Goal: Transaction & Acquisition: Book appointment/travel/reservation

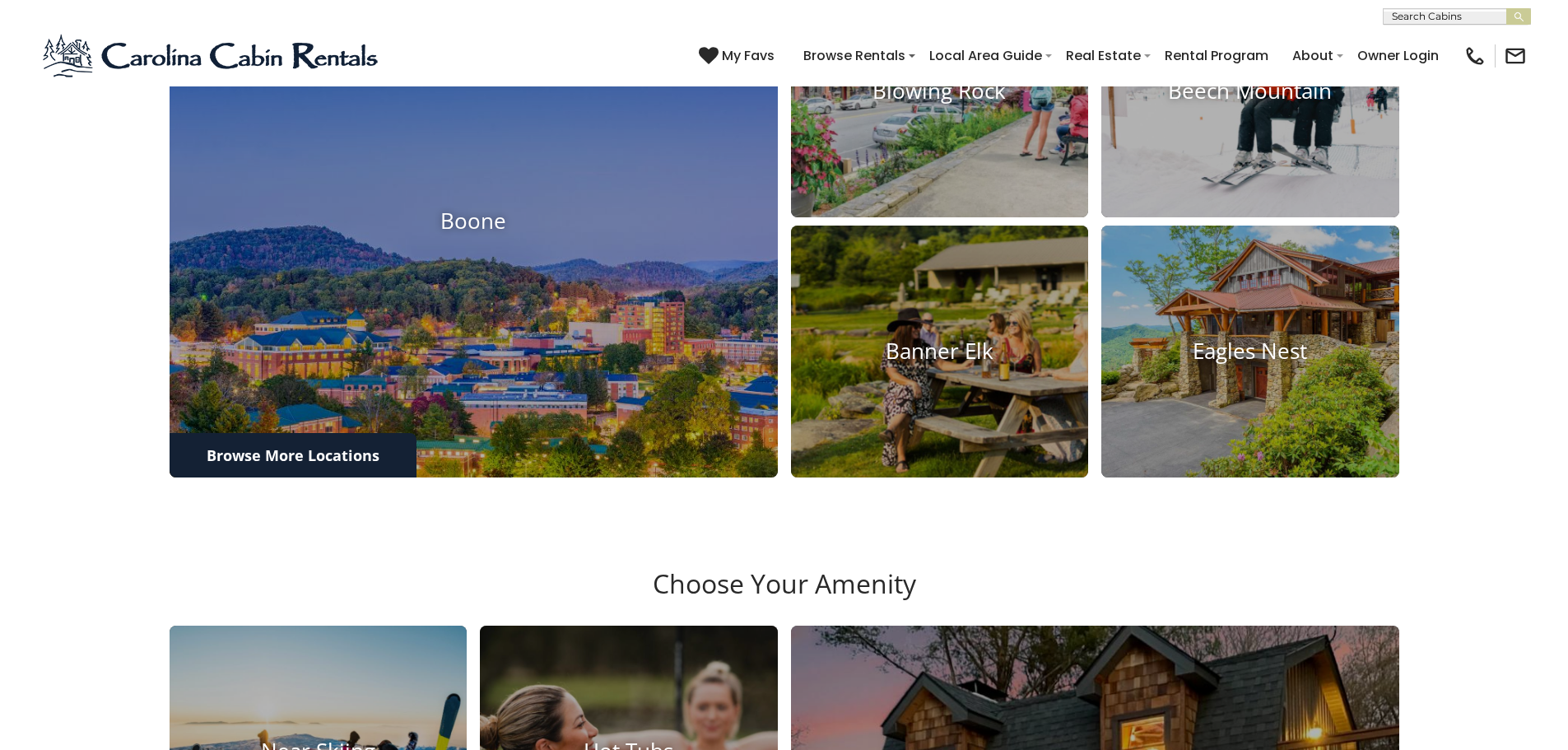
scroll to position [900, 0]
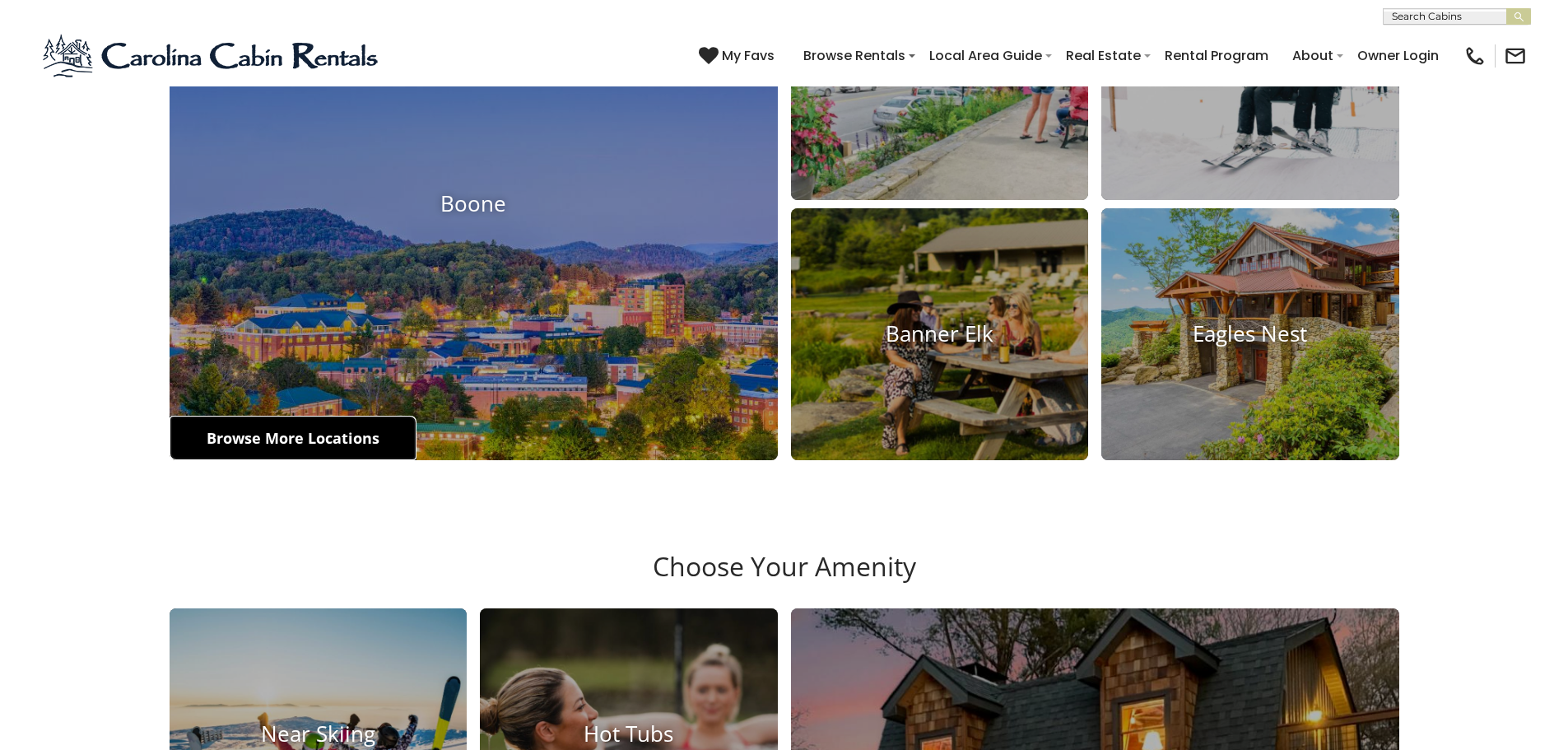
click at [288, 445] on link "Browse More Locations" at bounding box center [293, 438] width 247 height 44
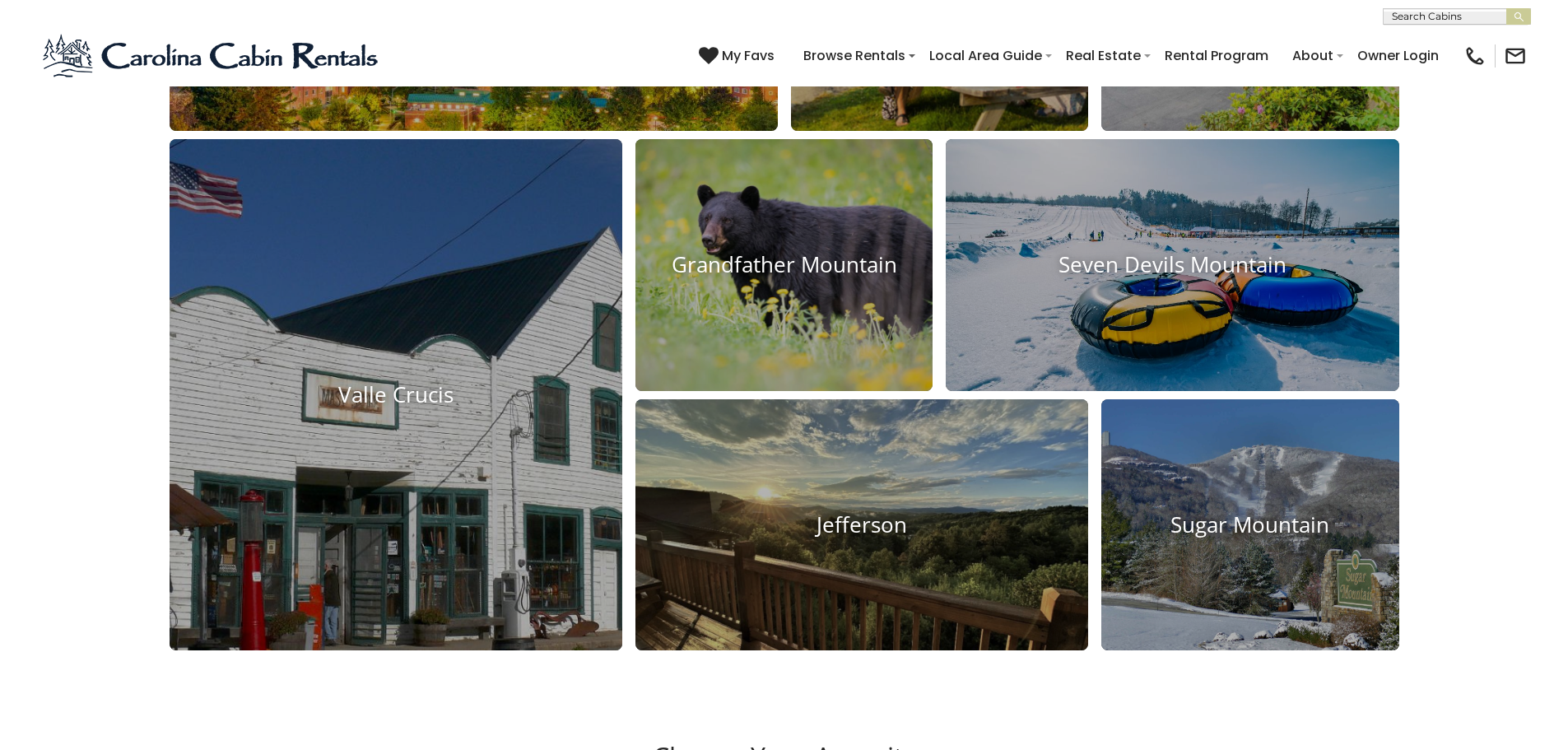
scroll to position [1312, 0]
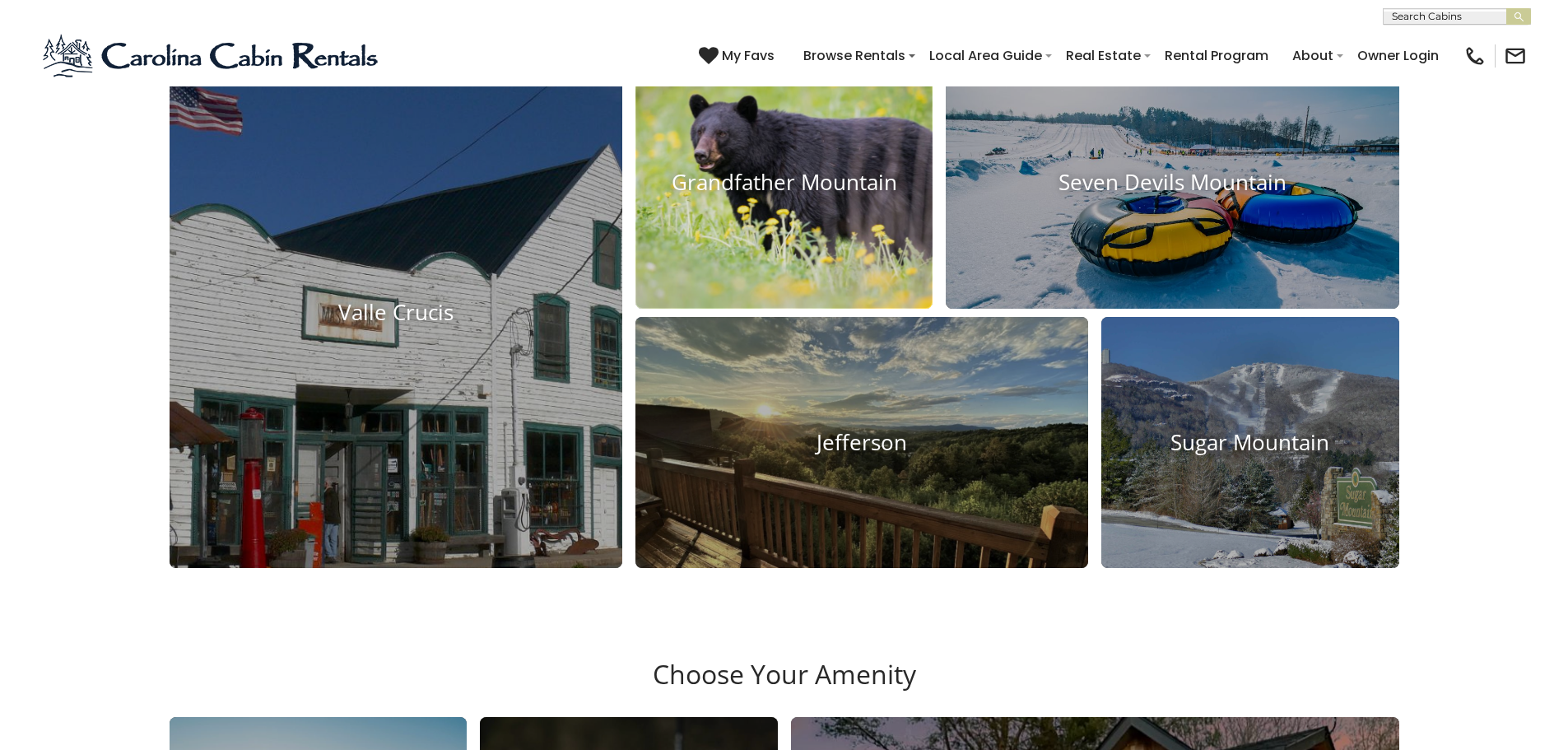
click at [795, 188] on h4 "Grandfather Mountain" at bounding box center [784, 182] width 298 height 26
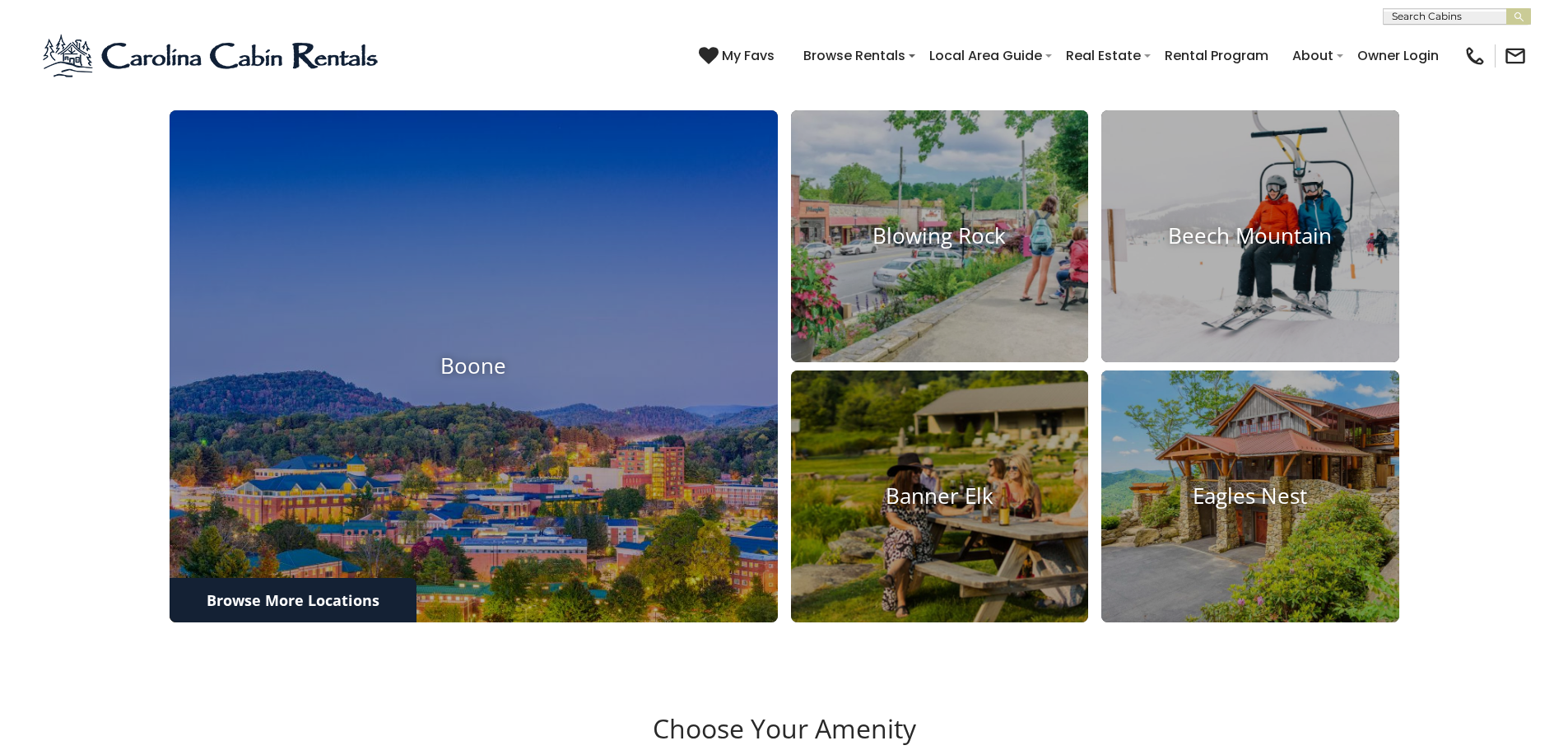
scroll to position [653, 0]
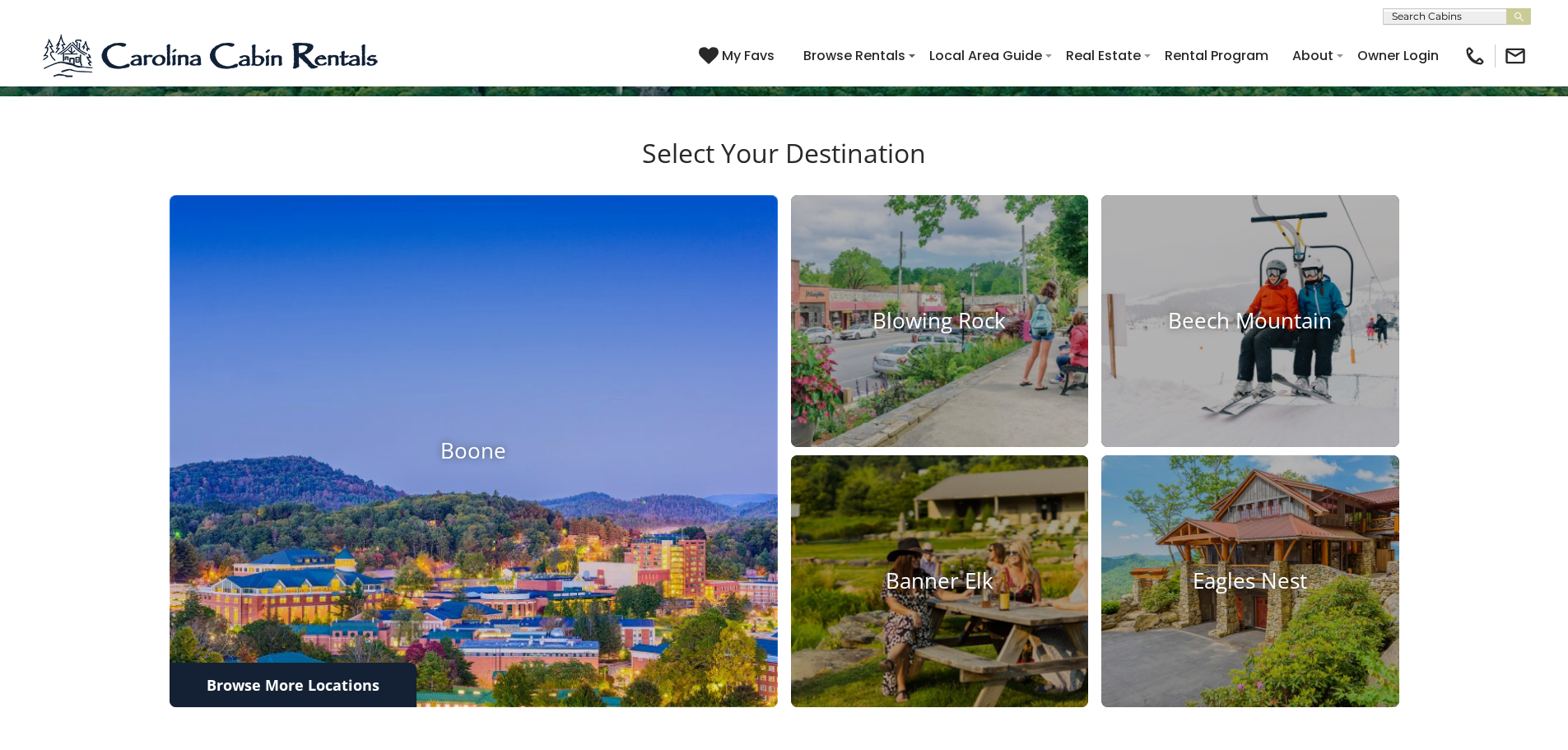
click at [516, 456] on h4 "Boone" at bounding box center [473, 451] width 608 height 26
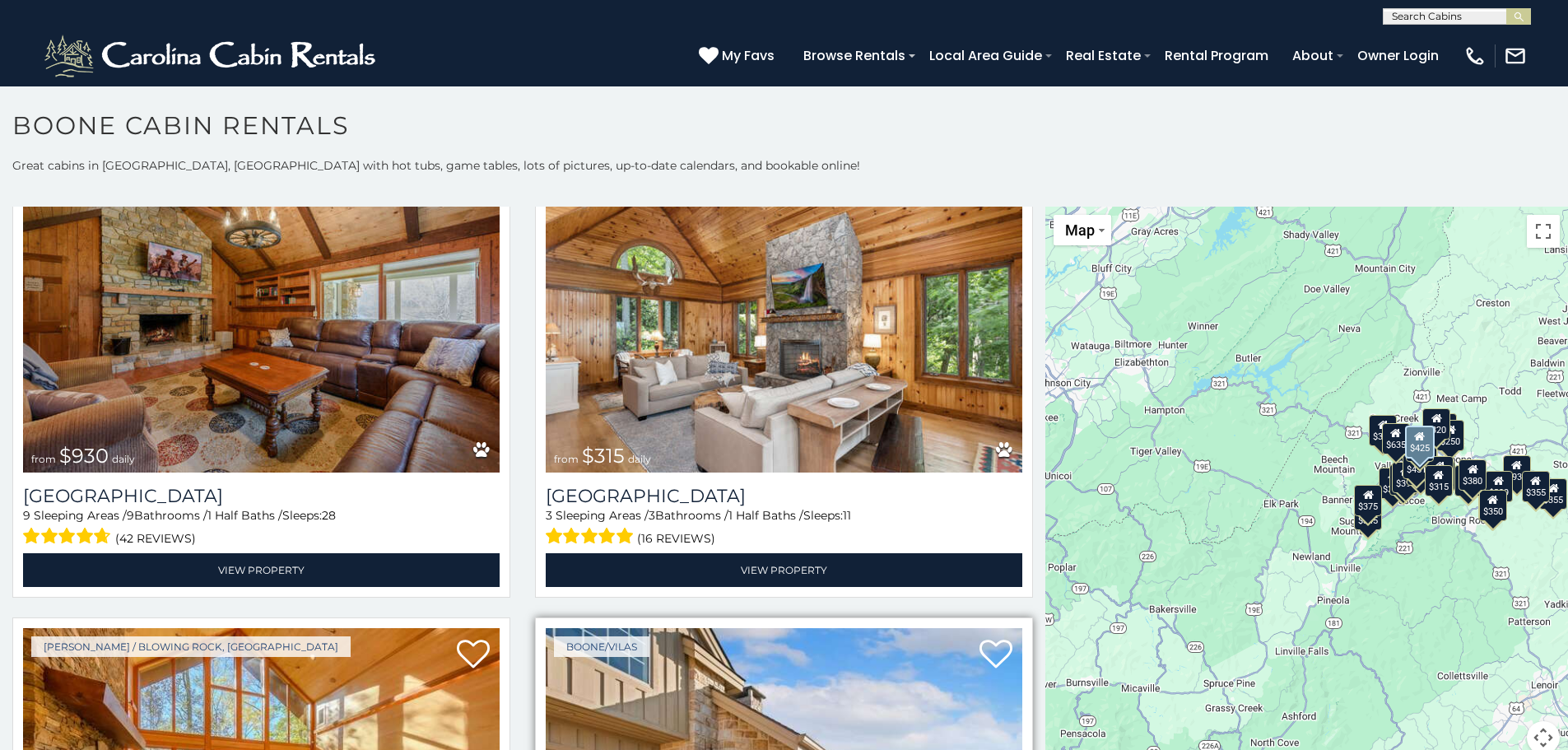
scroll to position [988, 0]
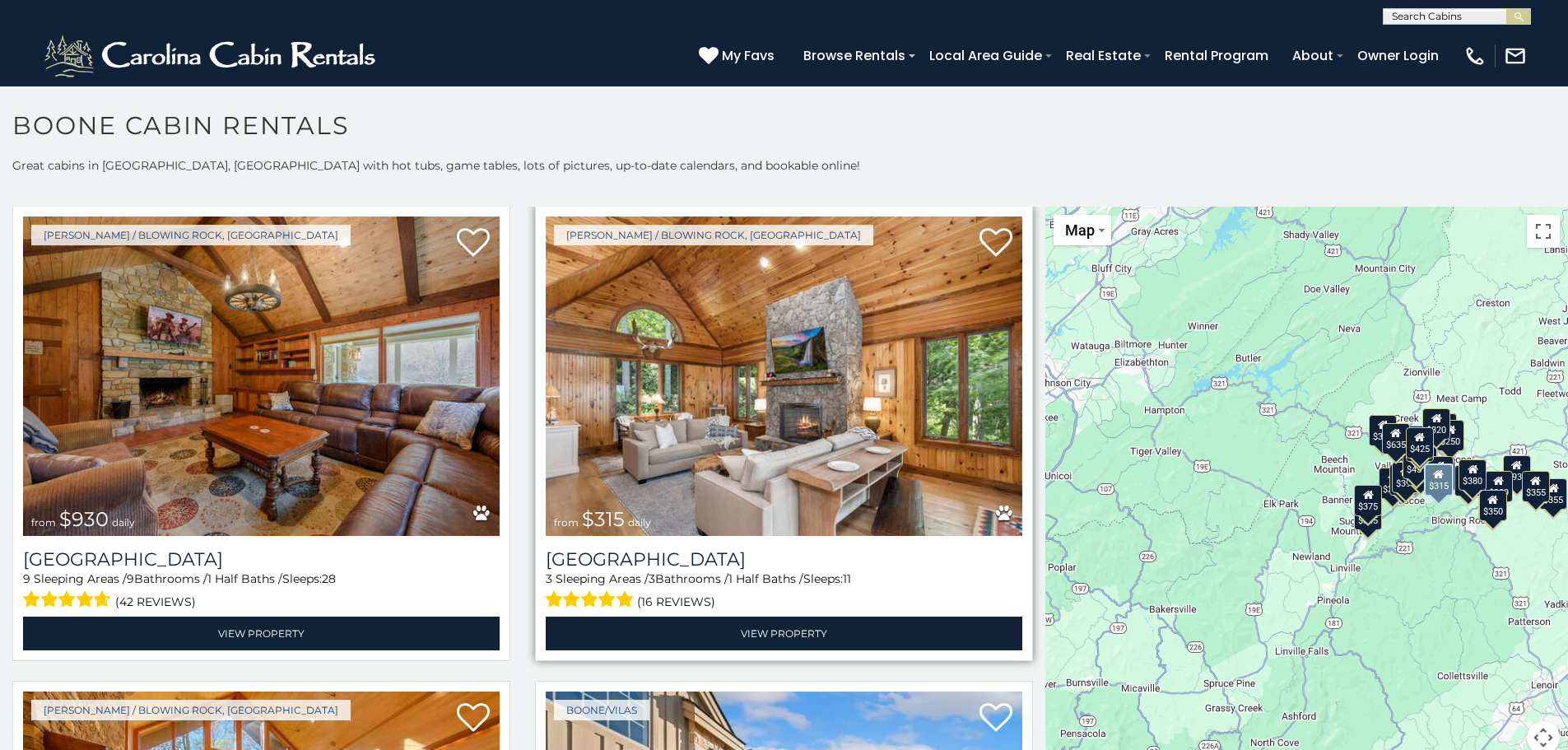
click at [795, 408] on img at bounding box center [784, 376] width 477 height 320
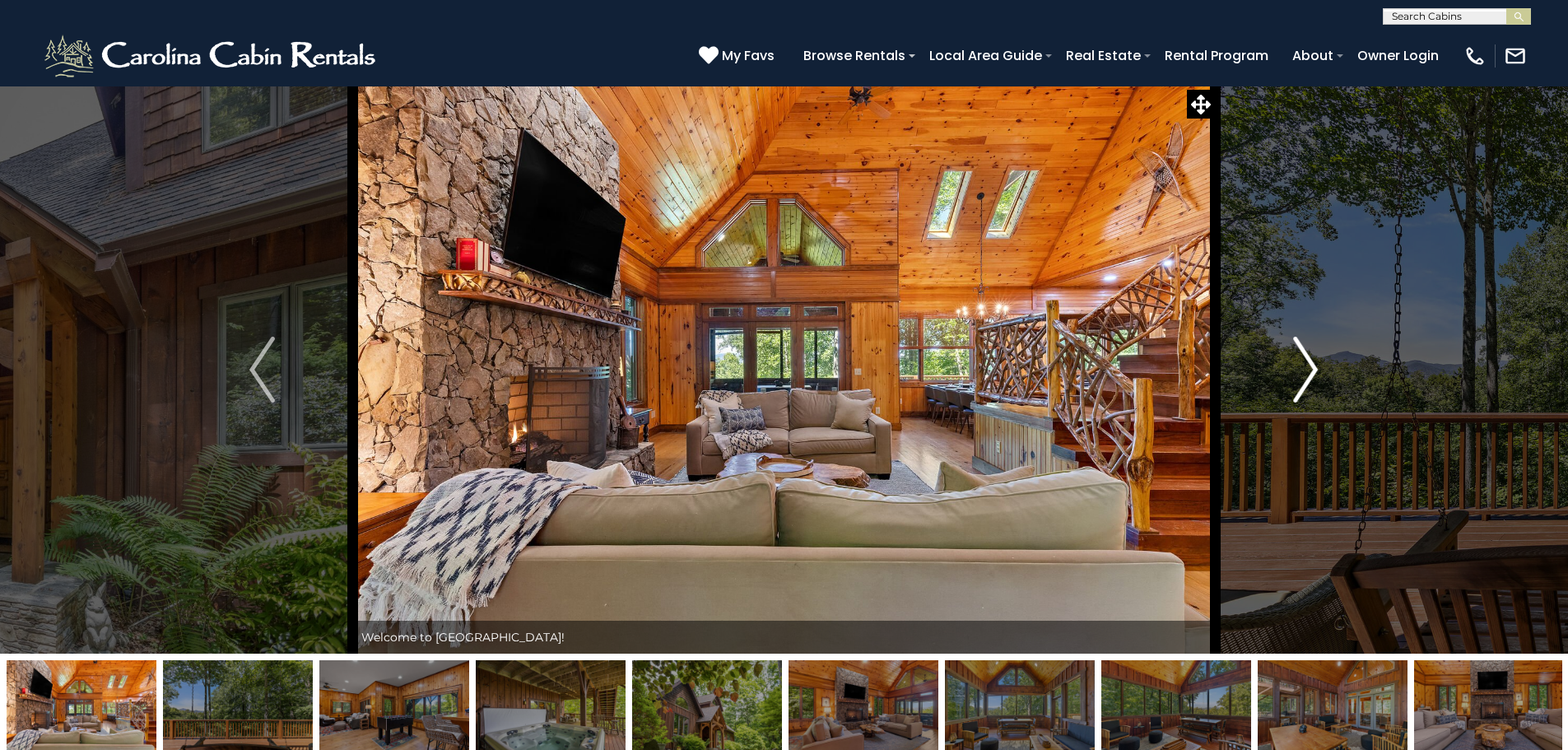
click at [1310, 367] on img "Next" at bounding box center [1305, 369] width 25 height 66
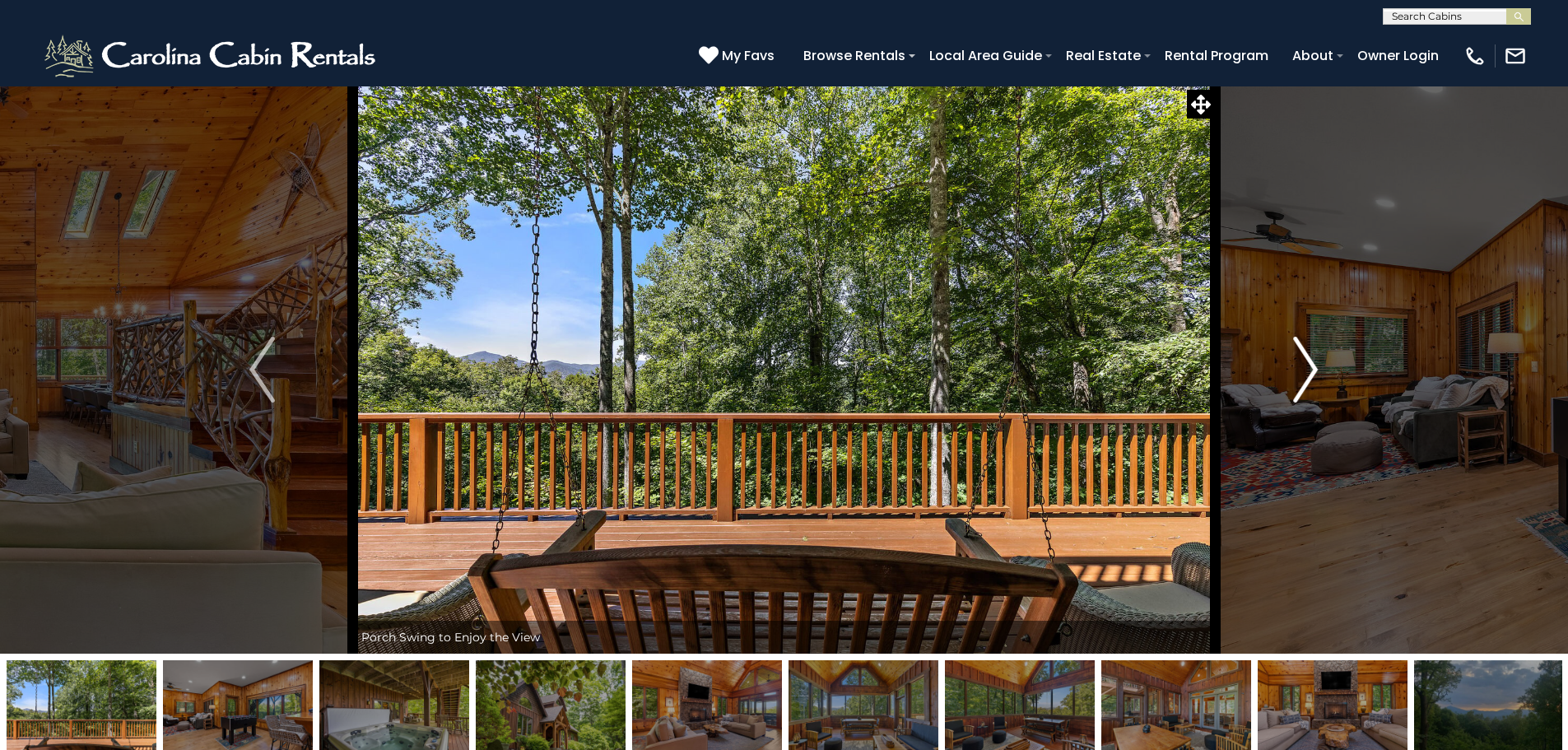
click at [1310, 367] on img "Next" at bounding box center [1305, 369] width 25 height 66
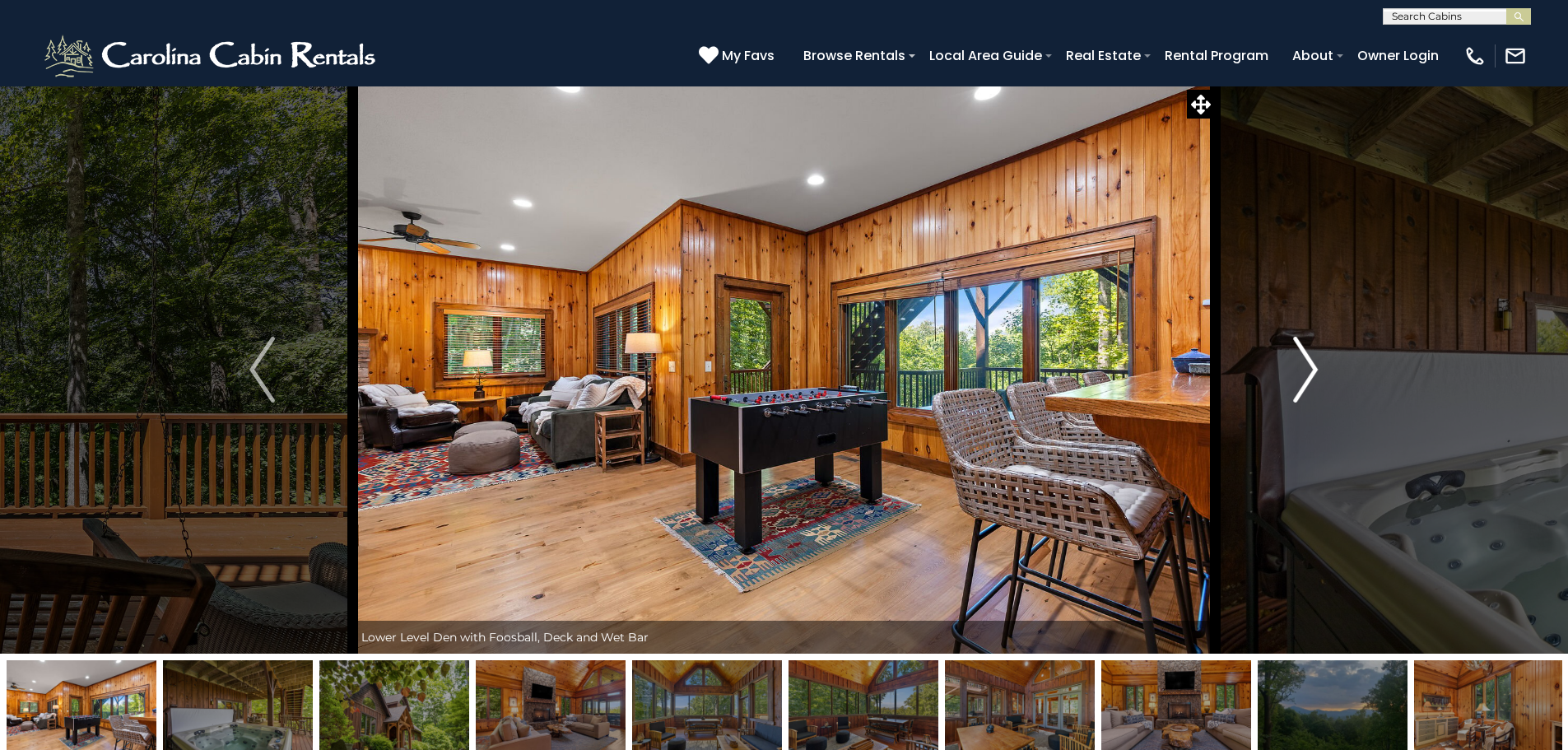
click at [1310, 367] on img "Next" at bounding box center [1305, 369] width 25 height 66
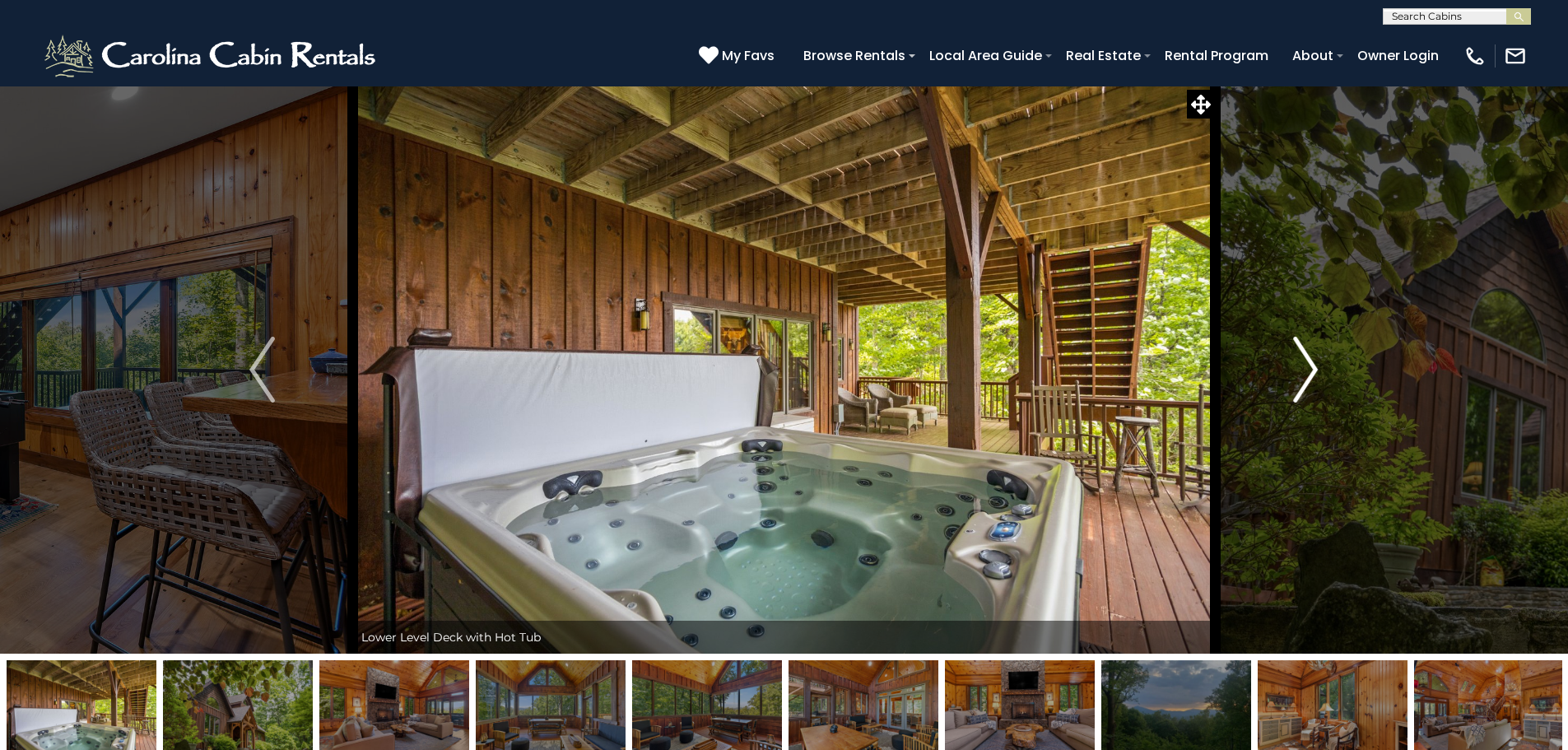
click at [1310, 367] on img "Next" at bounding box center [1305, 369] width 25 height 66
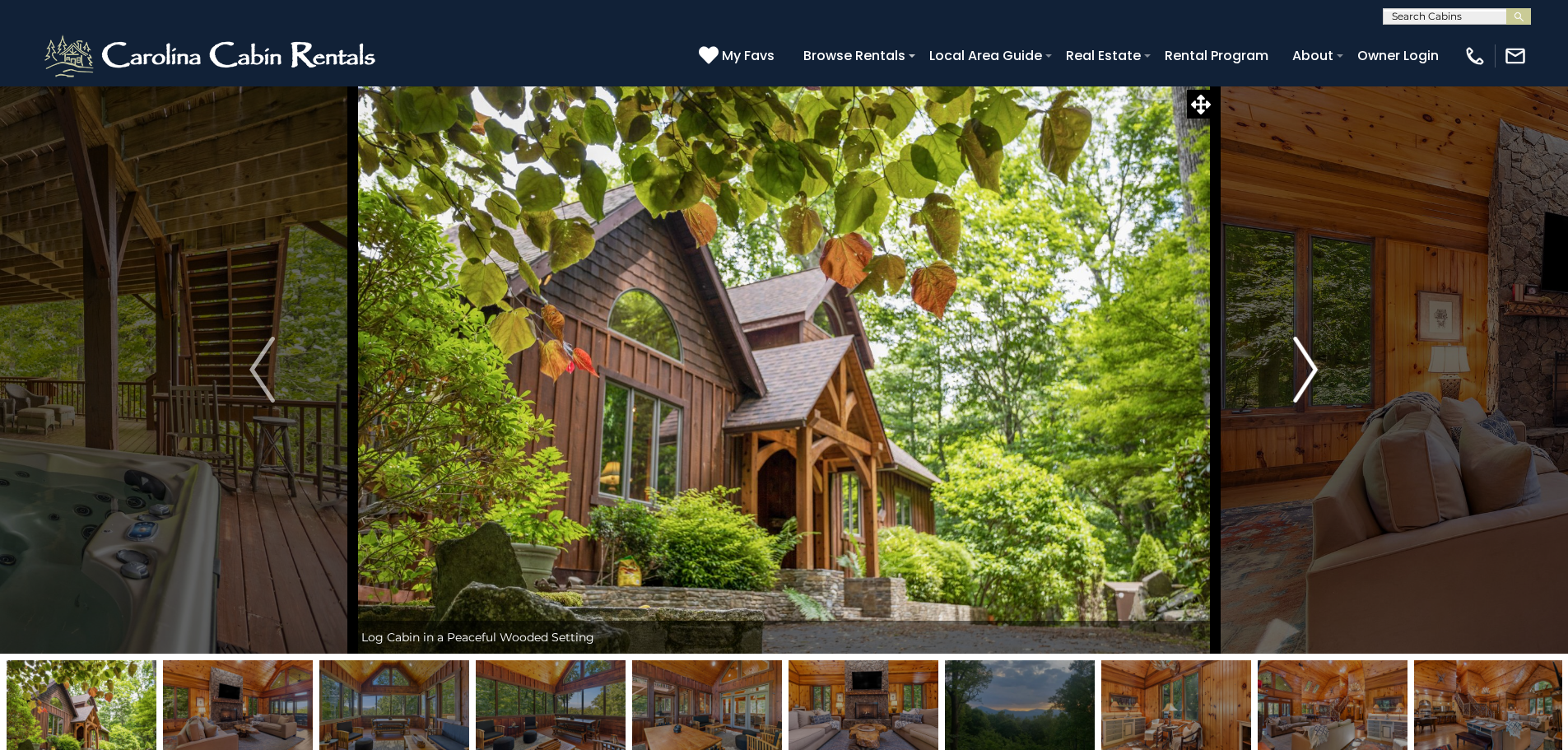
click at [1310, 367] on img "Next" at bounding box center [1305, 369] width 25 height 66
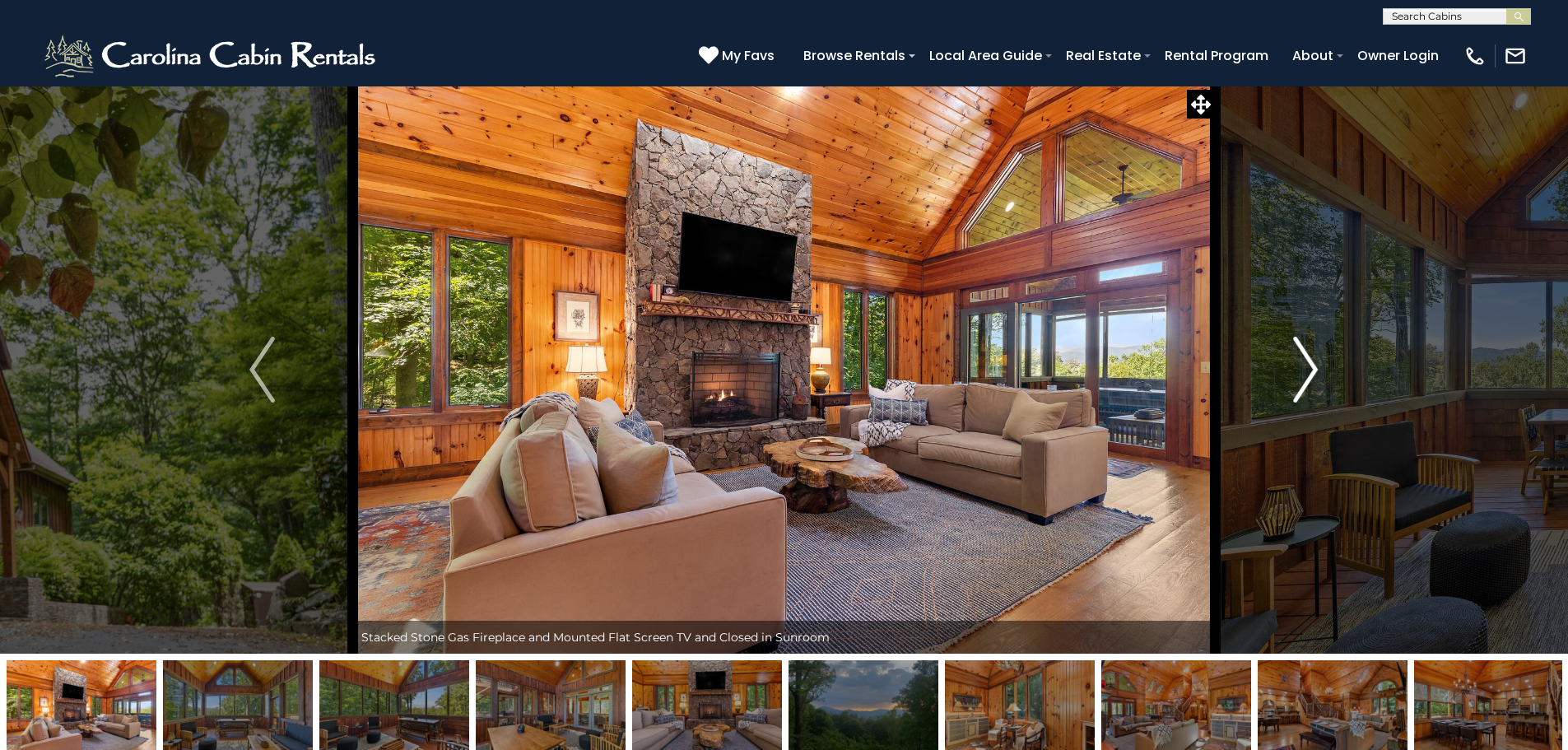
click at [1310, 367] on img "Next" at bounding box center [1305, 369] width 25 height 66
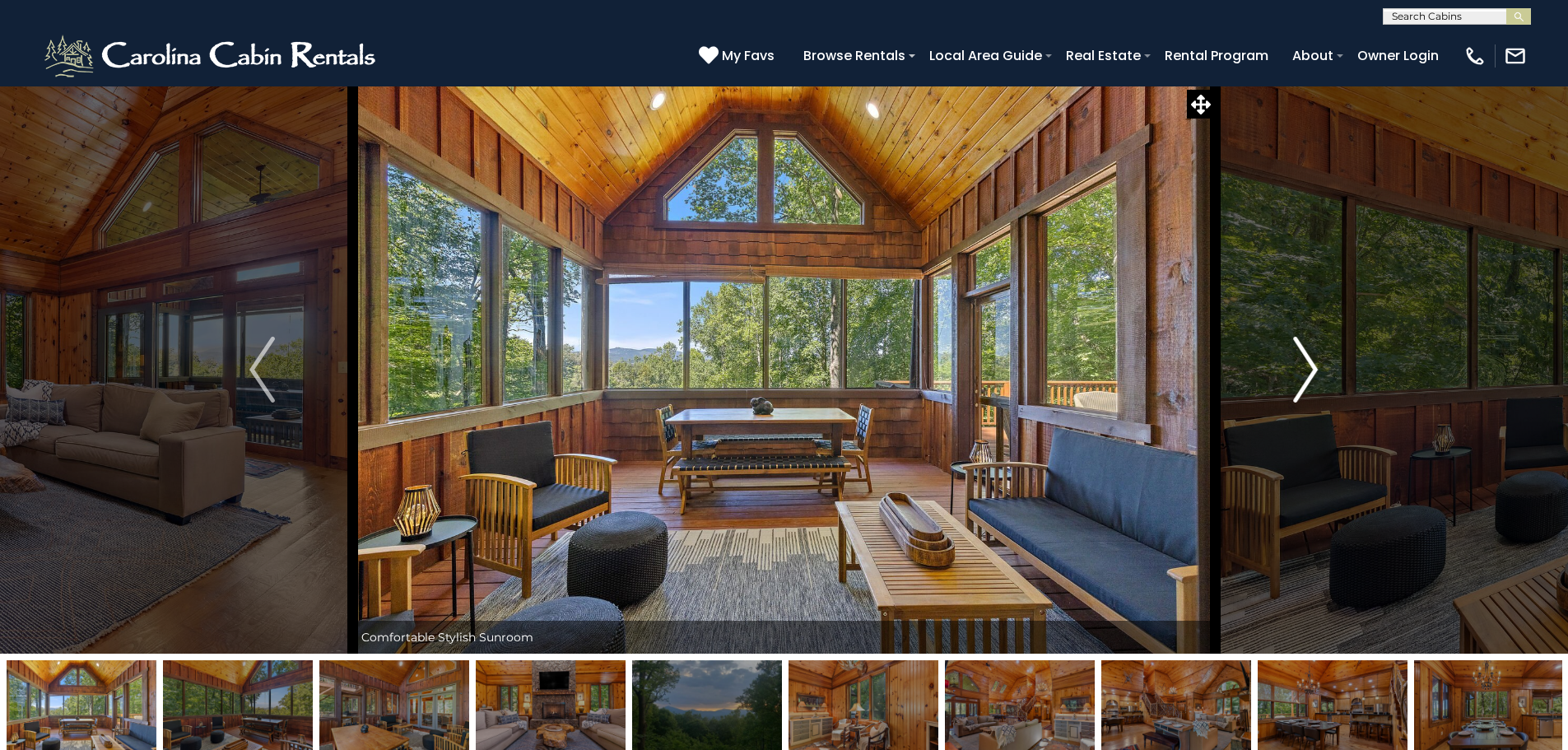
click at [1310, 367] on img "Next" at bounding box center [1305, 369] width 25 height 66
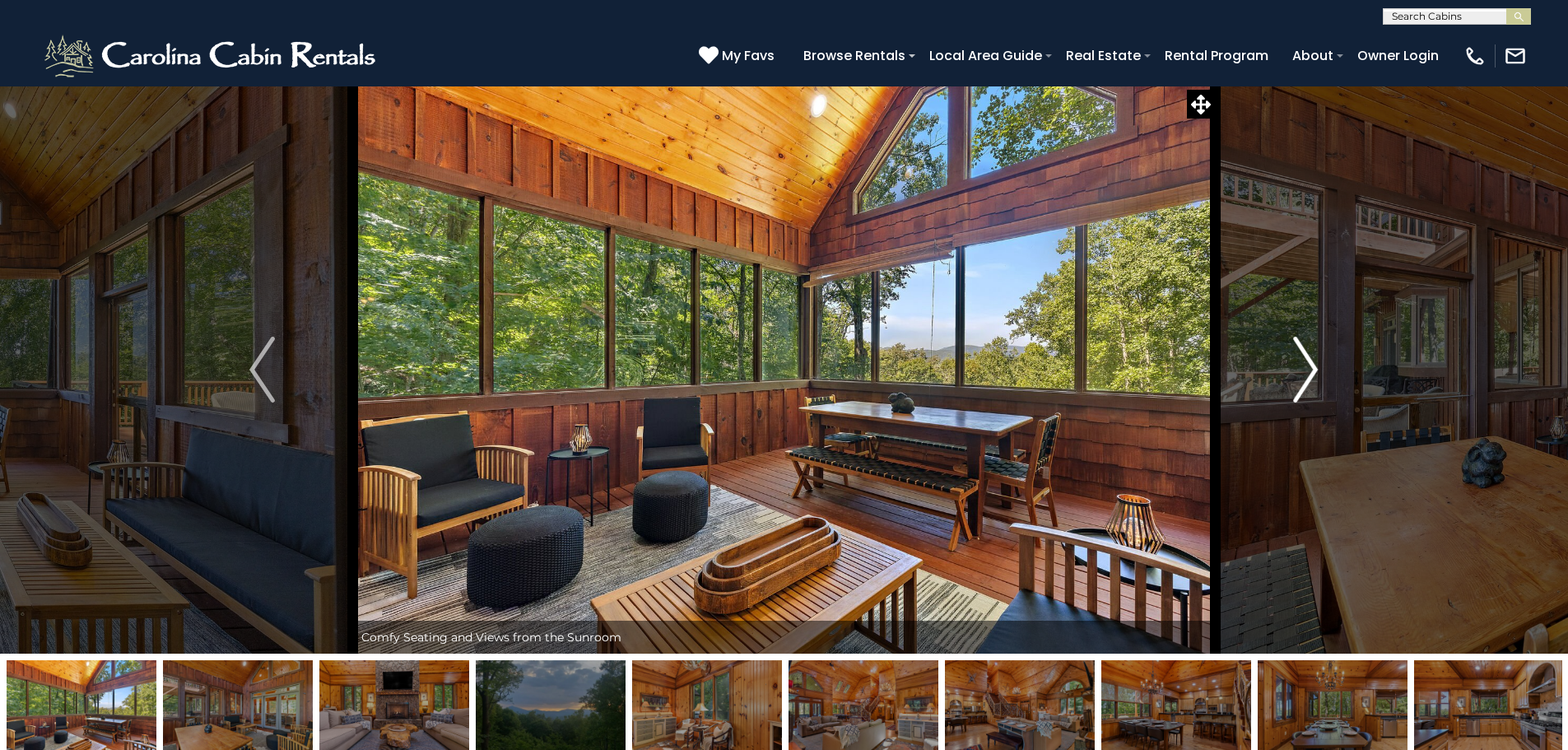
click at [1310, 367] on img "Next" at bounding box center [1305, 369] width 25 height 66
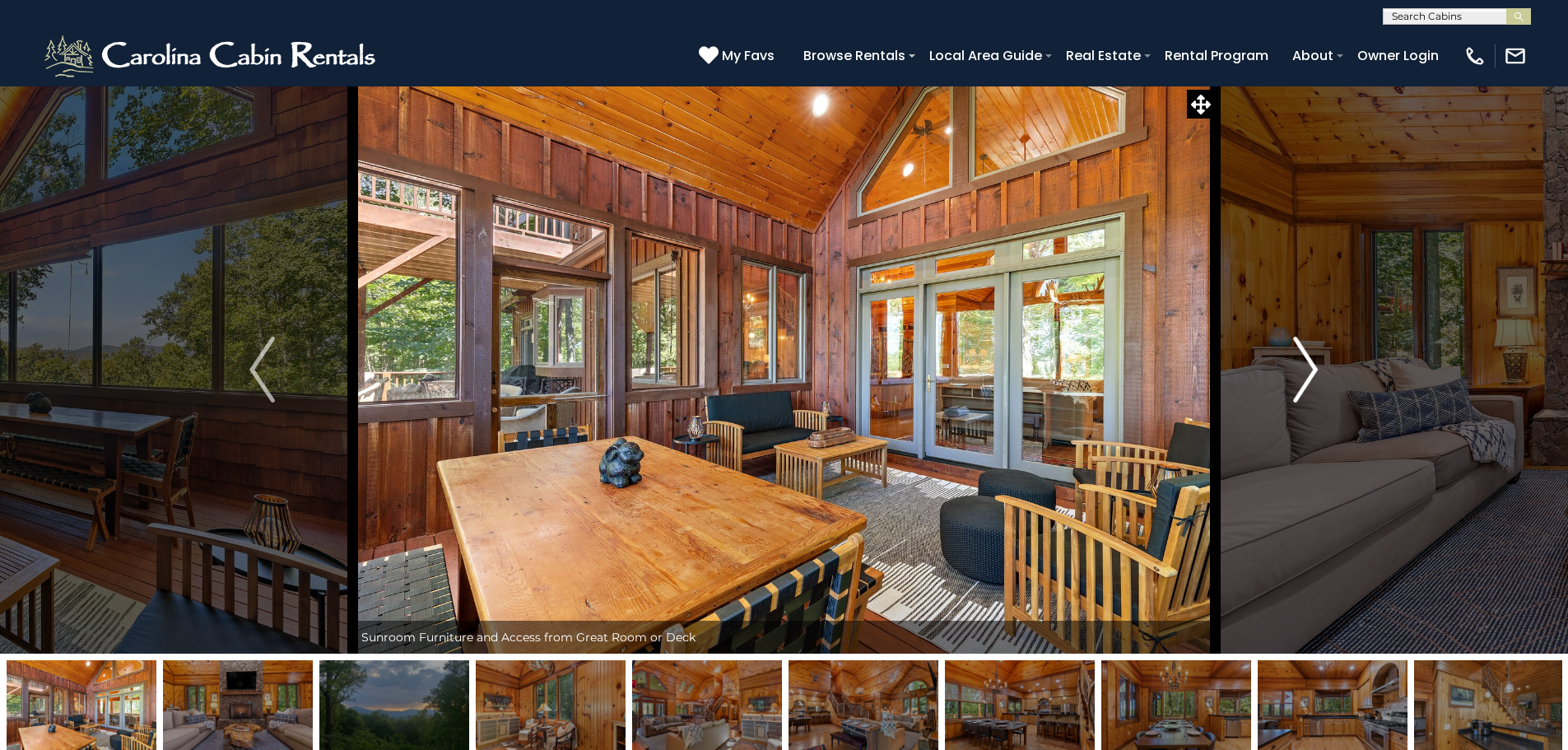
click at [1310, 367] on img "Next" at bounding box center [1305, 369] width 25 height 66
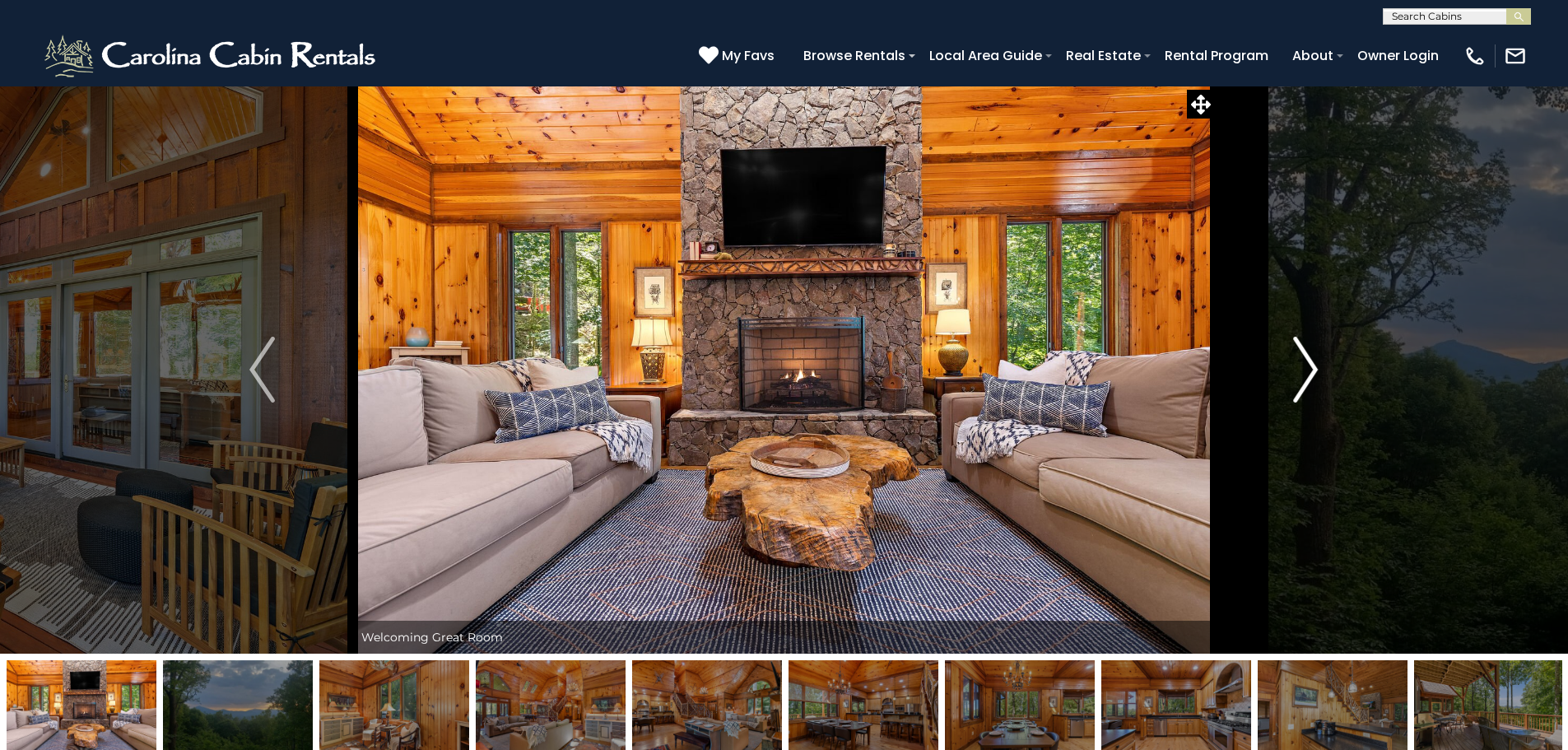
click at [1310, 367] on img "Next" at bounding box center [1305, 369] width 25 height 66
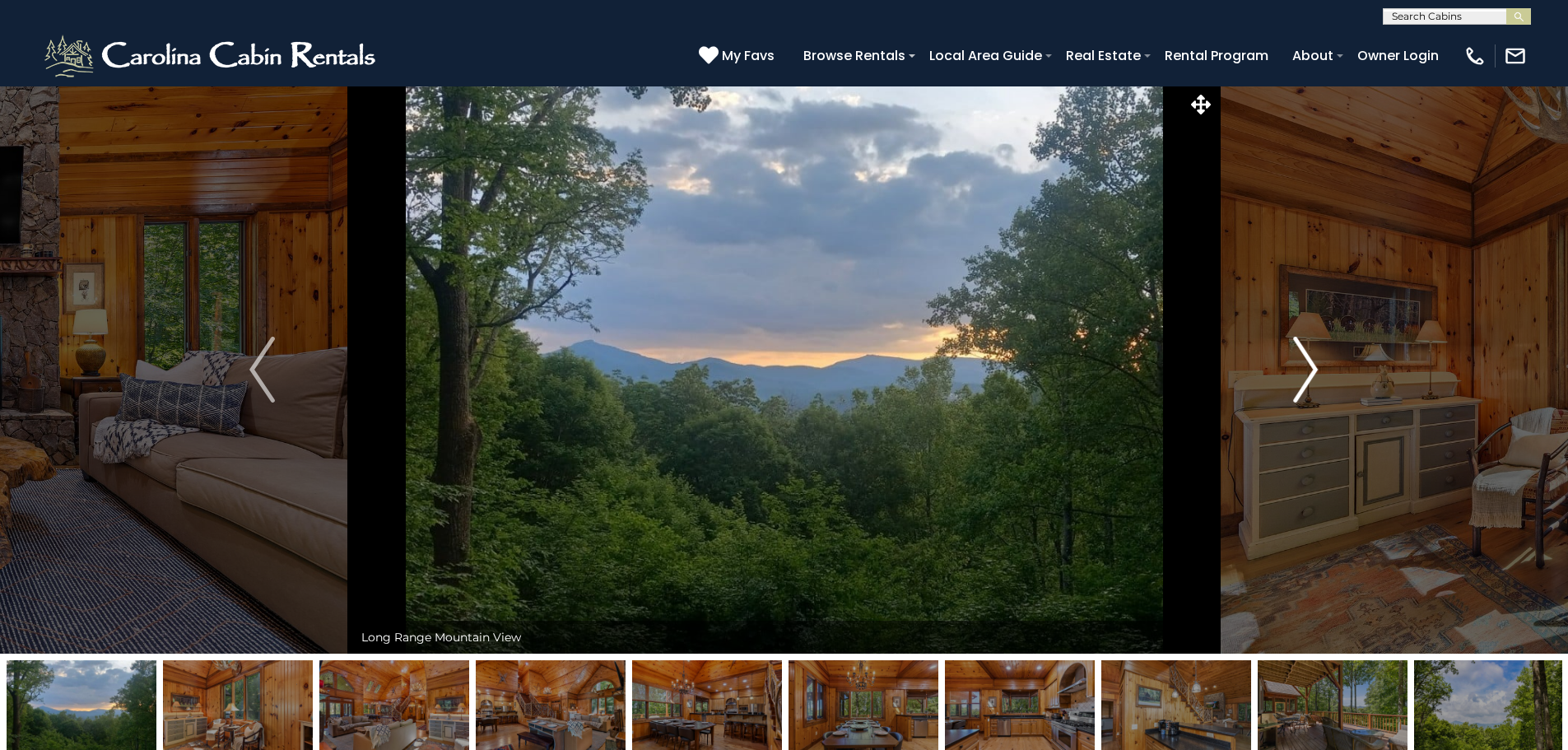
click at [1310, 367] on img "Next" at bounding box center [1305, 369] width 25 height 66
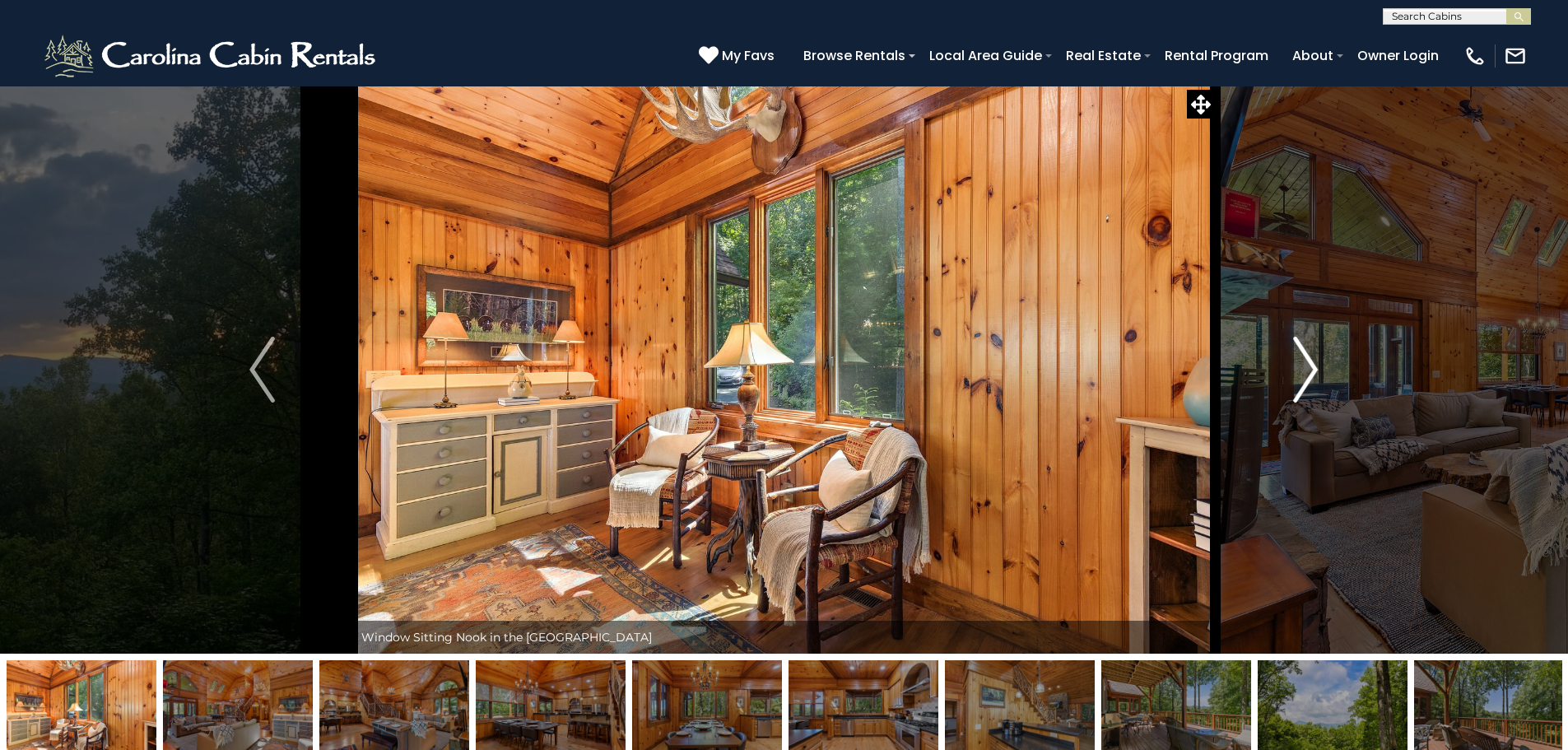
click at [1310, 367] on img "Next" at bounding box center [1305, 369] width 25 height 66
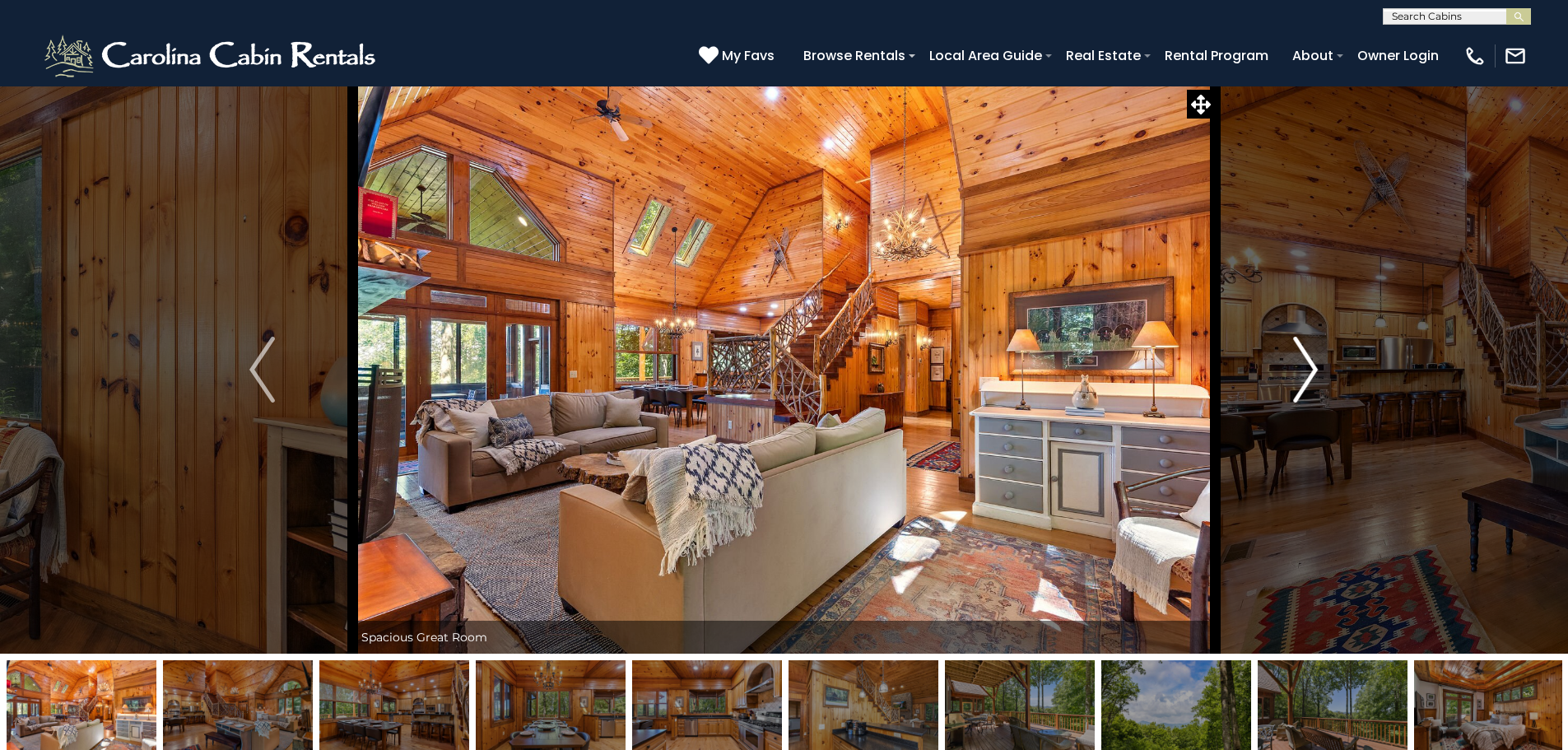
click at [1310, 367] on img "Next" at bounding box center [1305, 369] width 25 height 66
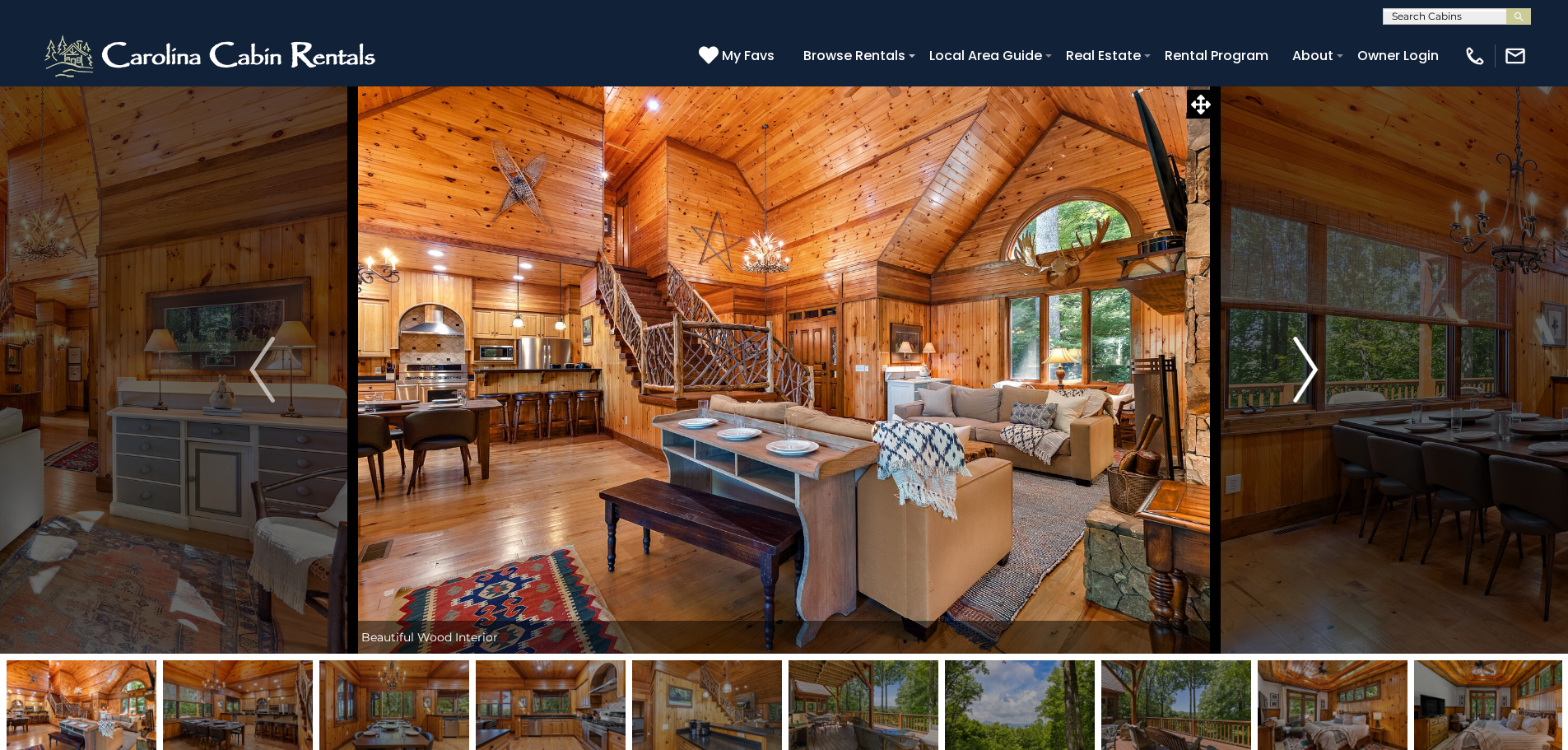
click at [1310, 367] on img "Next" at bounding box center [1305, 369] width 25 height 66
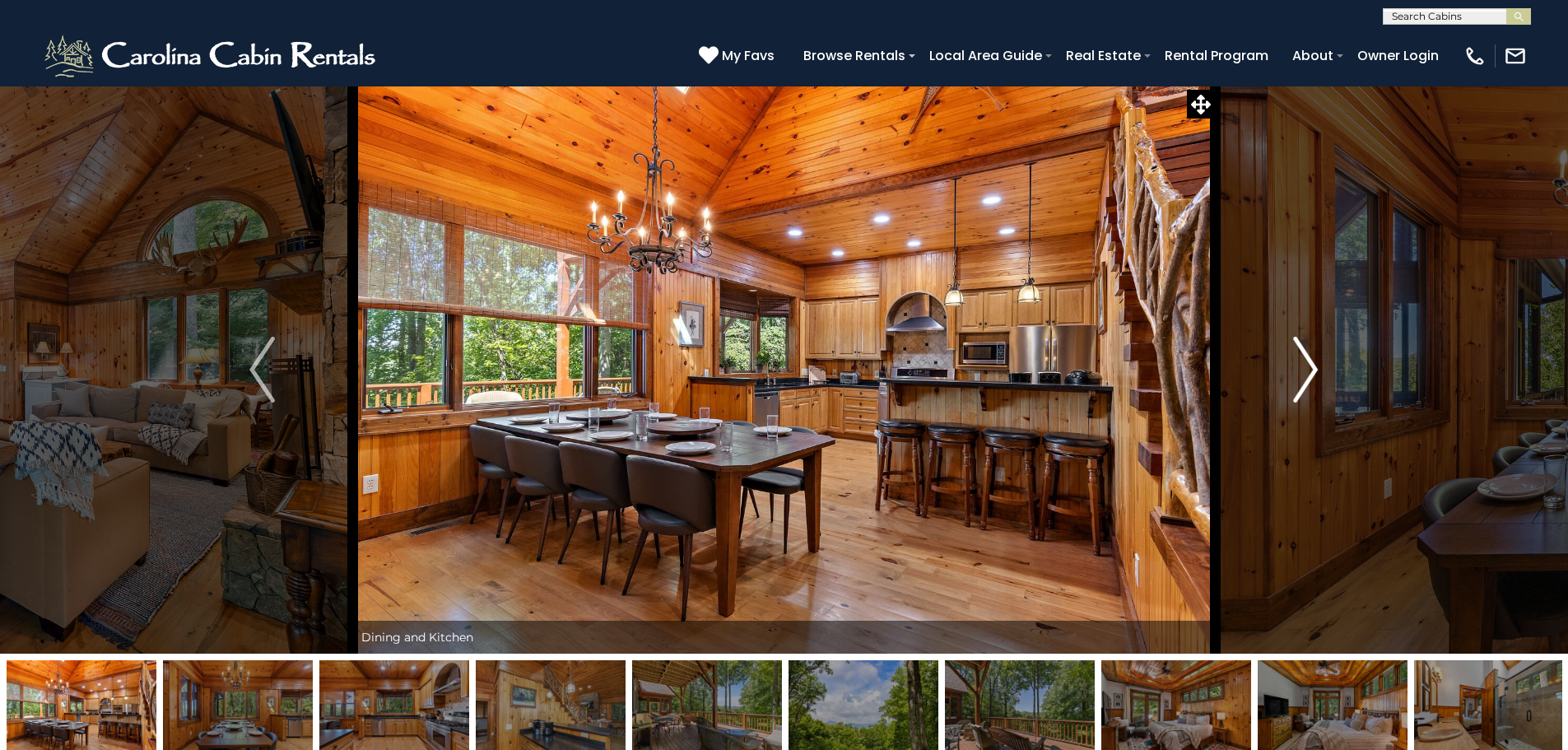
click at [1310, 367] on img "Next" at bounding box center [1305, 369] width 25 height 66
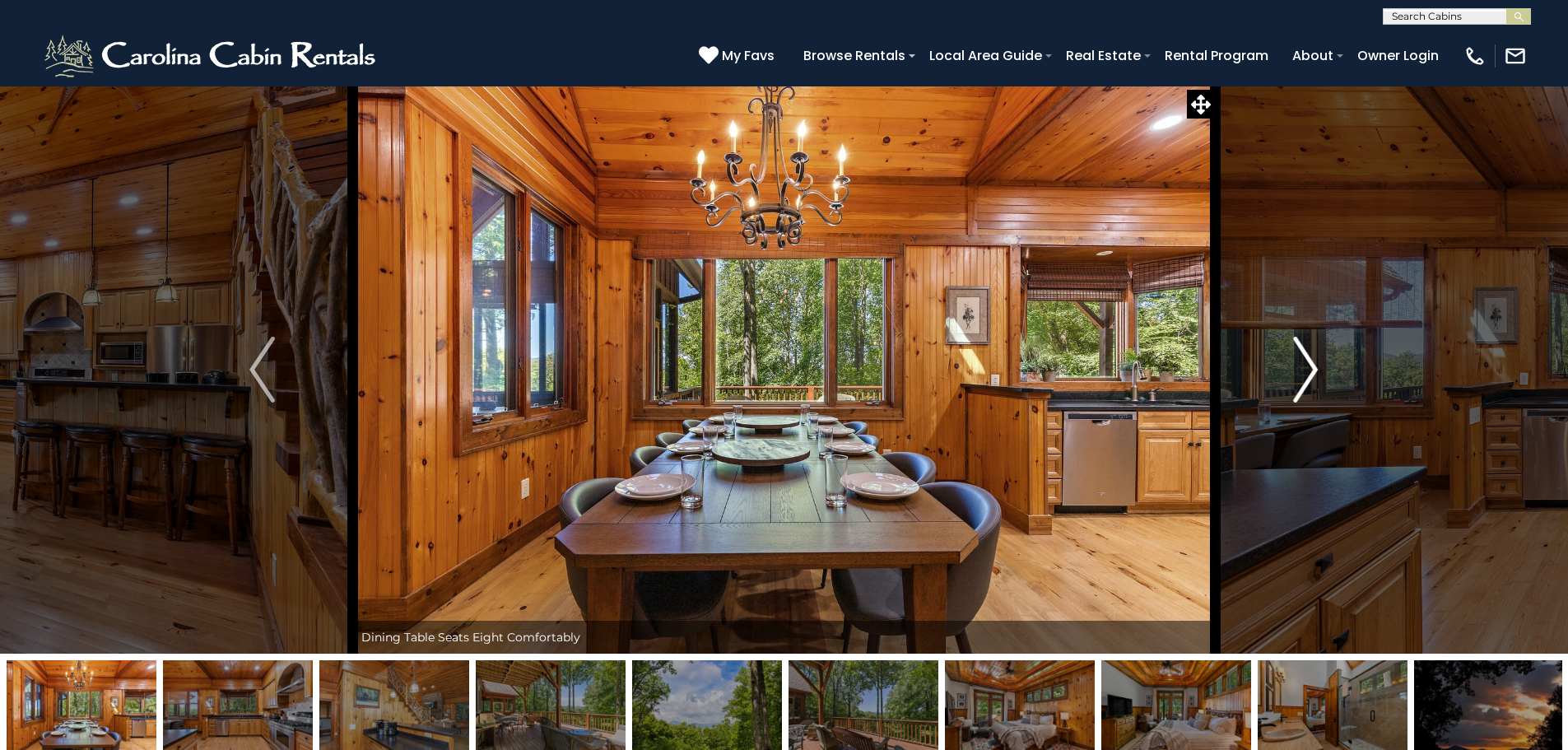
click at [1310, 367] on img "Next" at bounding box center [1305, 369] width 25 height 66
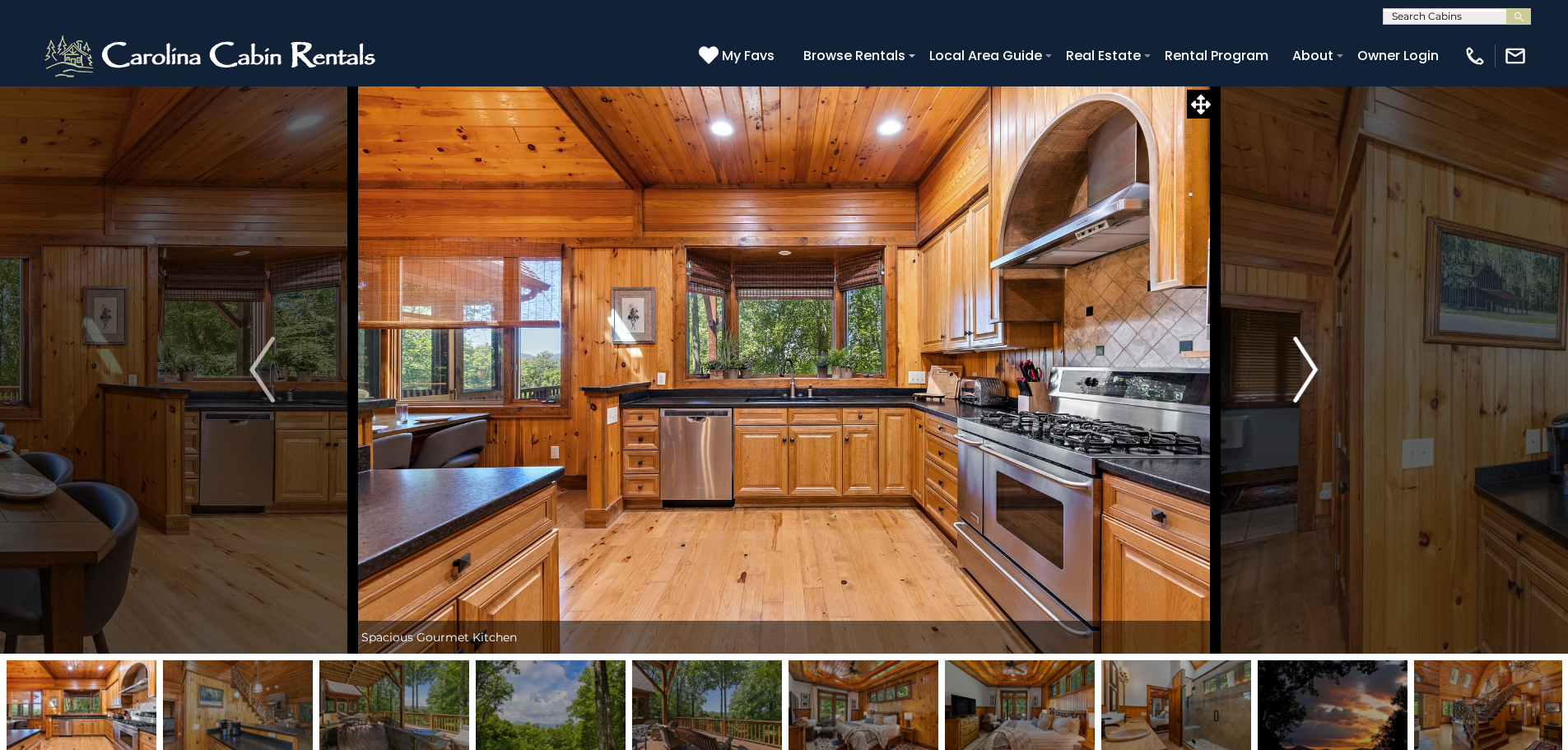
click at [1310, 367] on img "Next" at bounding box center [1305, 369] width 25 height 66
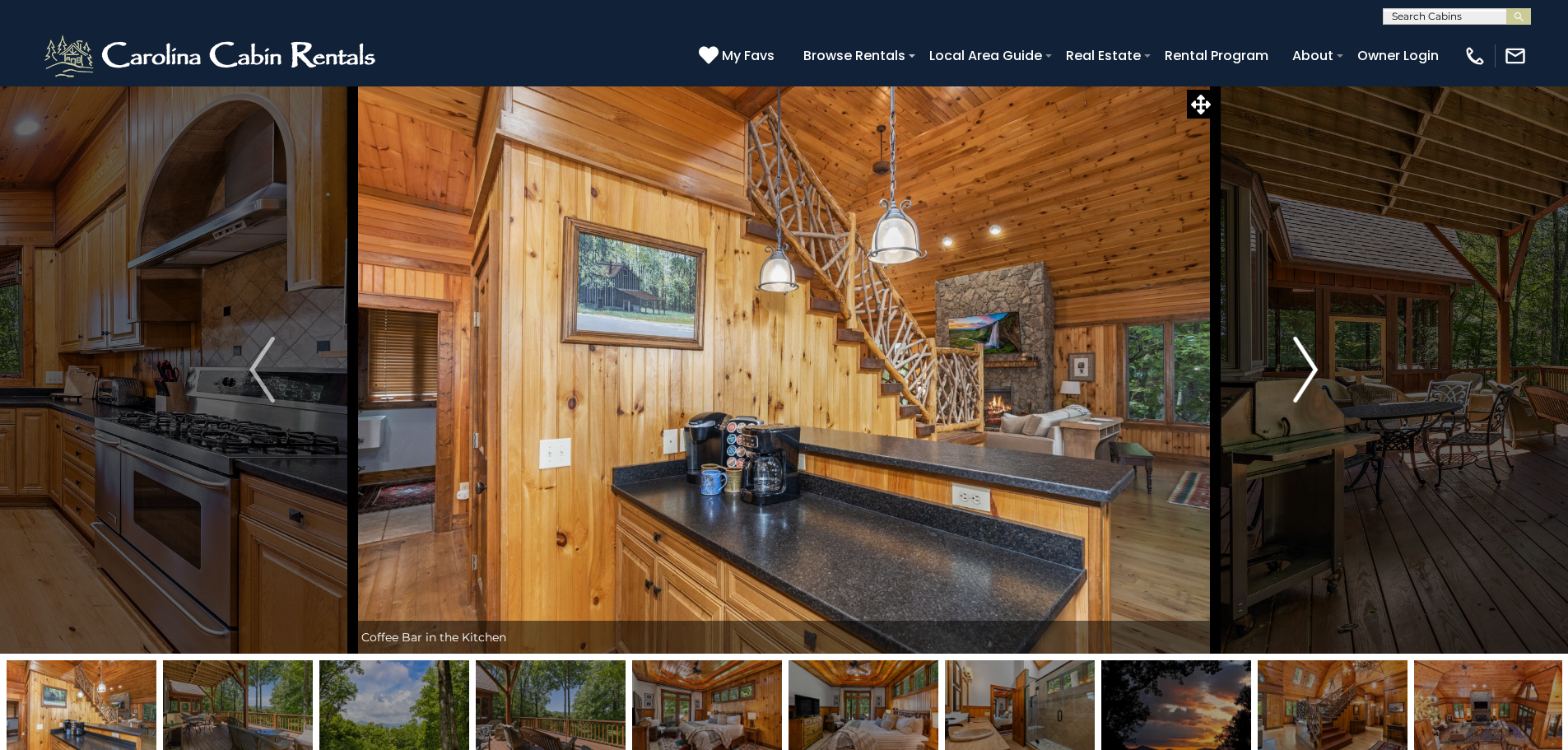
click at [1310, 367] on img "Next" at bounding box center [1305, 369] width 25 height 66
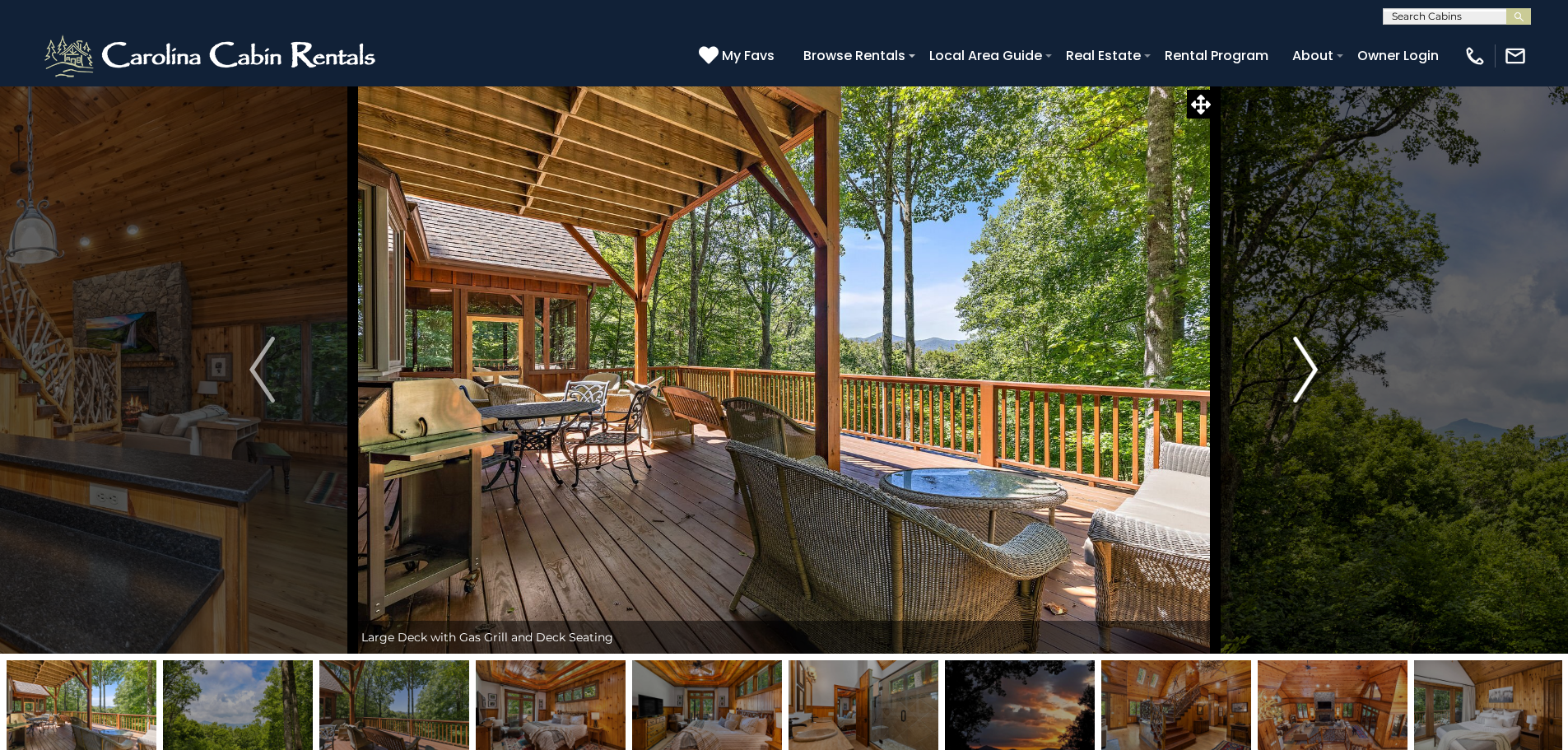
click at [1310, 367] on img "Next" at bounding box center [1305, 369] width 25 height 66
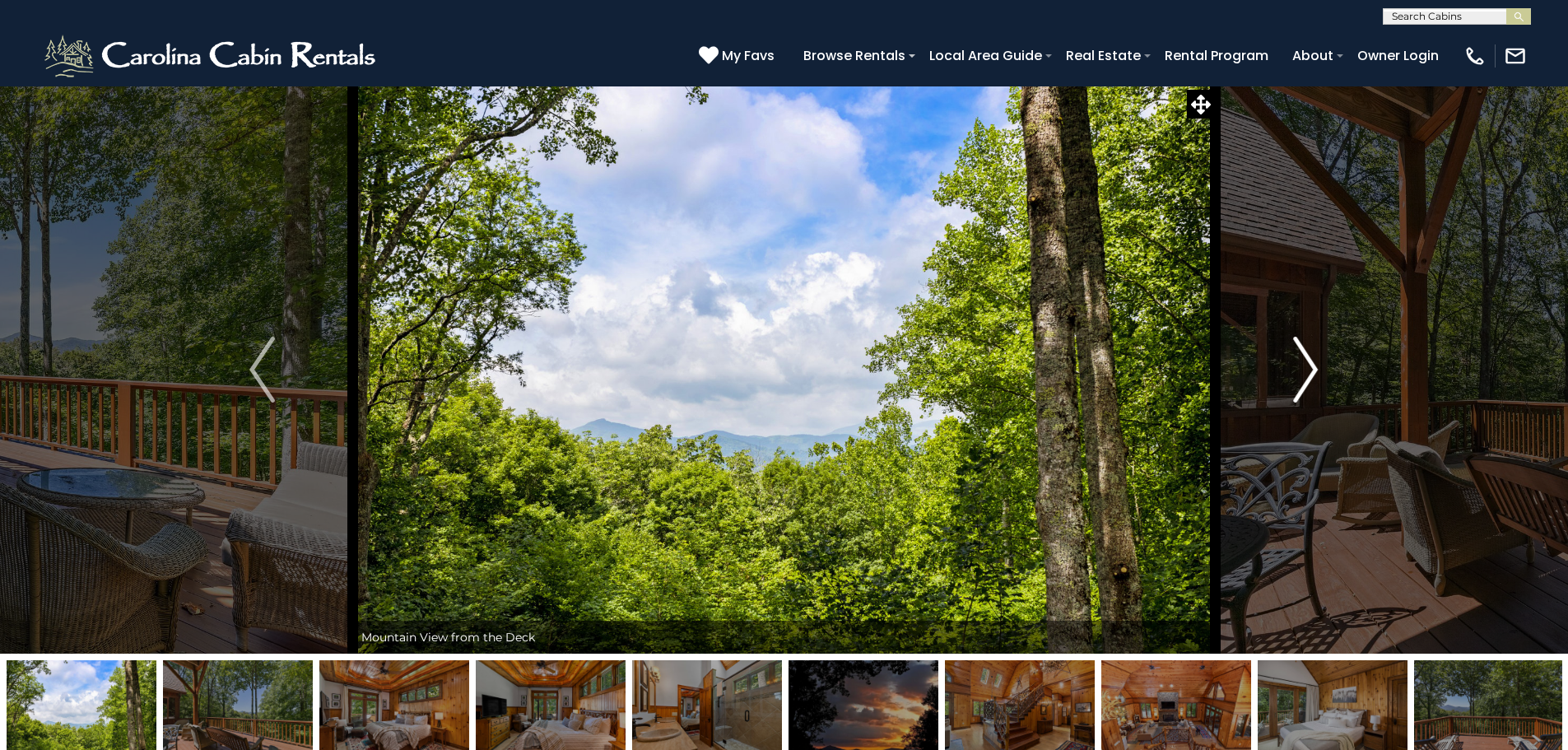
click at [1310, 367] on img "Next" at bounding box center [1305, 369] width 25 height 66
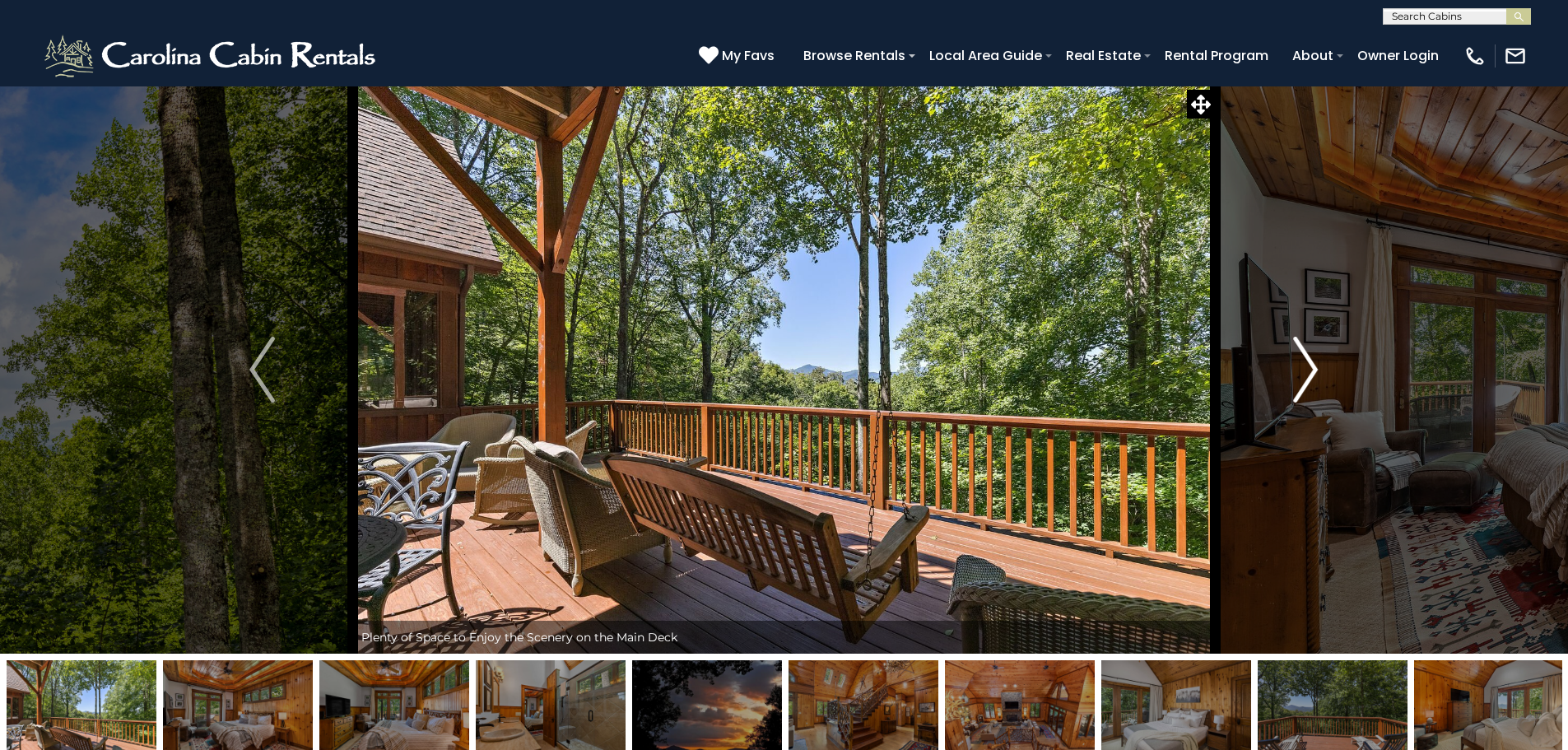
click at [1310, 367] on img "Next" at bounding box center [1305, 369] width 25 height 66
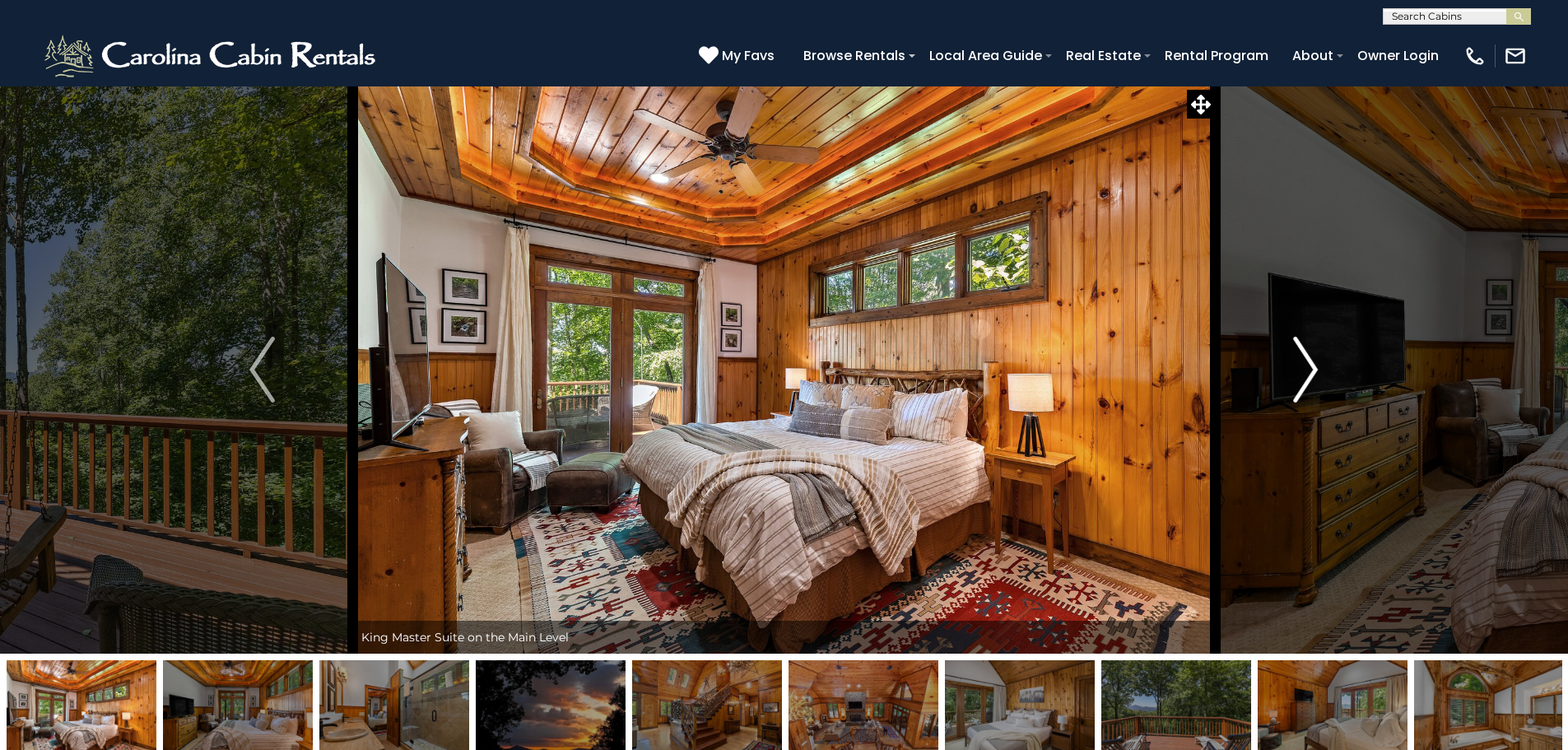
click at [1310, 367] on img "Next" at bounding box center [1305, 369] width 25 height 66
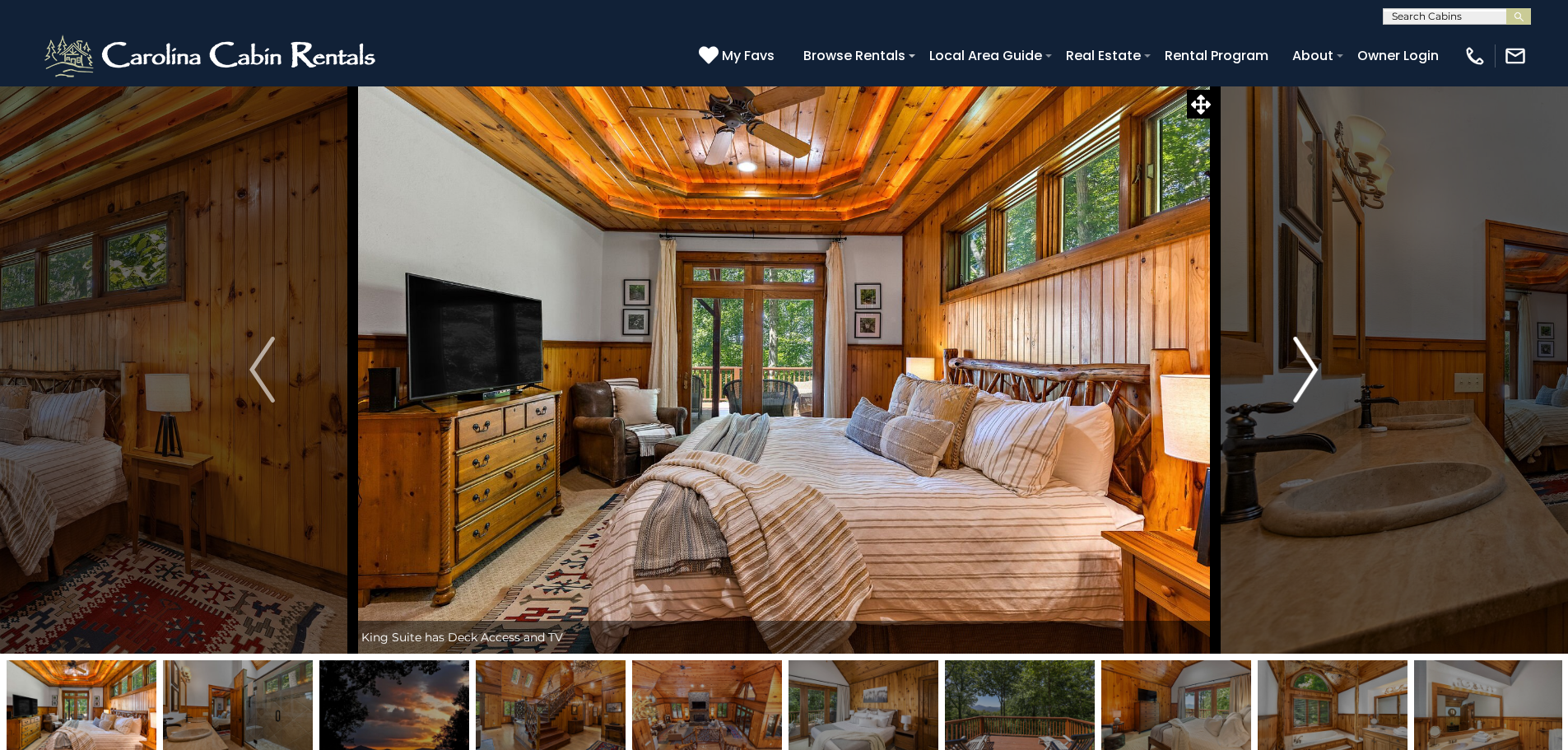
click at [1310, 367] on img "Next" at bounding box center [1305, 369] width 25 height 66
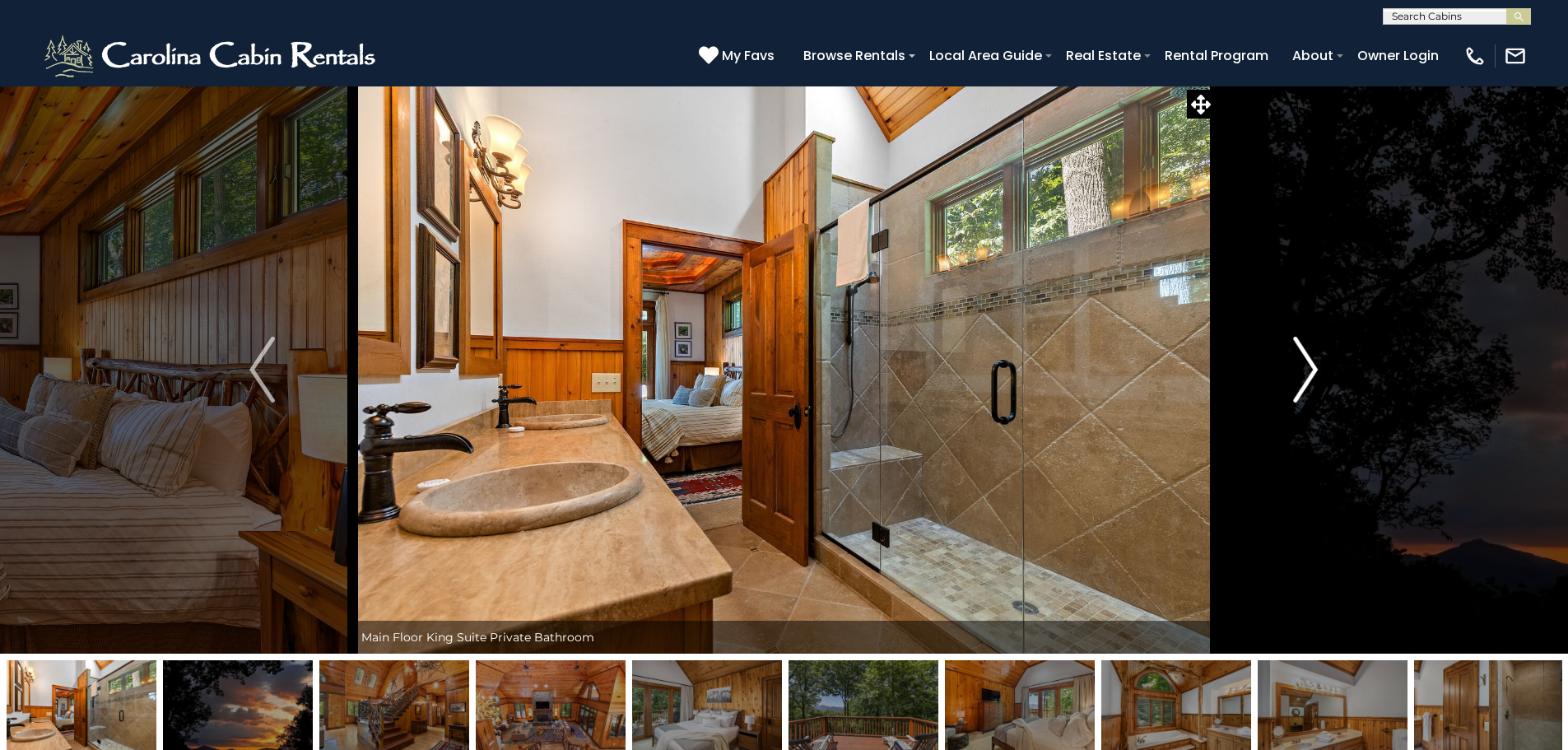
click at [1310, 367] on img "Next" at bounding box center [1305, 369] width 25 height 66
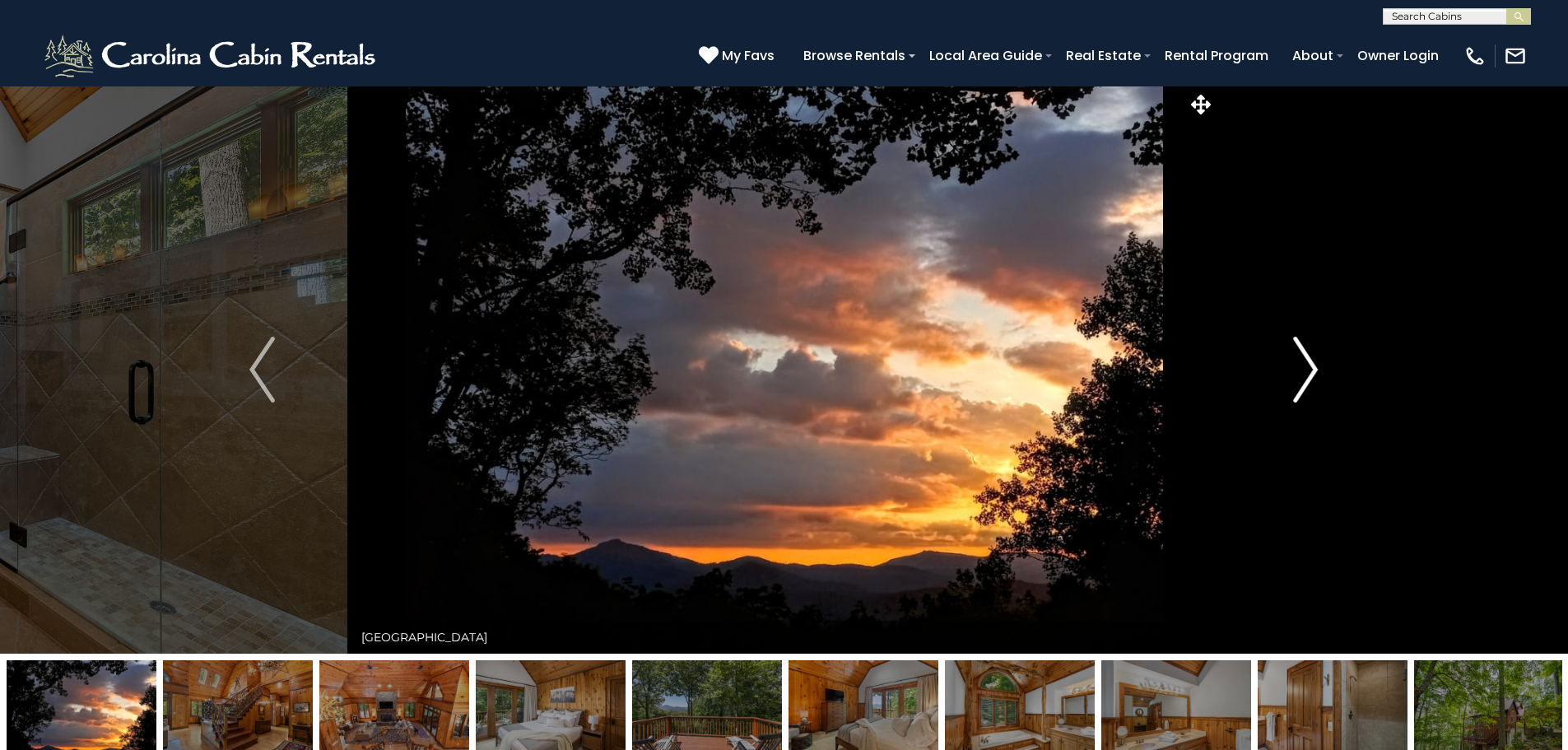
click at [1310, 367] on img "Next" at bounding box center [1305, 369] width 25 height 66
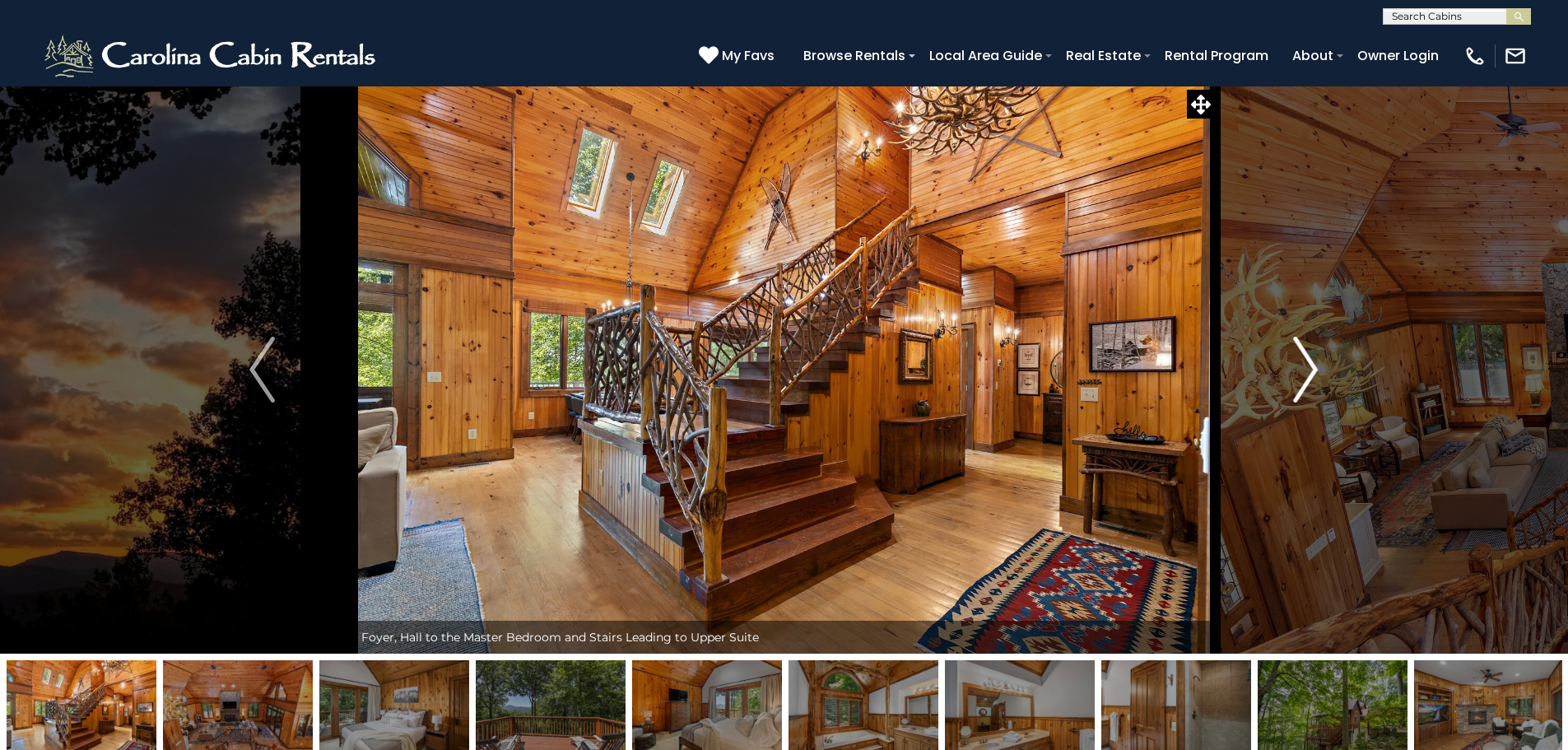
click at [1310, 367] on img "Next" at bounding box center [1305, 369] width 25 height 66
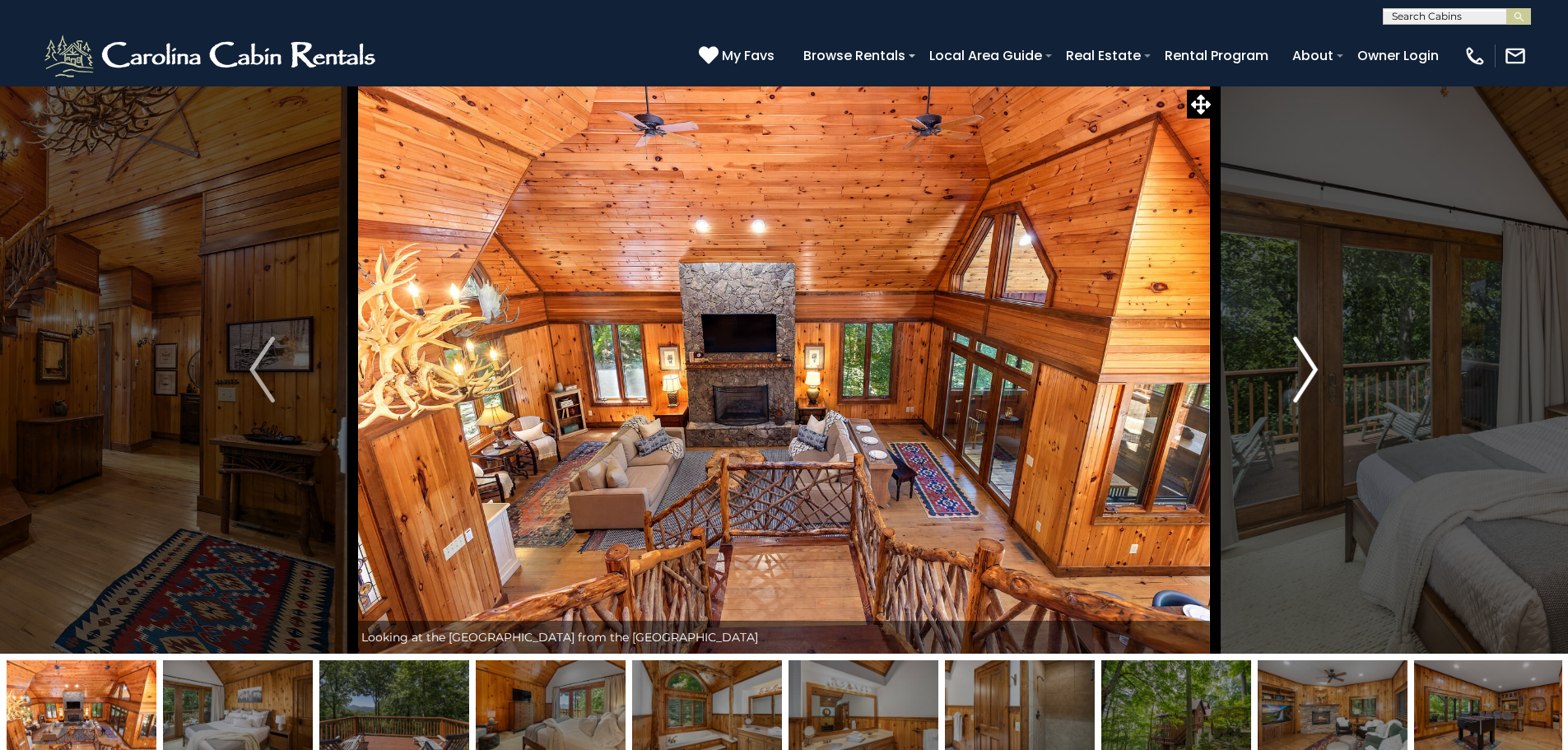
click at [1310, 367] on img "Next" at bounding box center [1305, 369] width 25 height 66
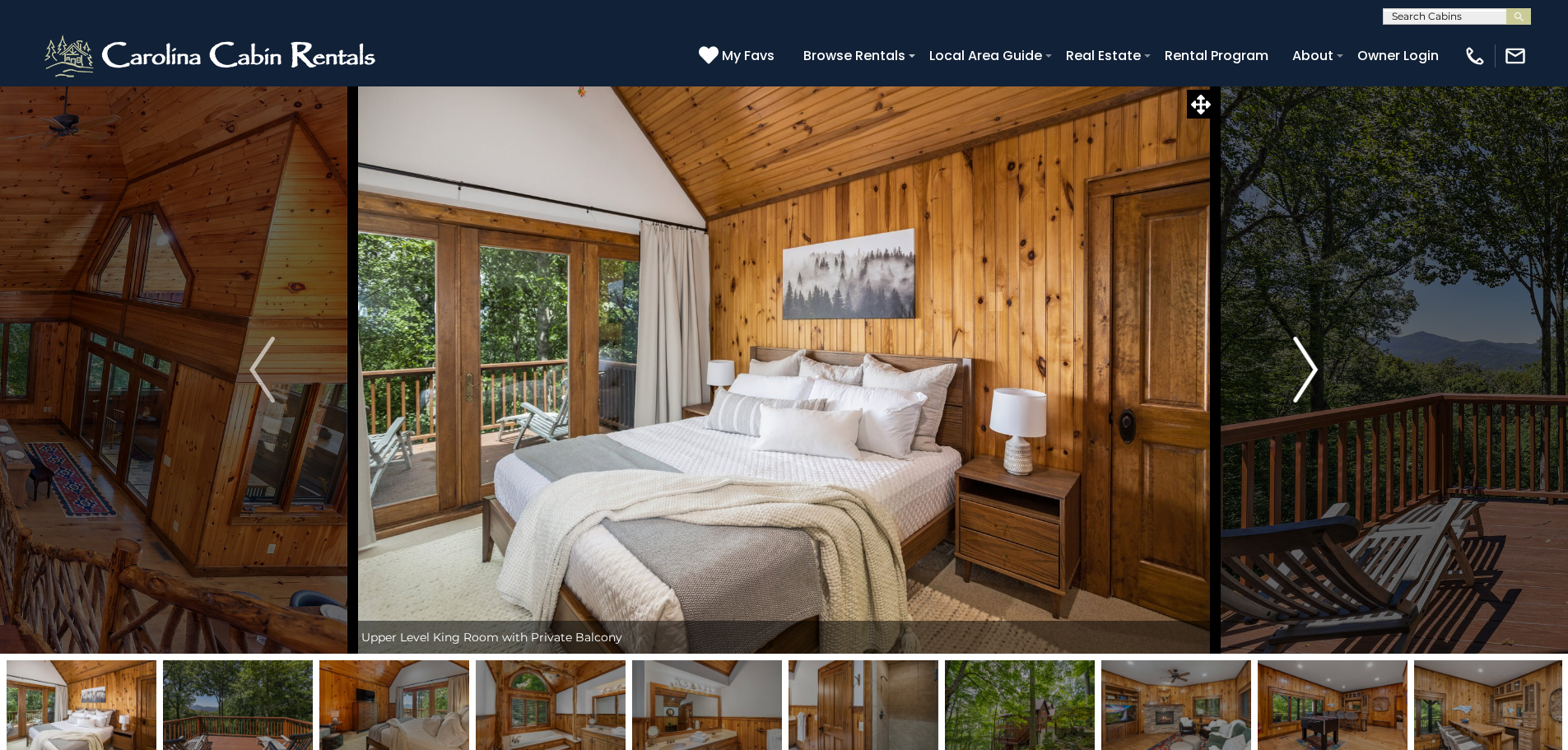
click at [1310, 367] on img "Next" at bounding box center [1305, 369] width 25 height 66
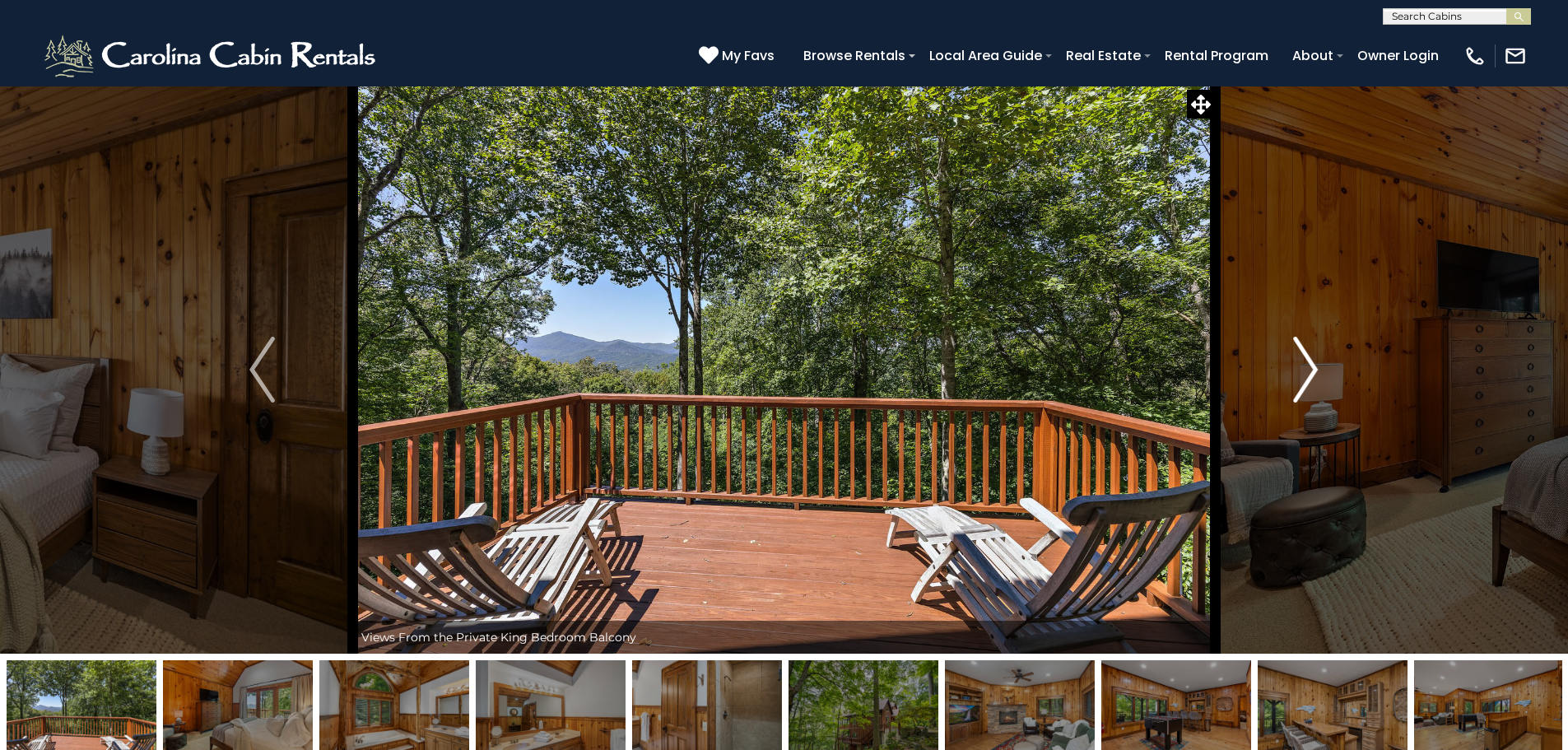
click at [1310, 367] on img "Next" at bounding box center [1305, 369] width 25 height 66
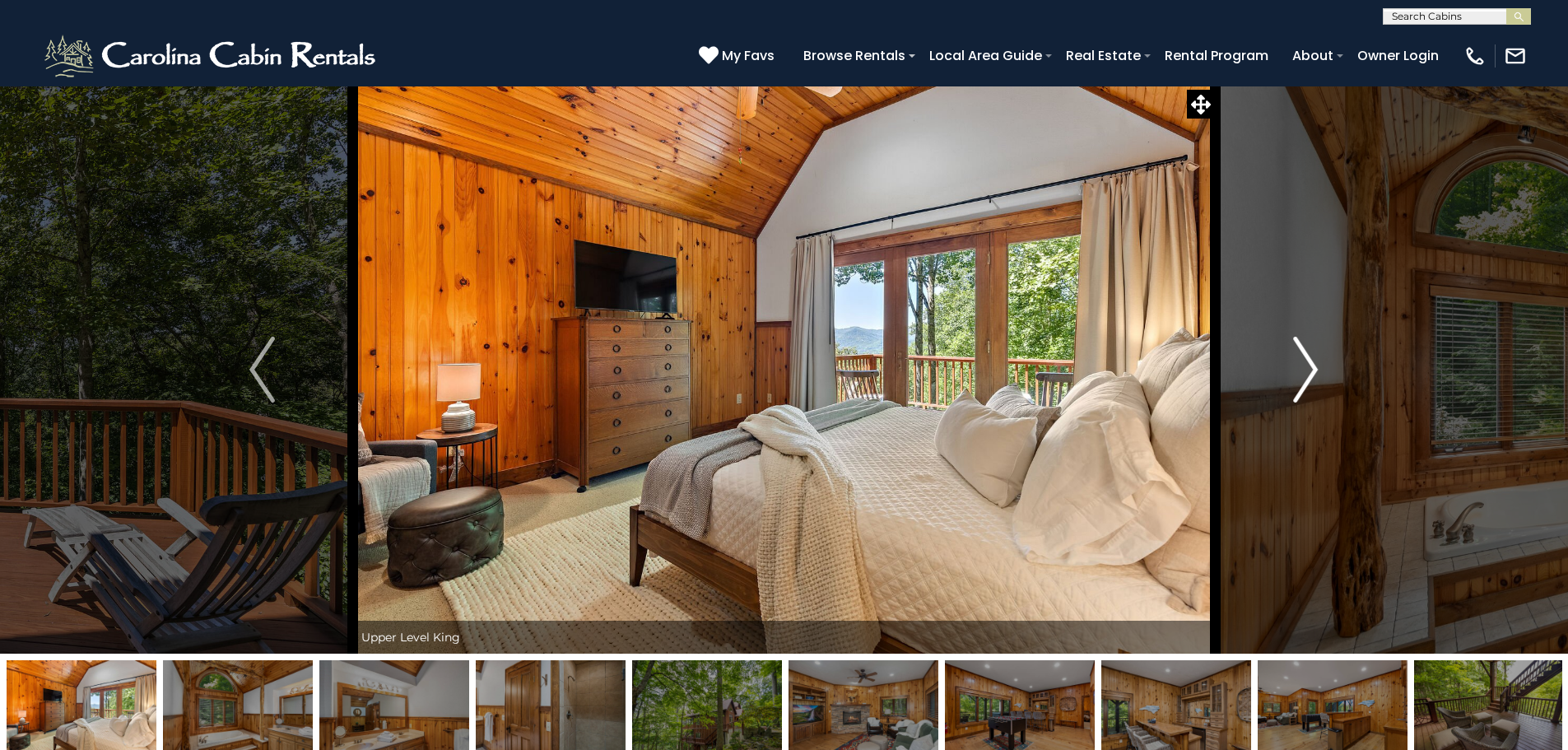
click at [1310, 367] on img "Next" at bounding box center [1305, 369] width 25 height 66
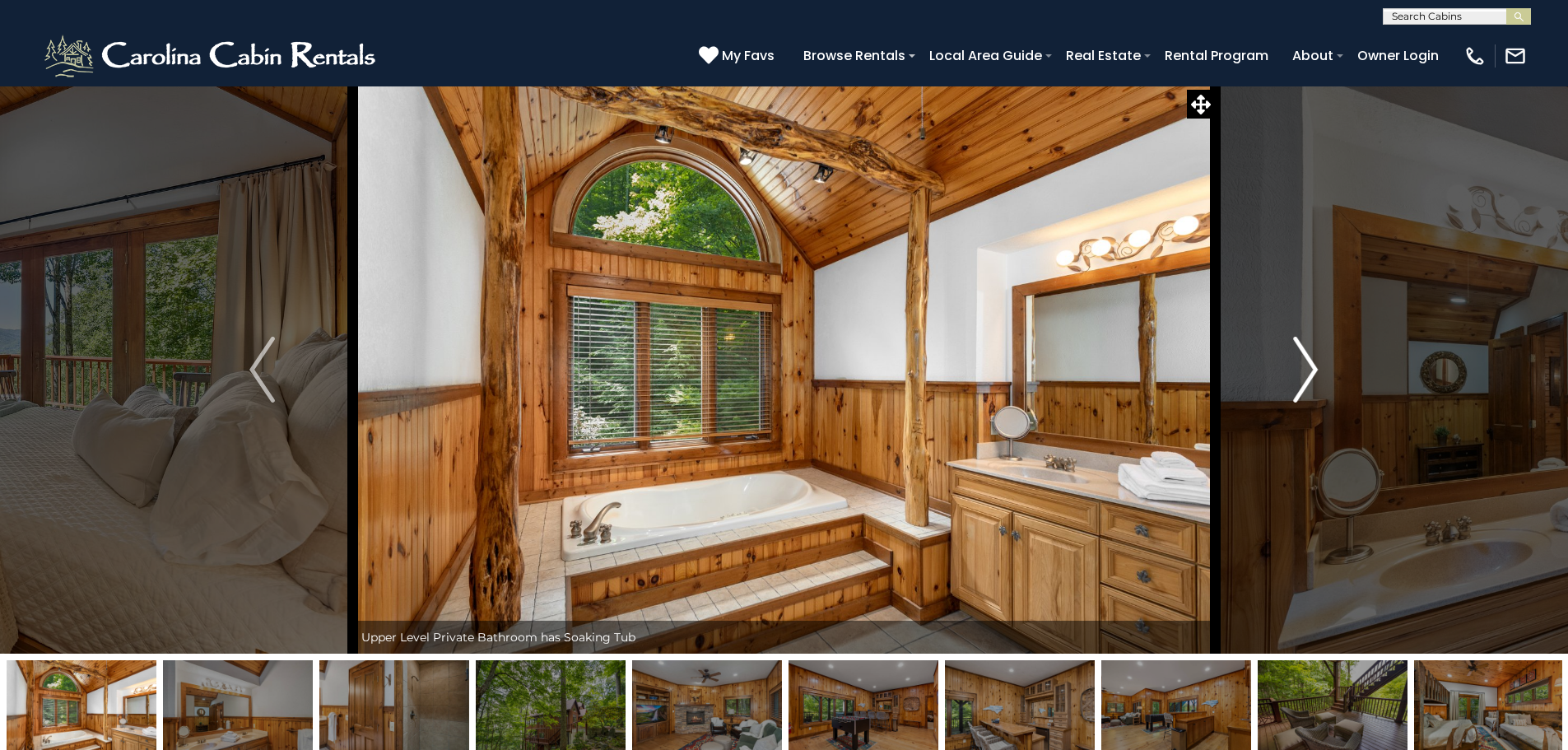
click at [1310, 367] on img "Next" at bounding box center [1305, 369] width 25 height 66
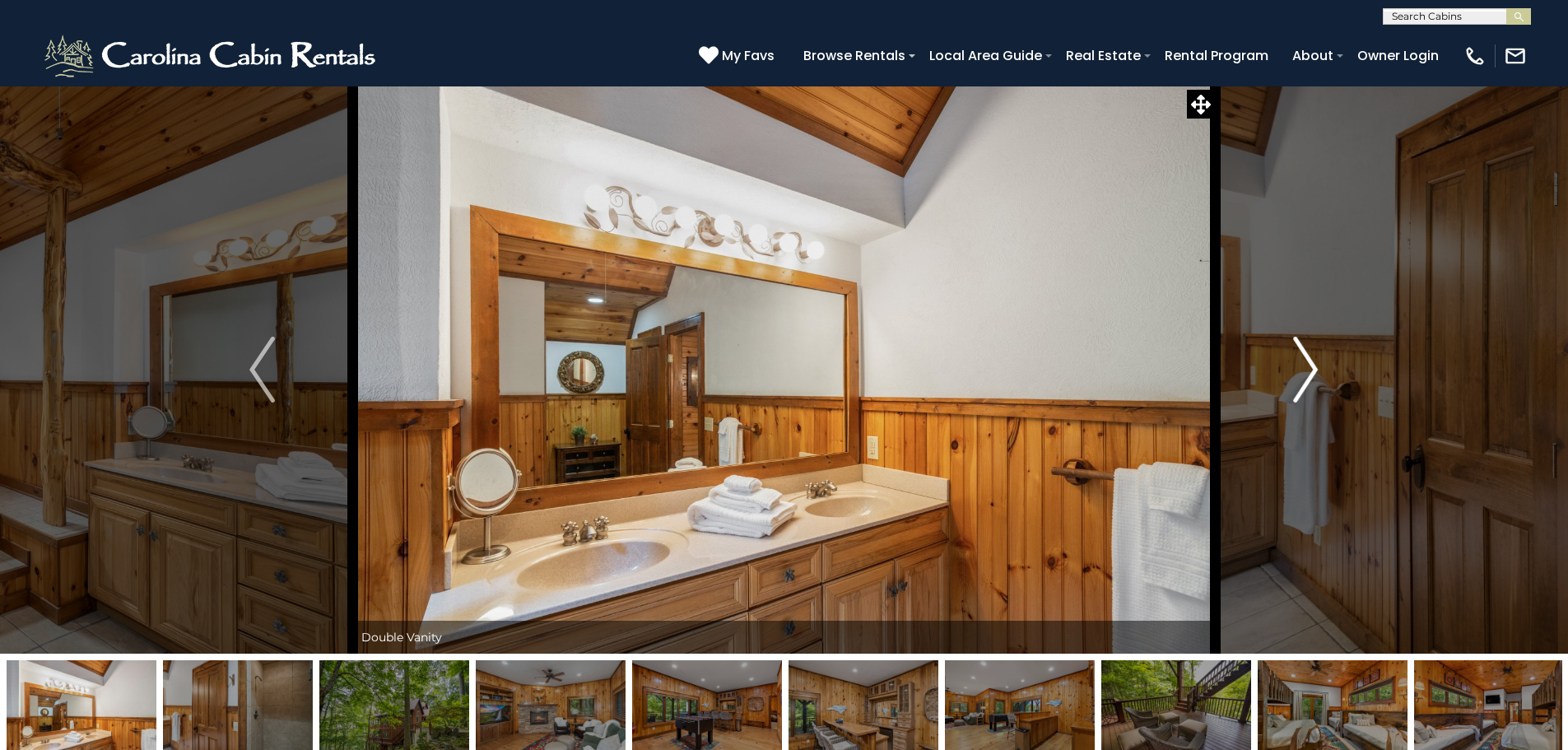
click at [1310, 367] on img "Next" at bounding box center [1305, 369] width 25 height 66
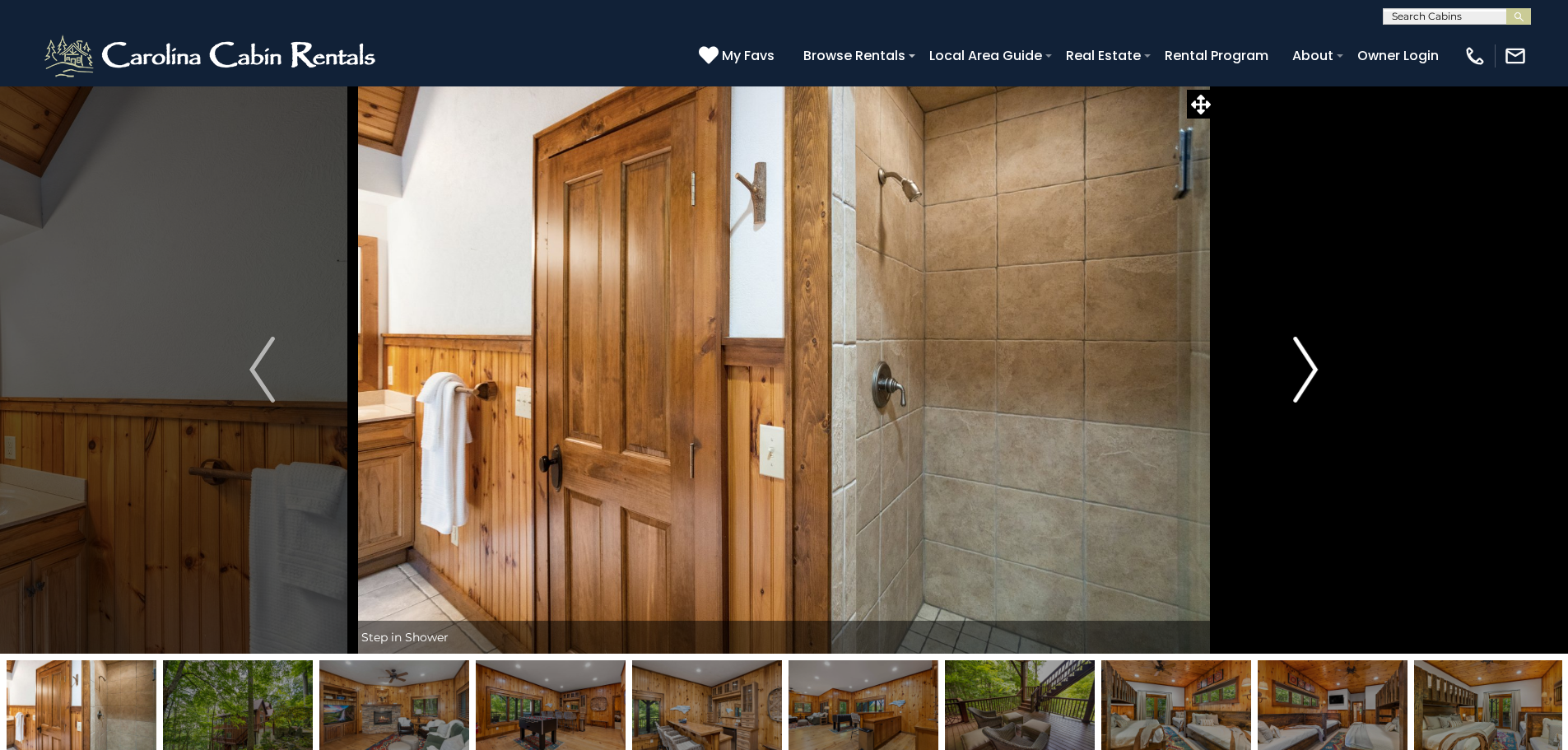
click at [1310, 367] on img "Next" at bounding box center [1305, 369] width 25 height 66
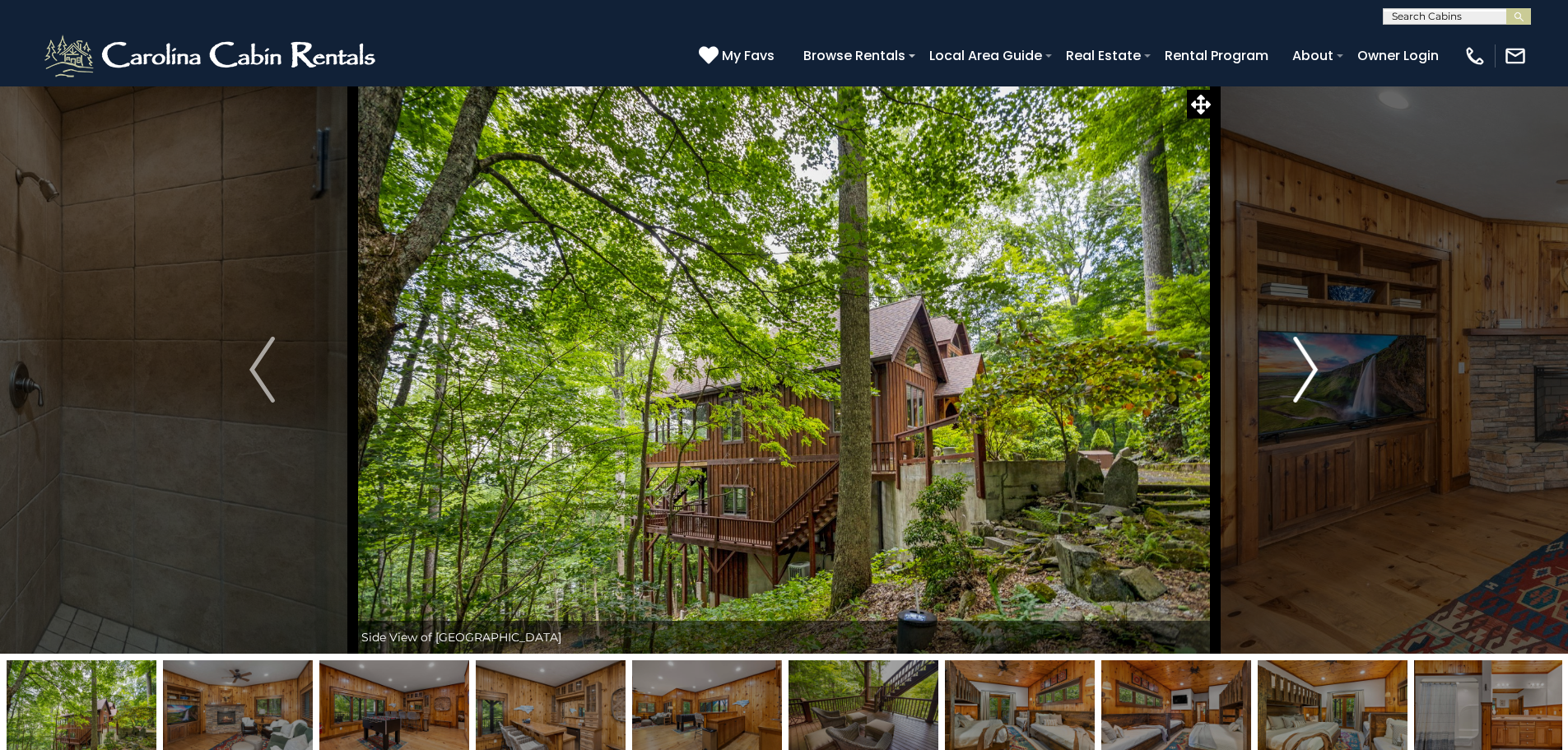
click at [1310, 367] on img "Next" at bounding box center [1305, 369] width 25 height 66
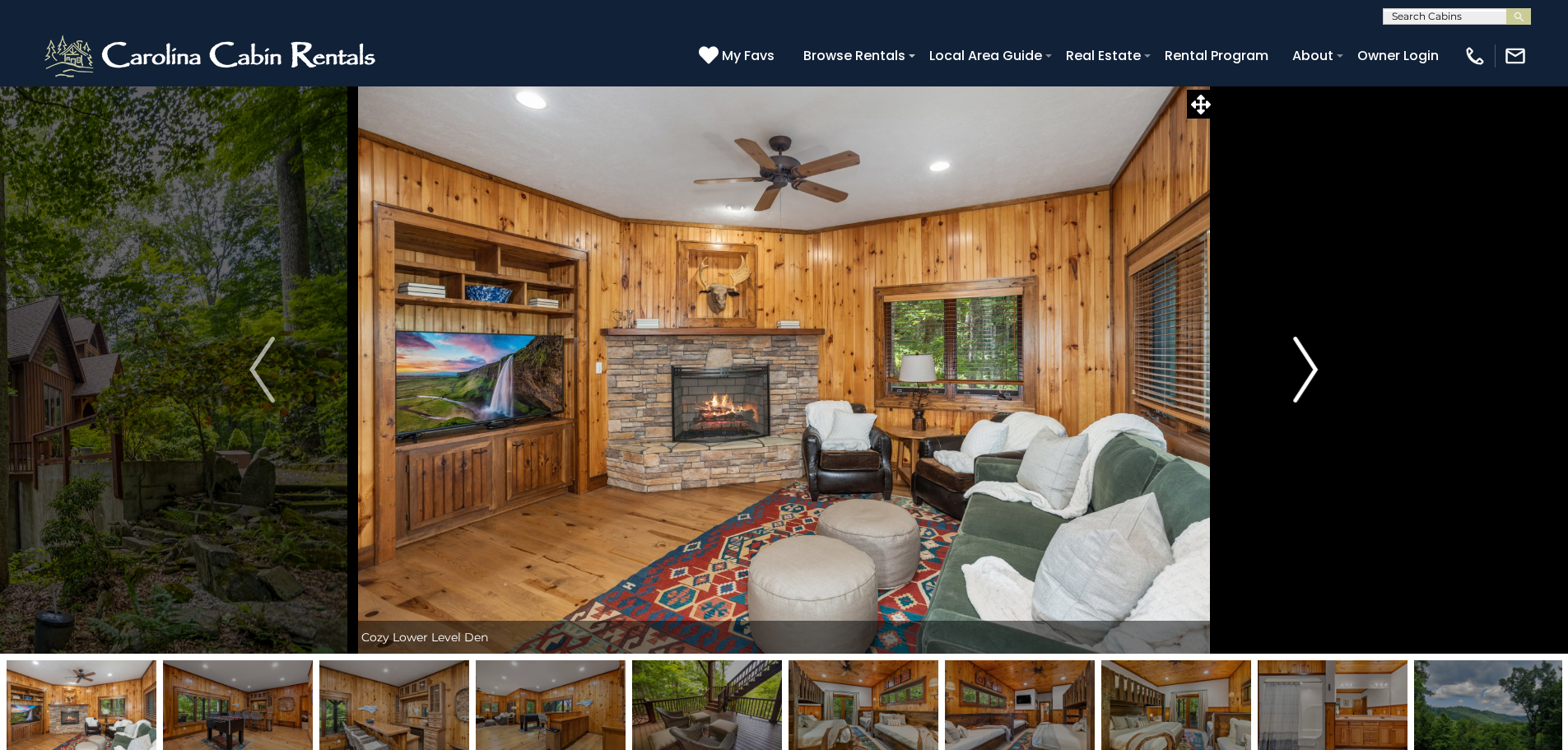
click at [1310, 367] on img "Next" at bounding box center [1305, 369] width 25 height 66
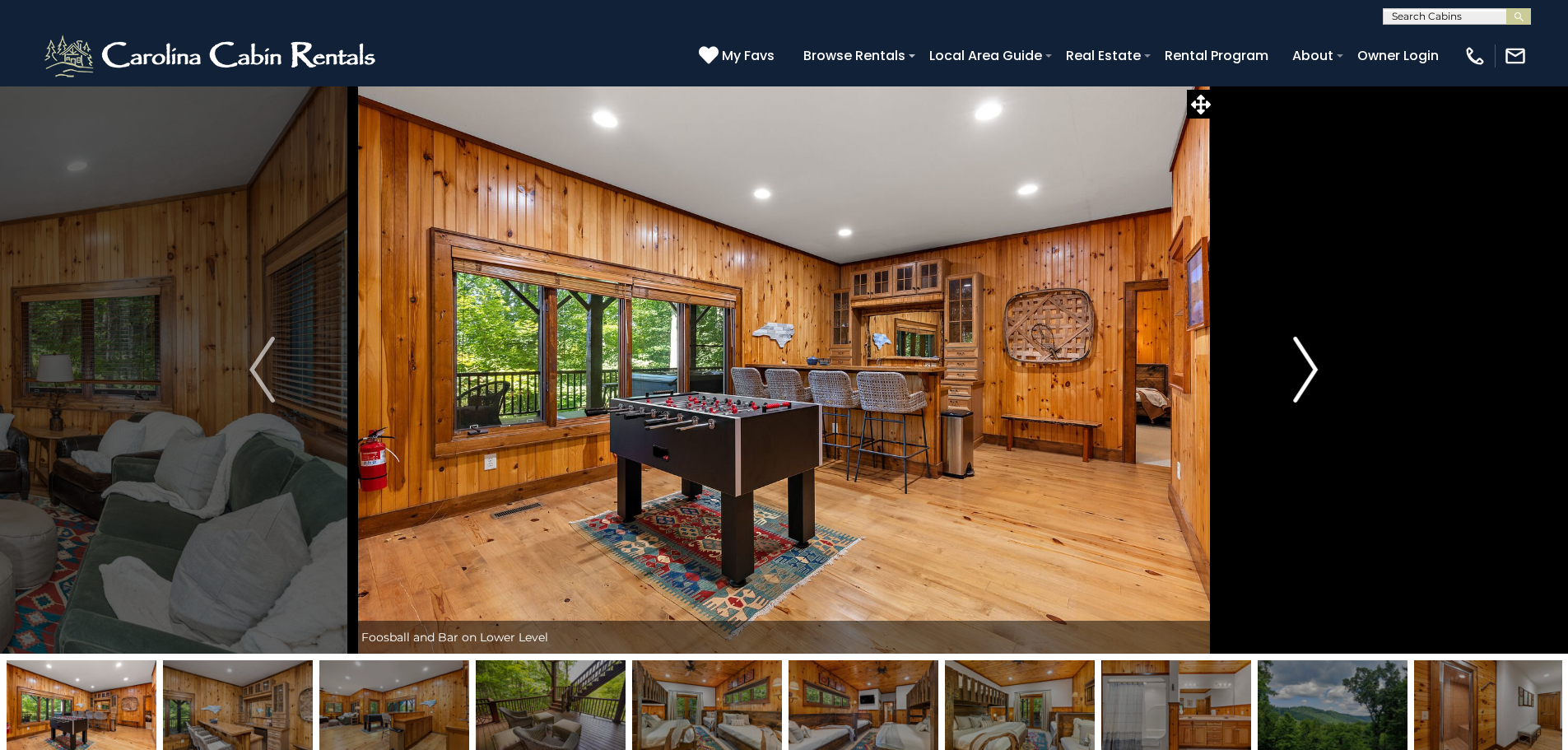
click at [1310, 367] on img "Next" at bounding box center [1305, 369] width 25 height 66
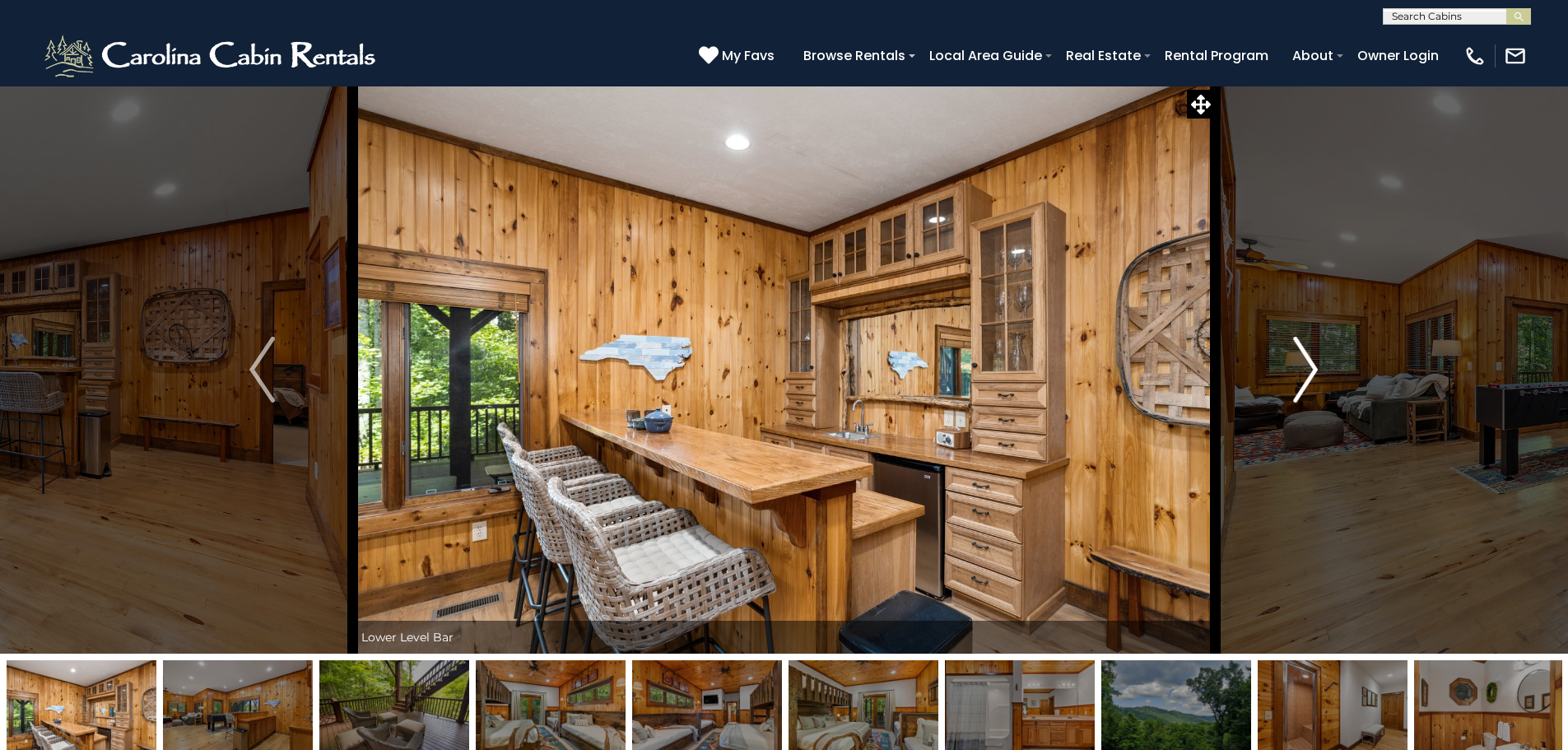
click at [1310, 367] on img "Next" at bounding box center [1305, 369] width 25 height 66
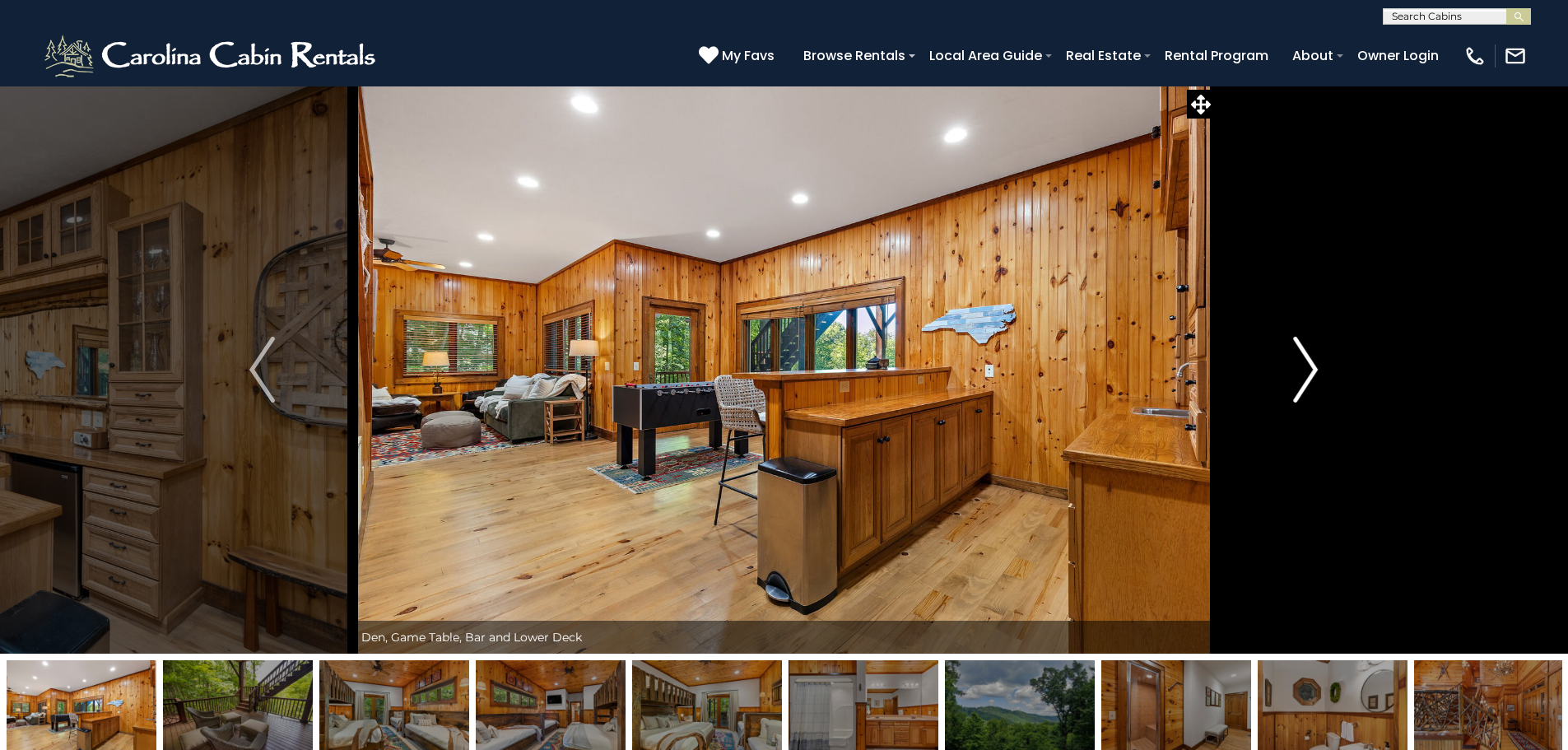
click at [1310, 367] on img "Next" at bounding box center [1305, 369] width 25 height 66
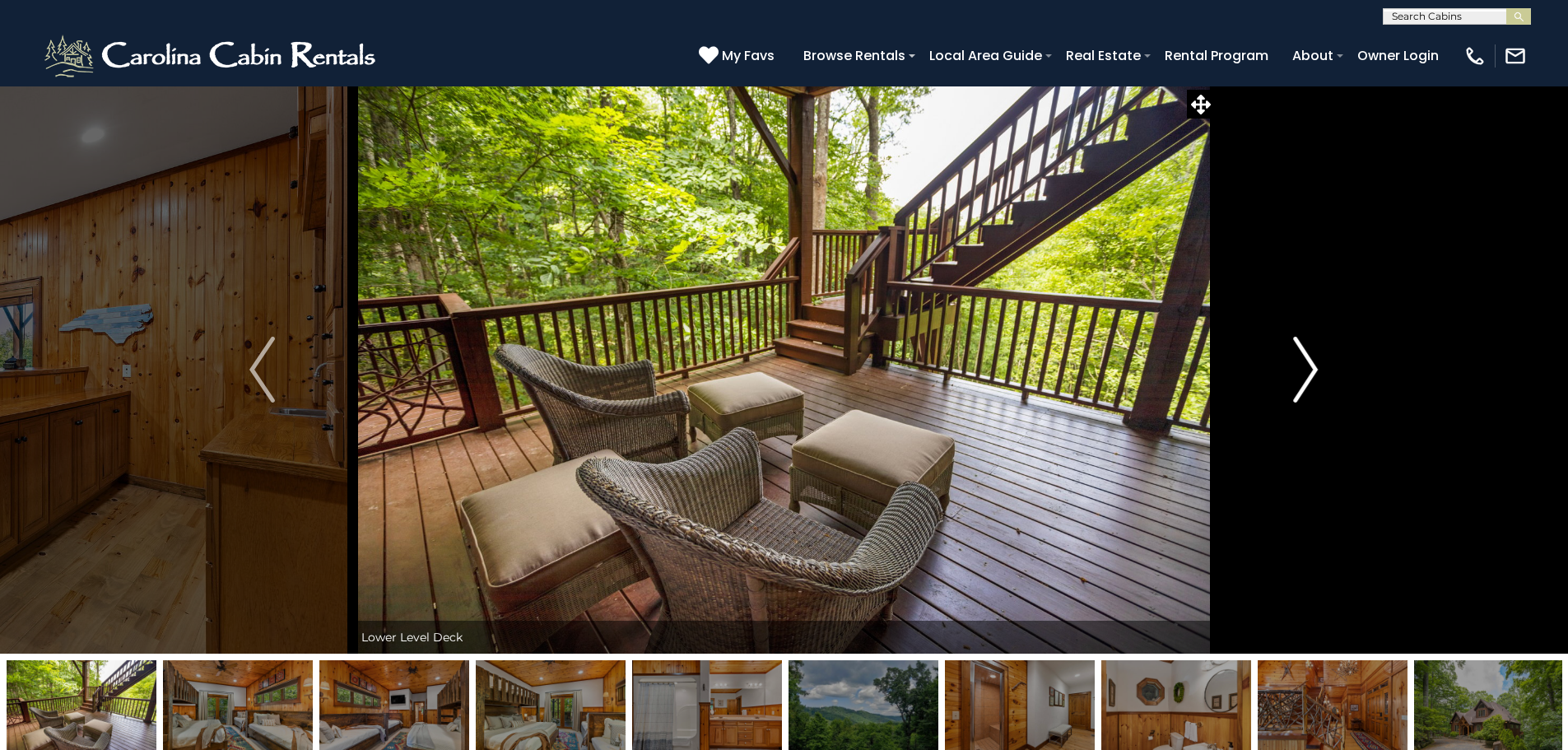
click at [1310, 367] on img "Next" at bounding box center [1305, 369] width 25 height 66
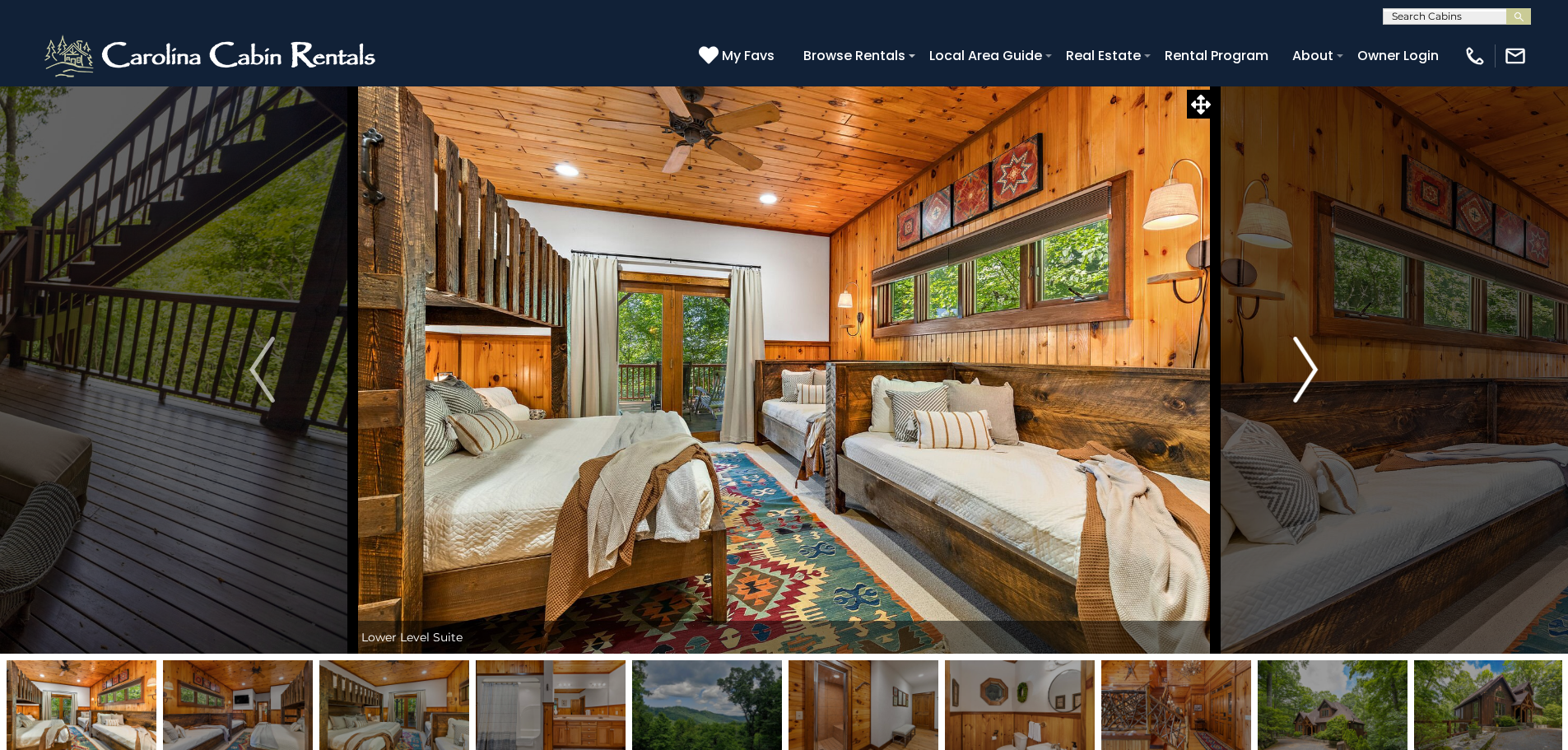
click at [1310, 367] on img "Next" at bounding box center [1305, 369] width 25 height 66
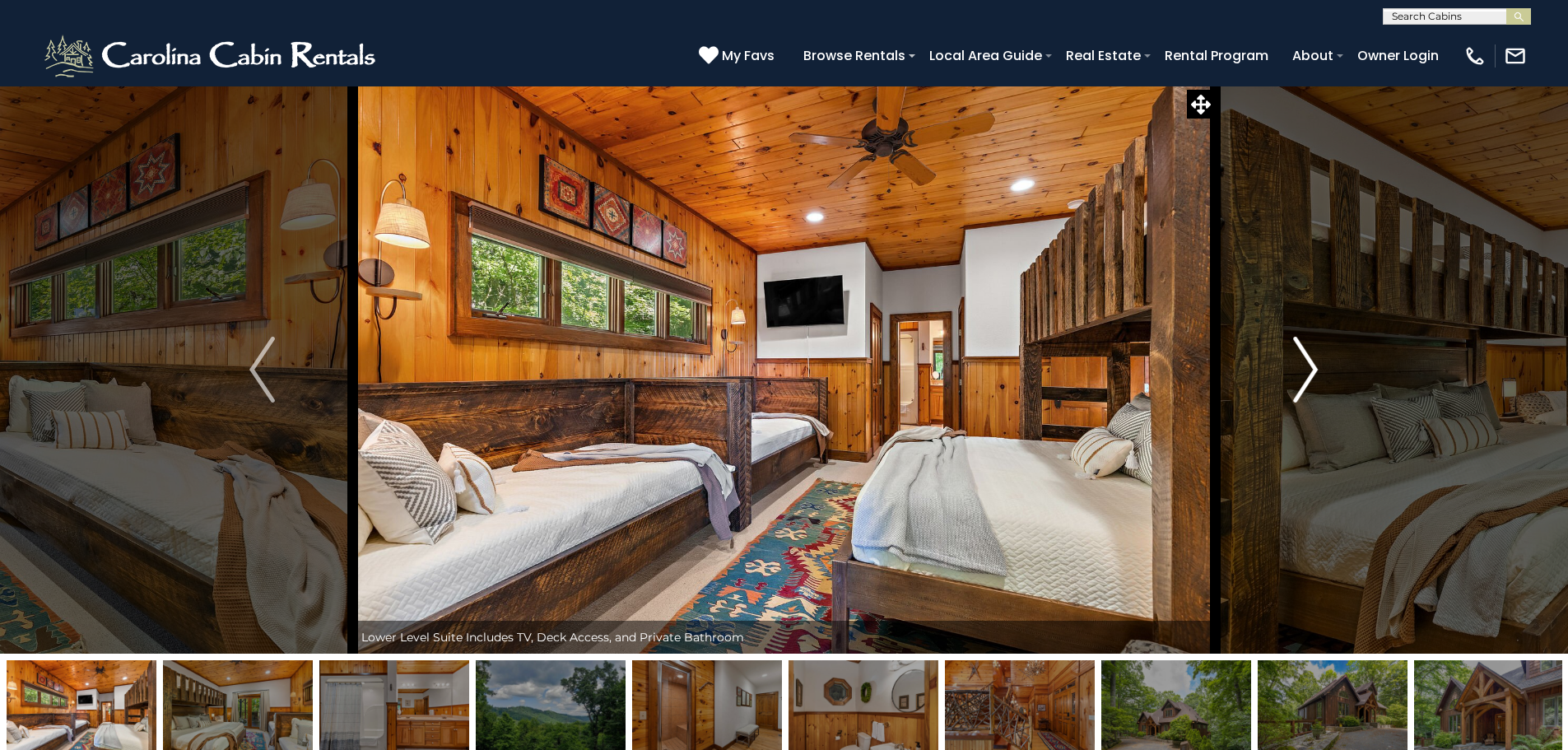
click at [1310, 367] on img "Next" at bounding box center [1305, 369] width 25 height 66
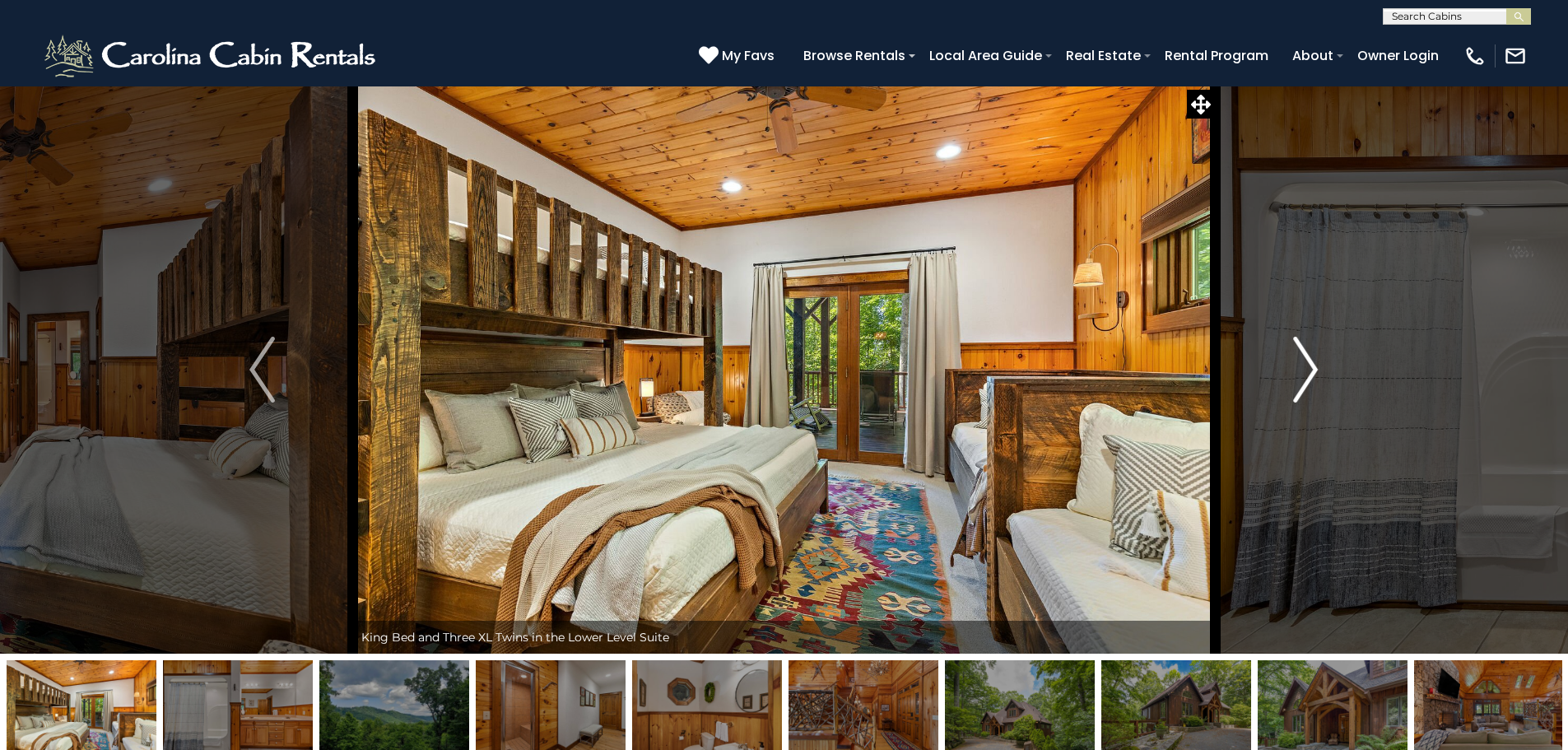
click at [1310, 367] on img "Next" at bounding box center [1305, 369] width 25 height 66
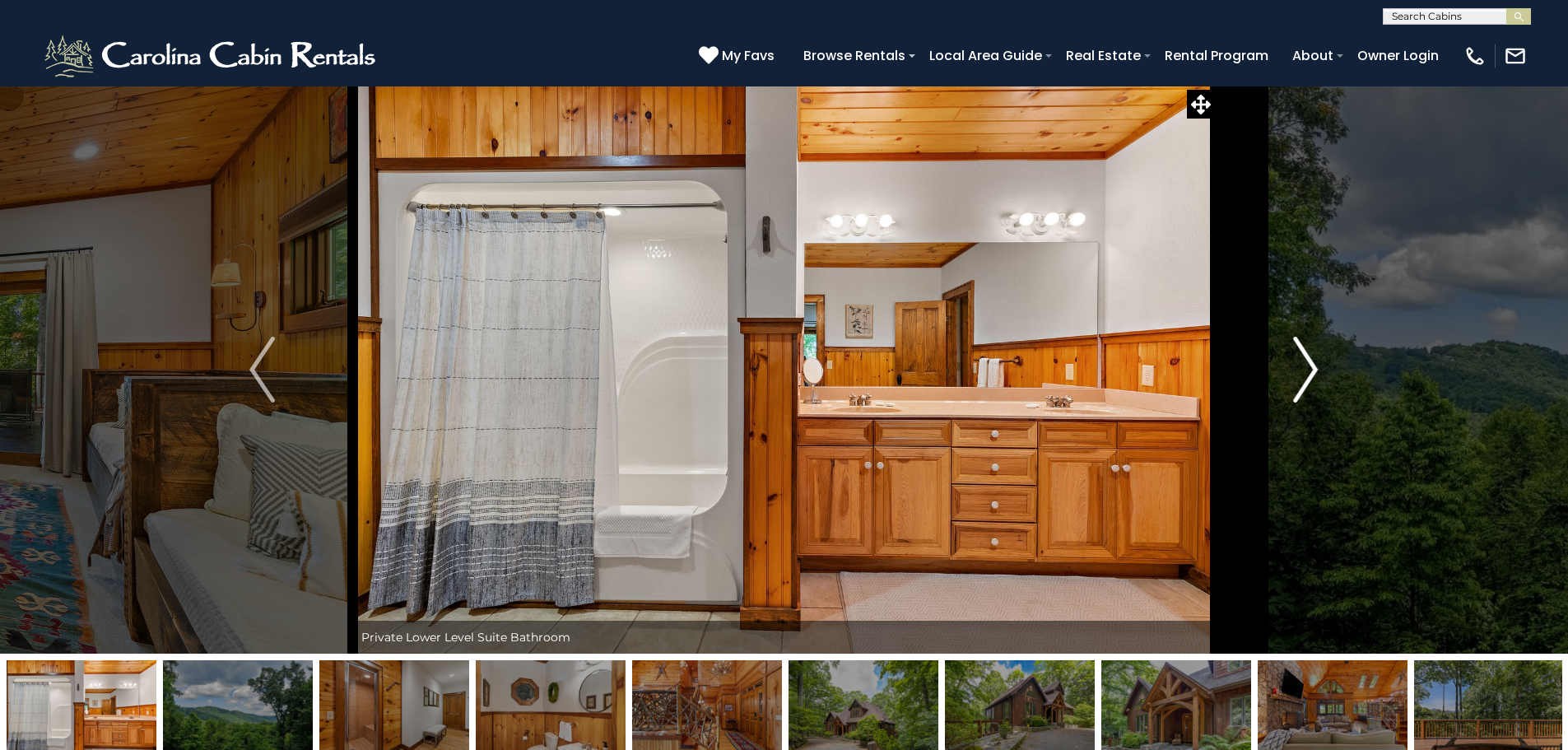
click at [1310, 367] on img "Next" at bounding box center [1305, 369] width 25 height 66
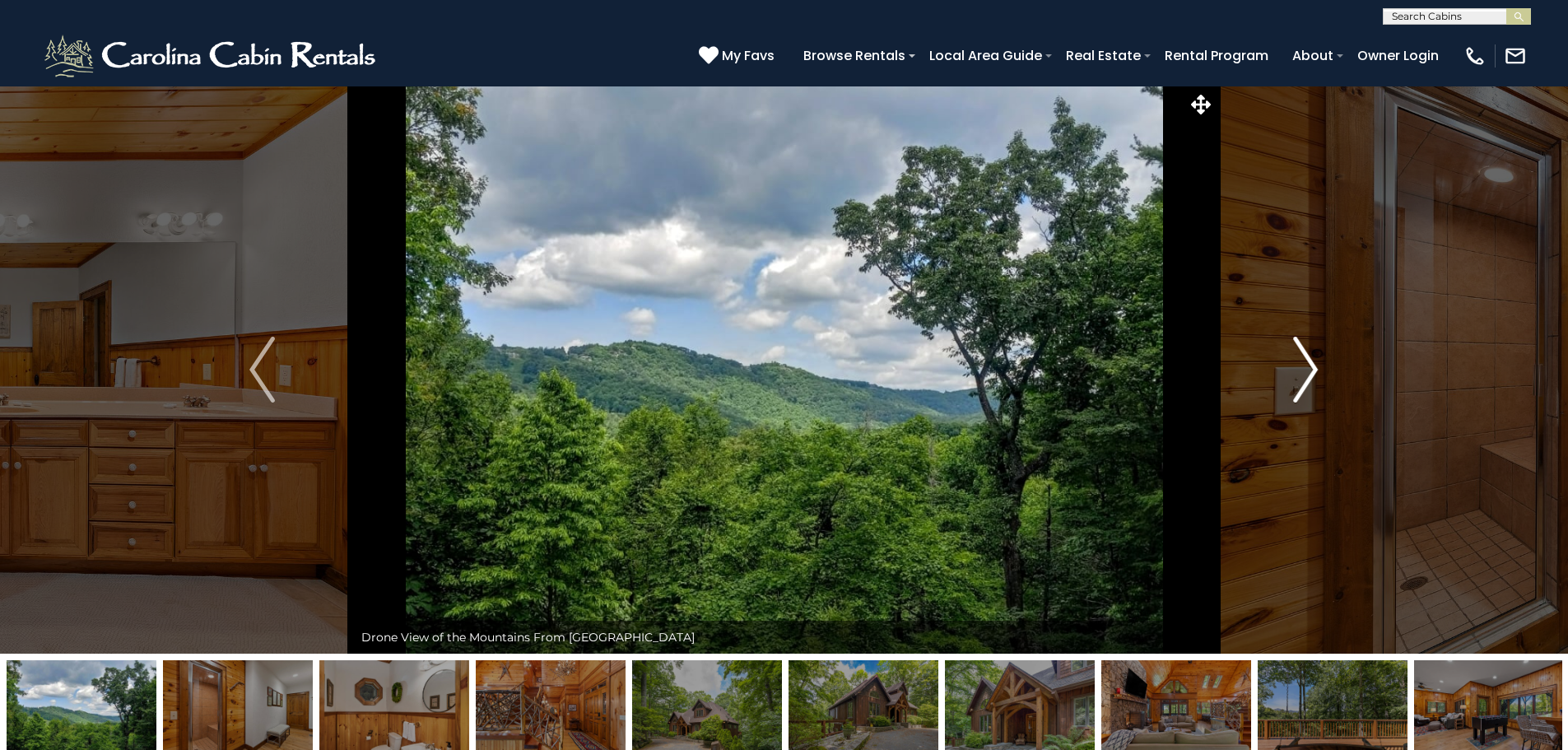
click at [1310, 367] on img "Next" at bounding box center [1305, 369] width 25 height 66
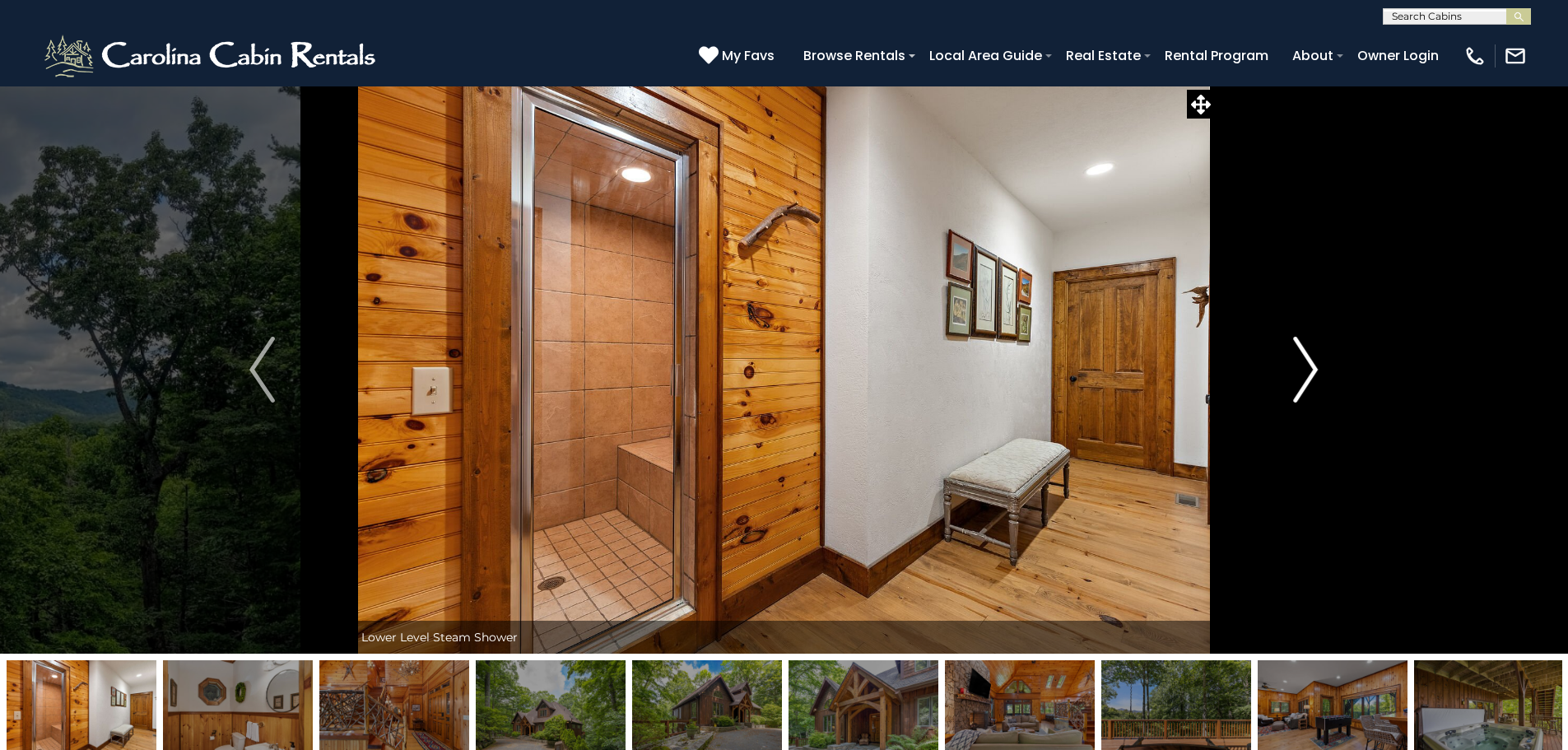
click at [1310, 367] on img "Next" at bounding box center [1305, 369] width 25 height 66
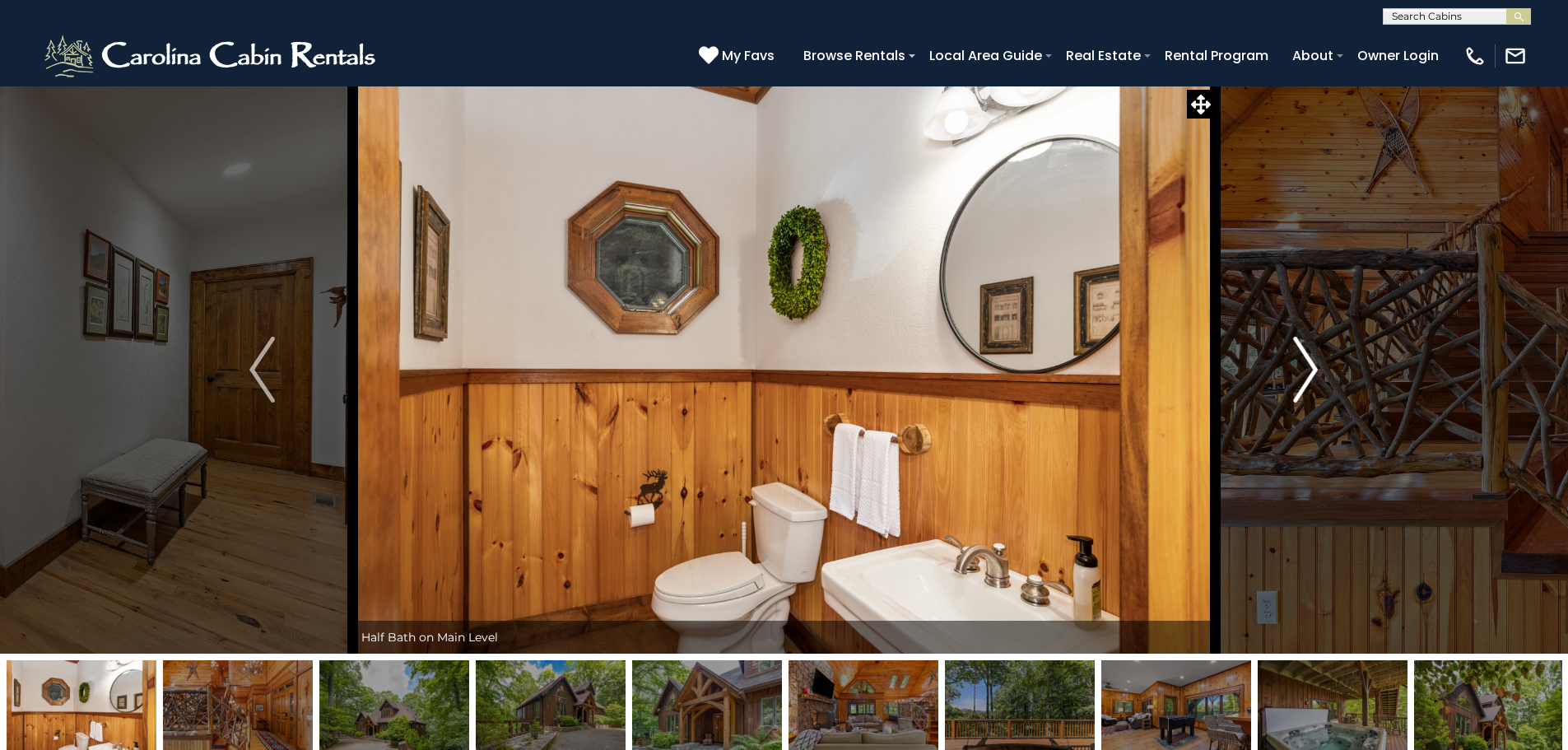
click at [1310, 367] on img "Next" at bounding box center [1305, 369] width 25 height 66
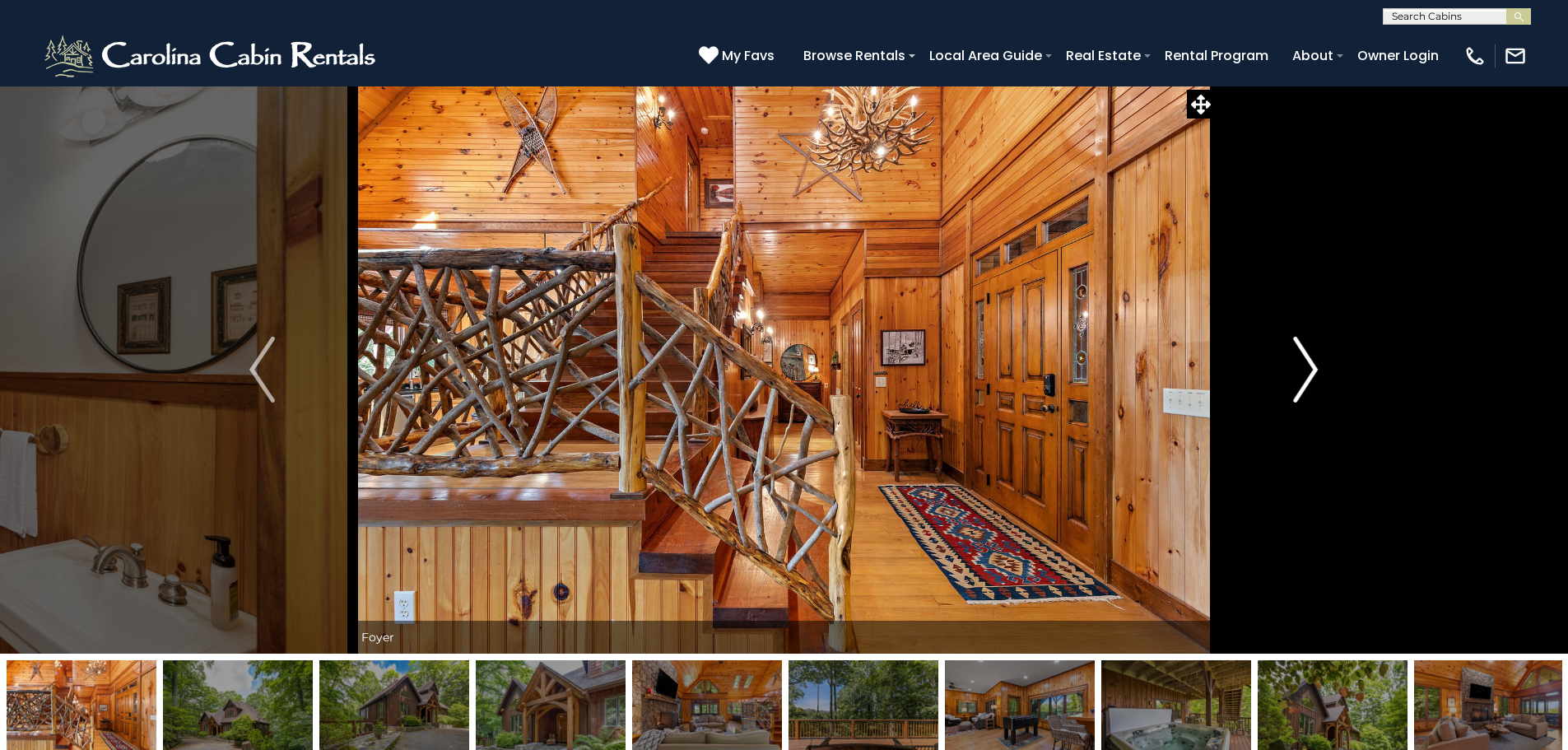
click at [1310, 367] on img "Next" at bounding box center [1305, 369] width 25 height 66
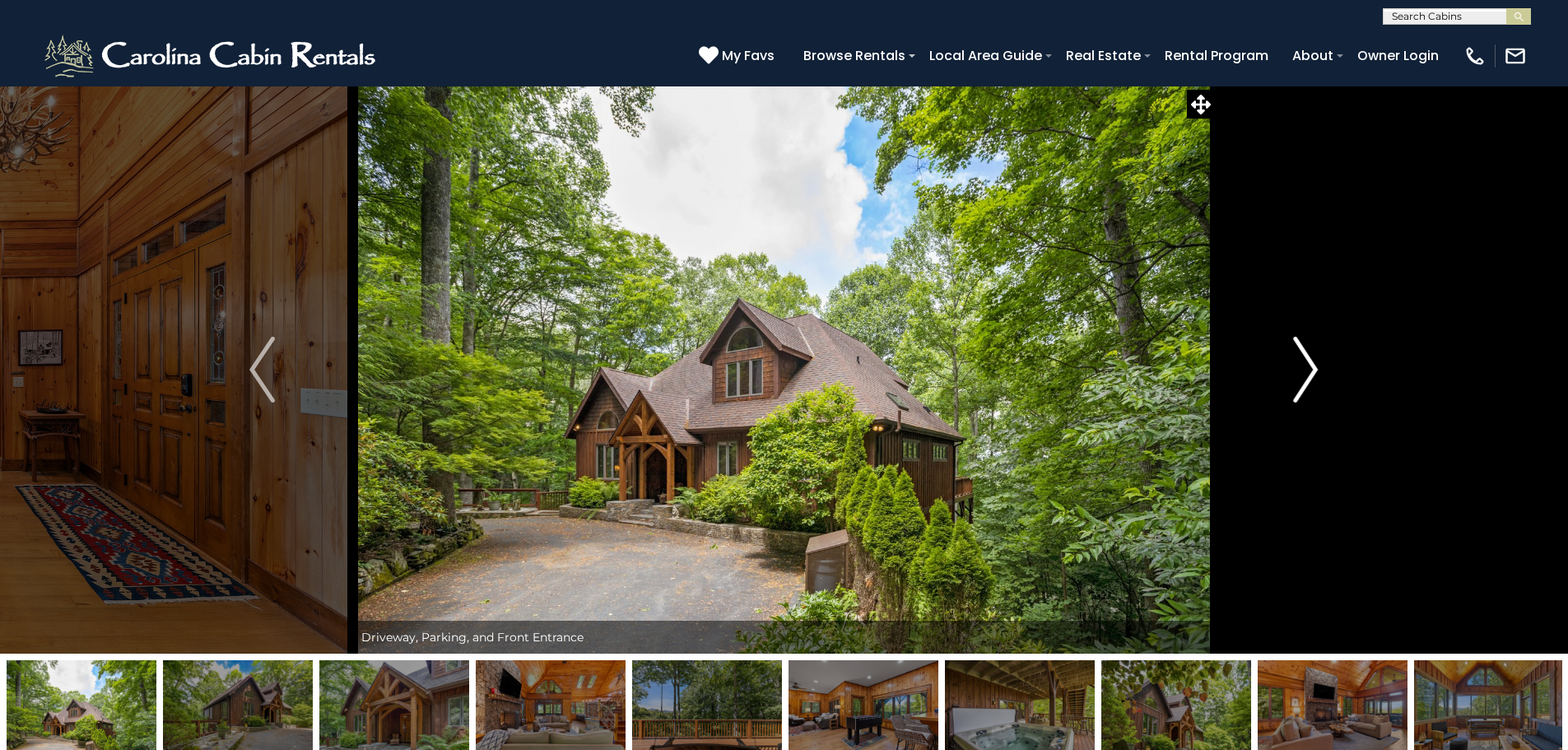
click at [1310, 367] on img "Next" at bounding box center [1305, 369] width 25 height 66
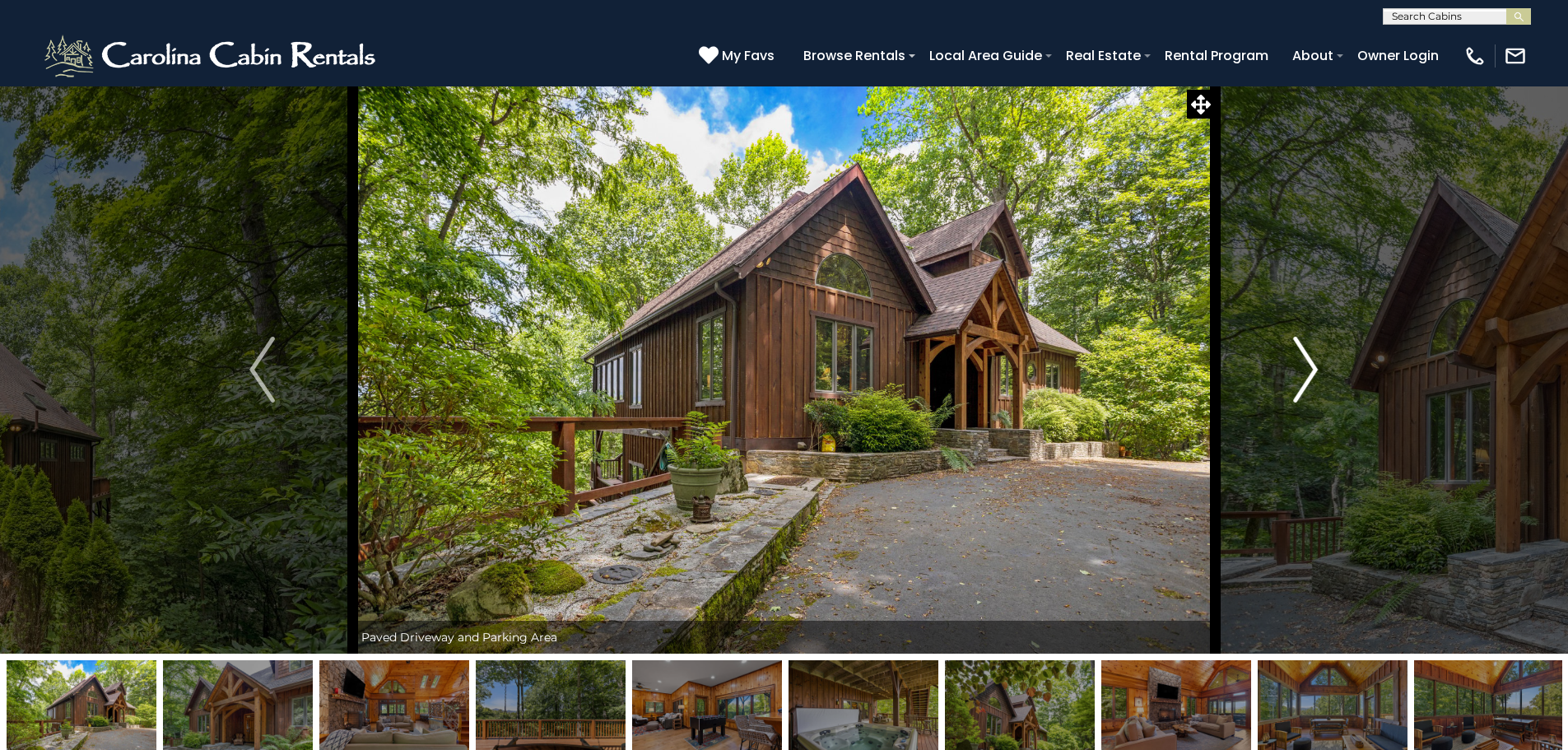
click at [1310, 367] on img "Next" at bounding box center [1305, 369] width 25 height 66
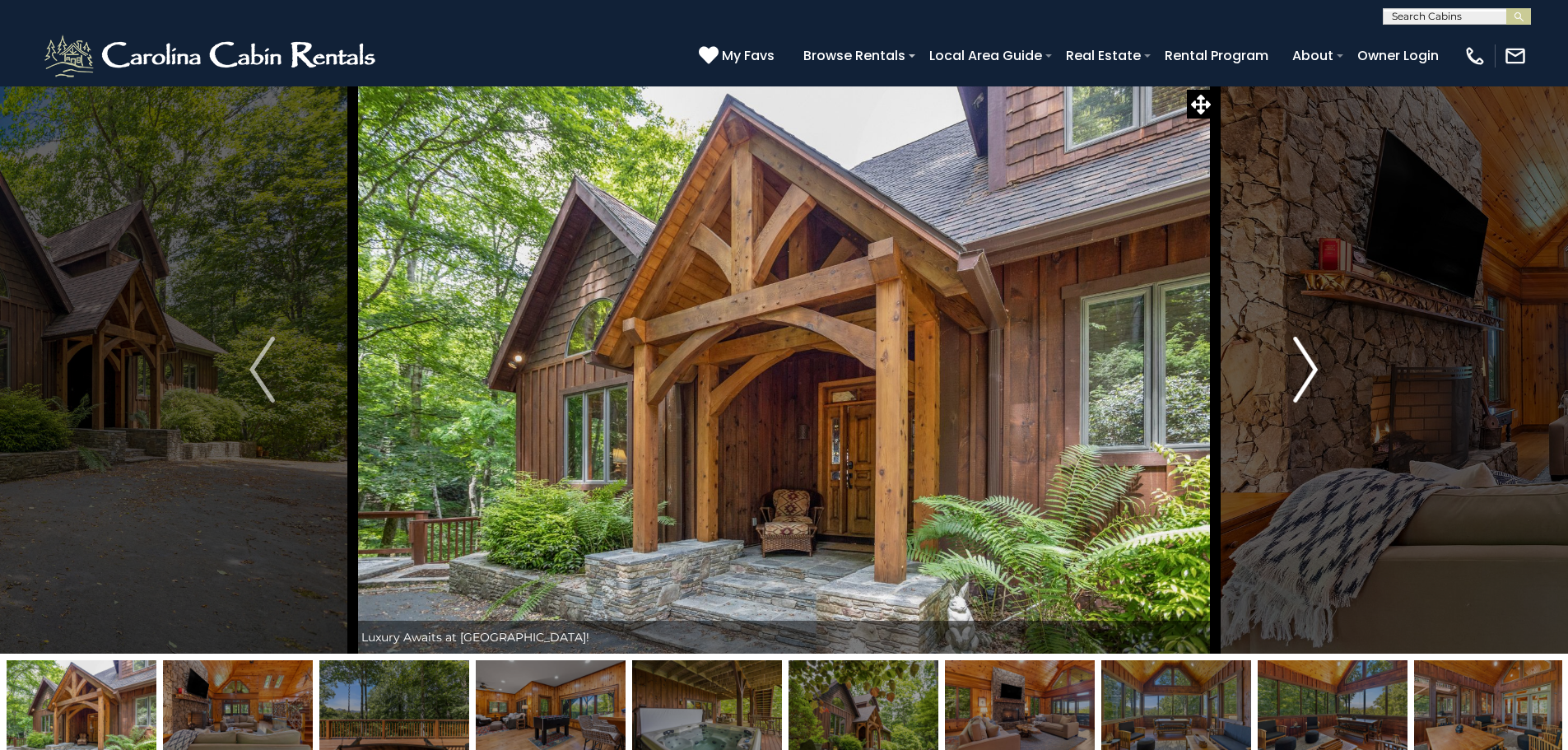
click at [1310, 367] on img "Next" at bounding box center [1305, 369] width 25 height 66
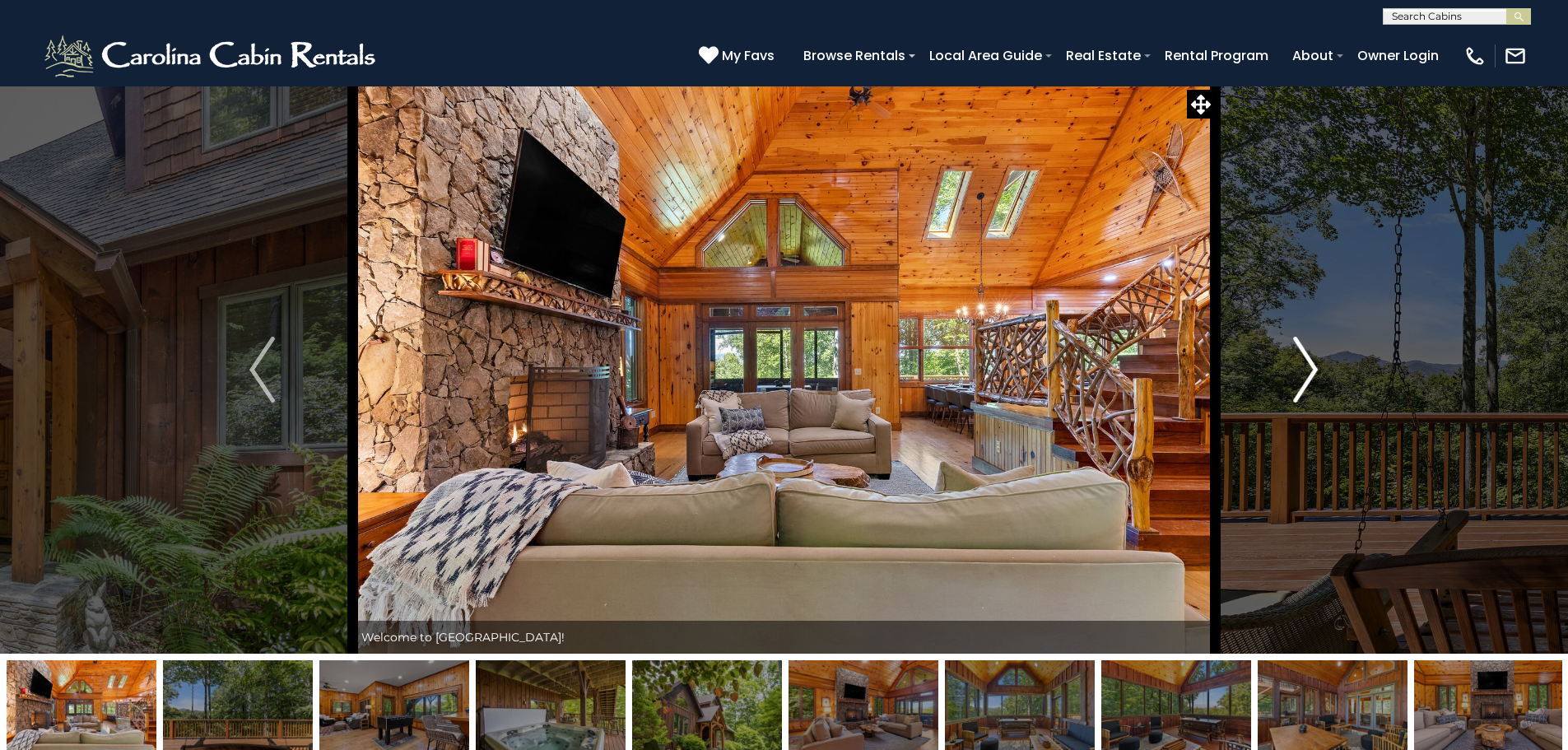
click at [1310, 367] on img "Next" at bounding box center [1305, 369] width 25 height 66
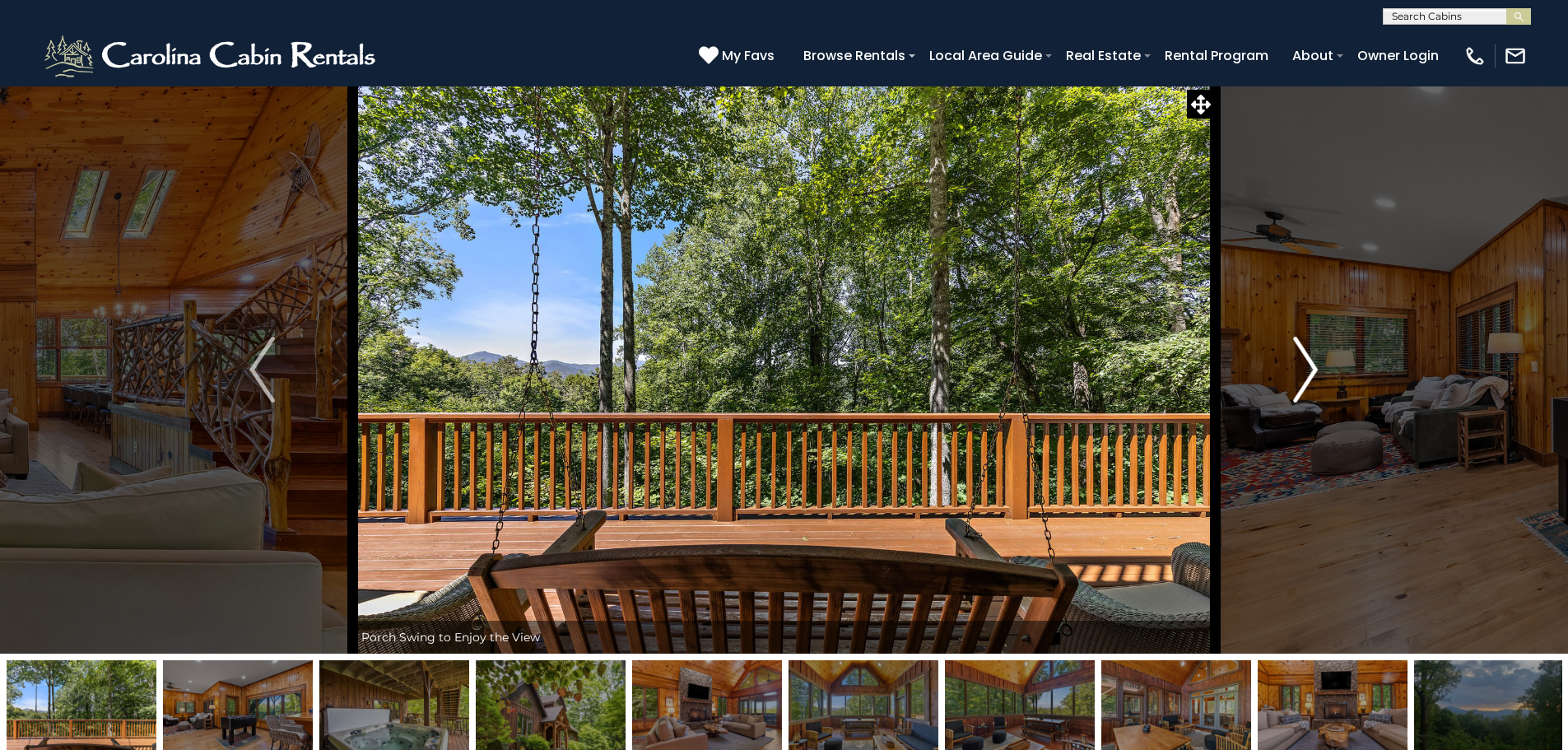
click at [1310, 367] on img "Next" at bounding box center [1305, 369] width 25 height 66
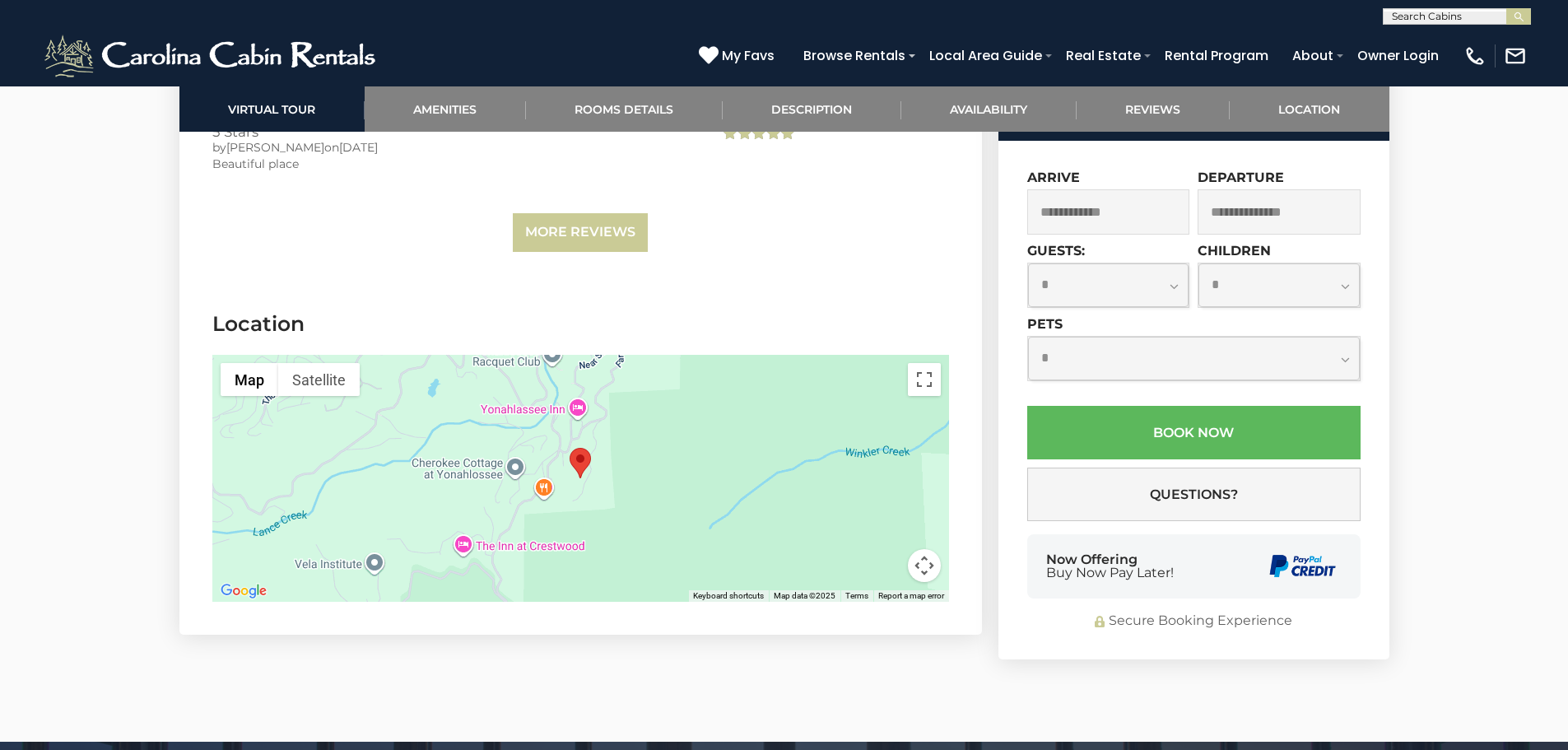
scroll to position [4197, 0]
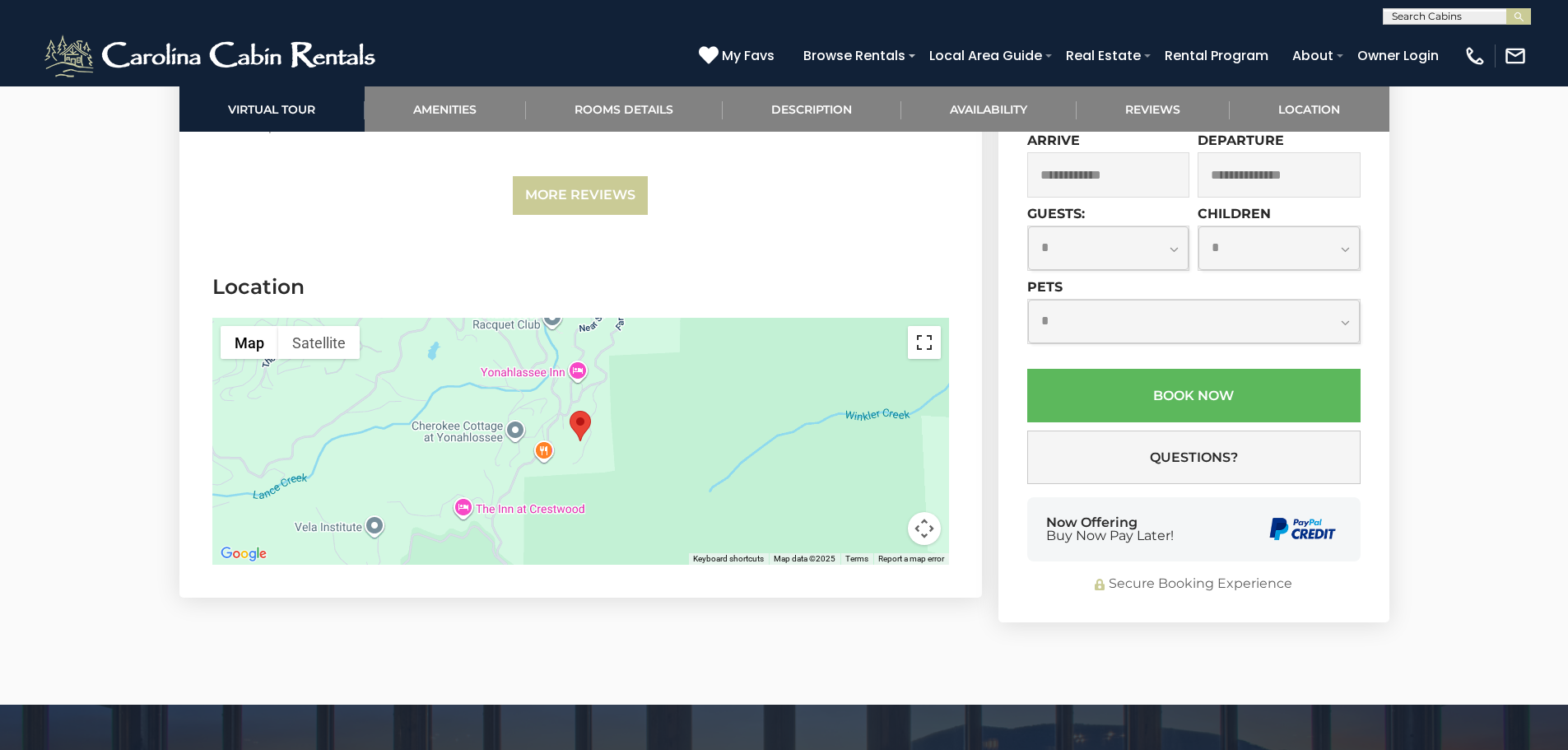
click at [924, 326] on button "Toggle fullscreen view" at bounding box center [924, 342] width 33 height 33
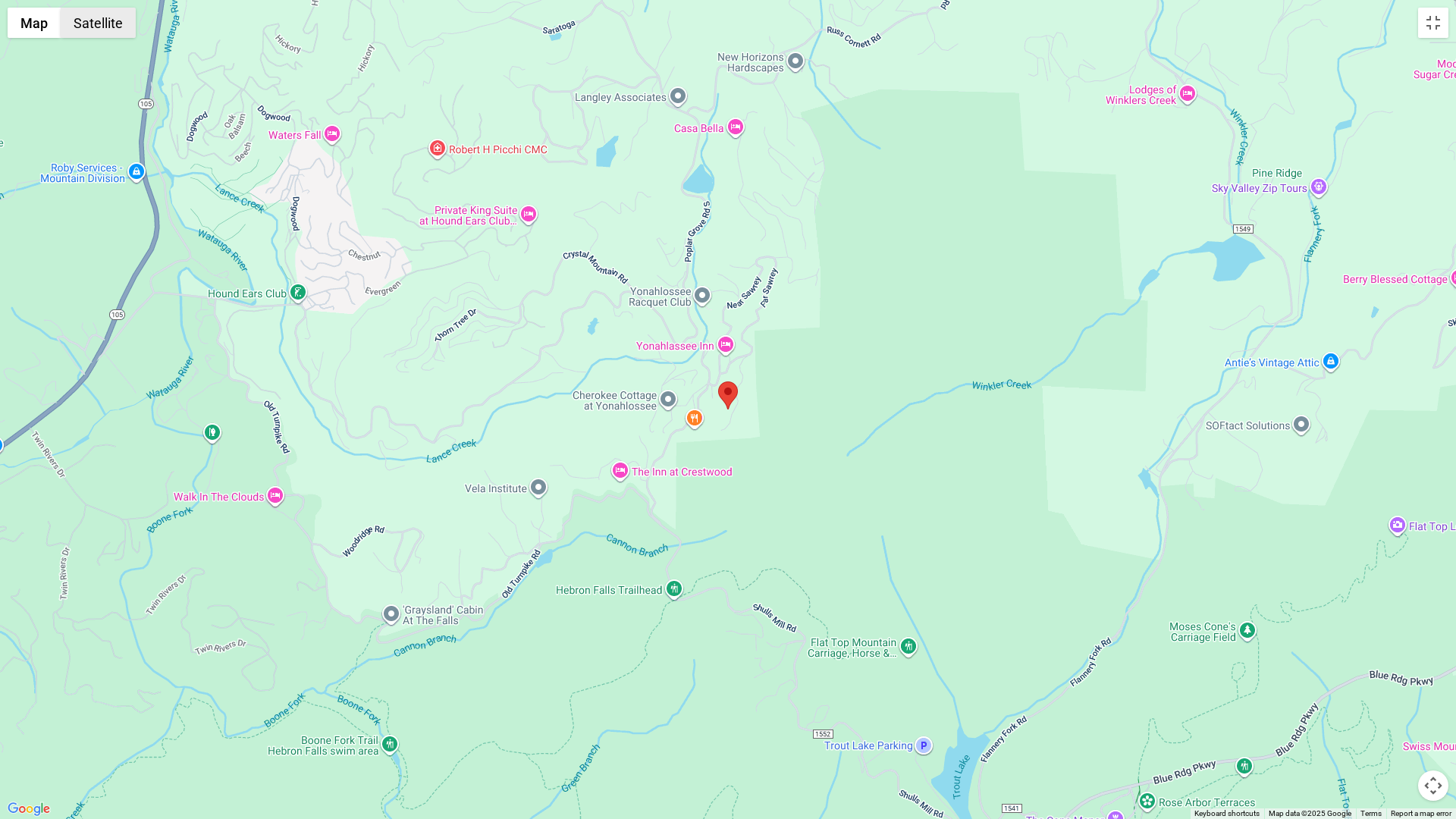
click at [94, 23] on button "Satellite" at bounding box center [98, 22] width 75 height 30
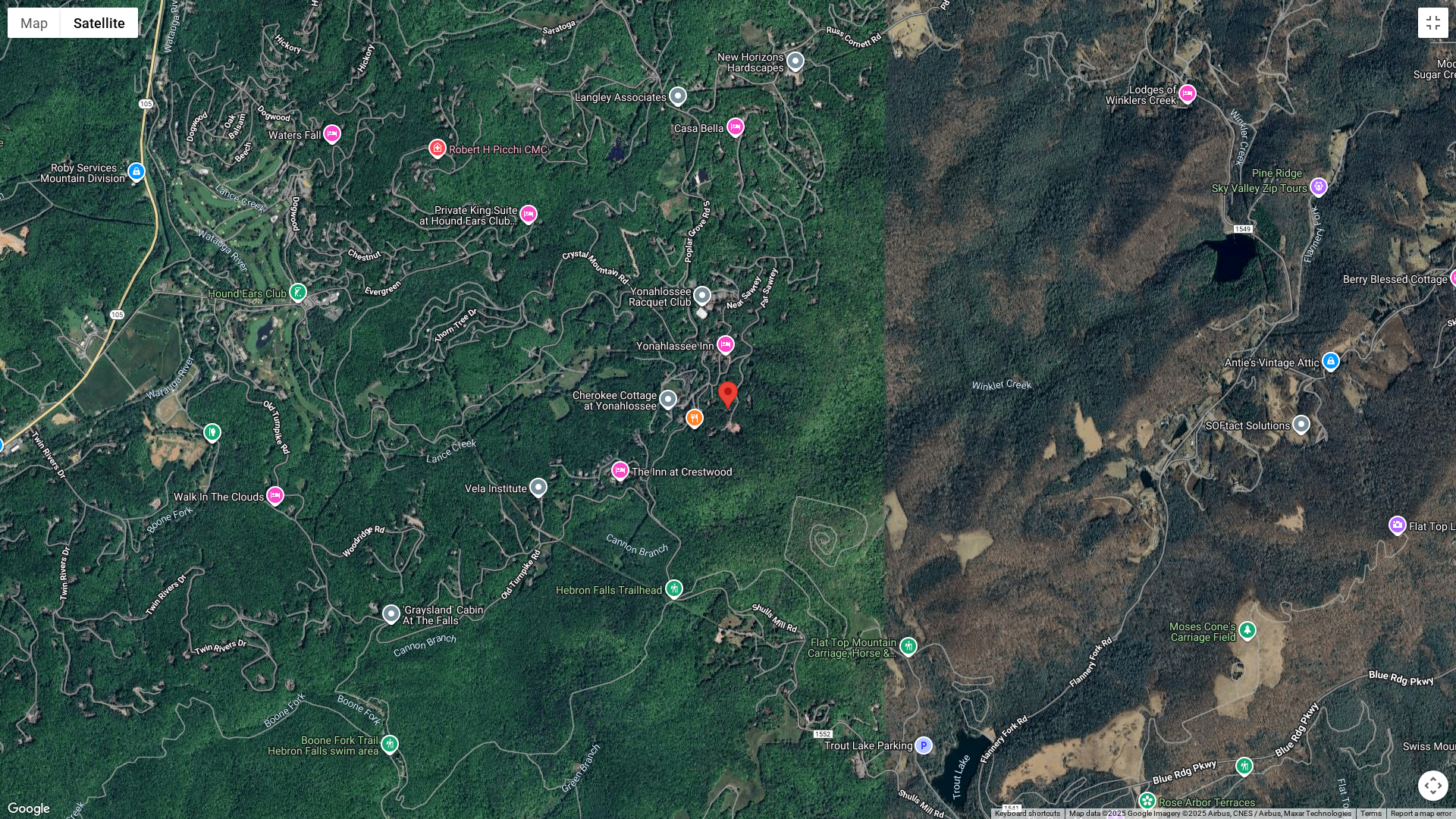
click at [431, 609] on div at bounding box center [728, 409] width 1456 height 819
click at [390, 615] on div at bounding box center [728, 409] width 1456 height 819
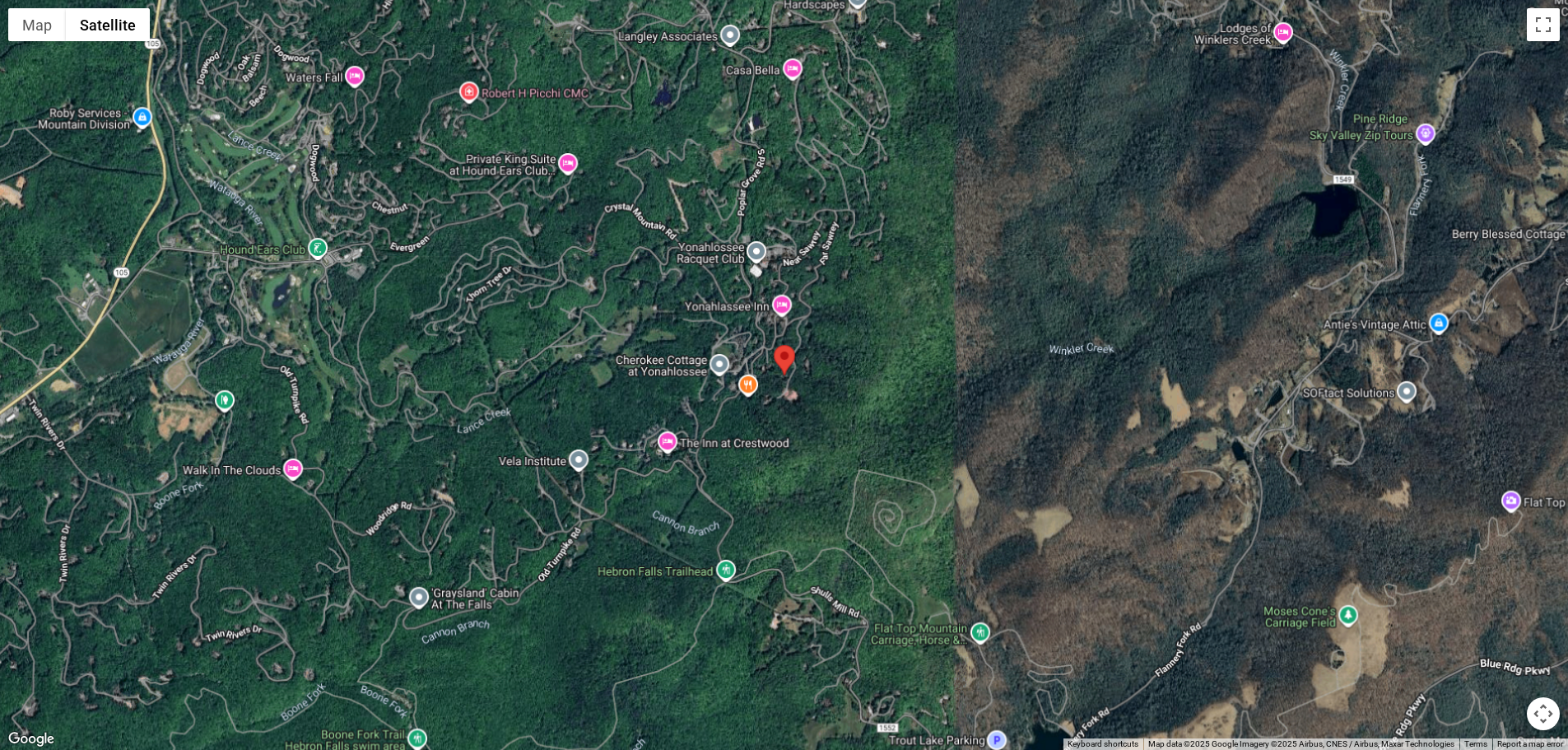
scroll to position [0, 0]
